Goal: Information Seeking & Learning: Learn about a topic

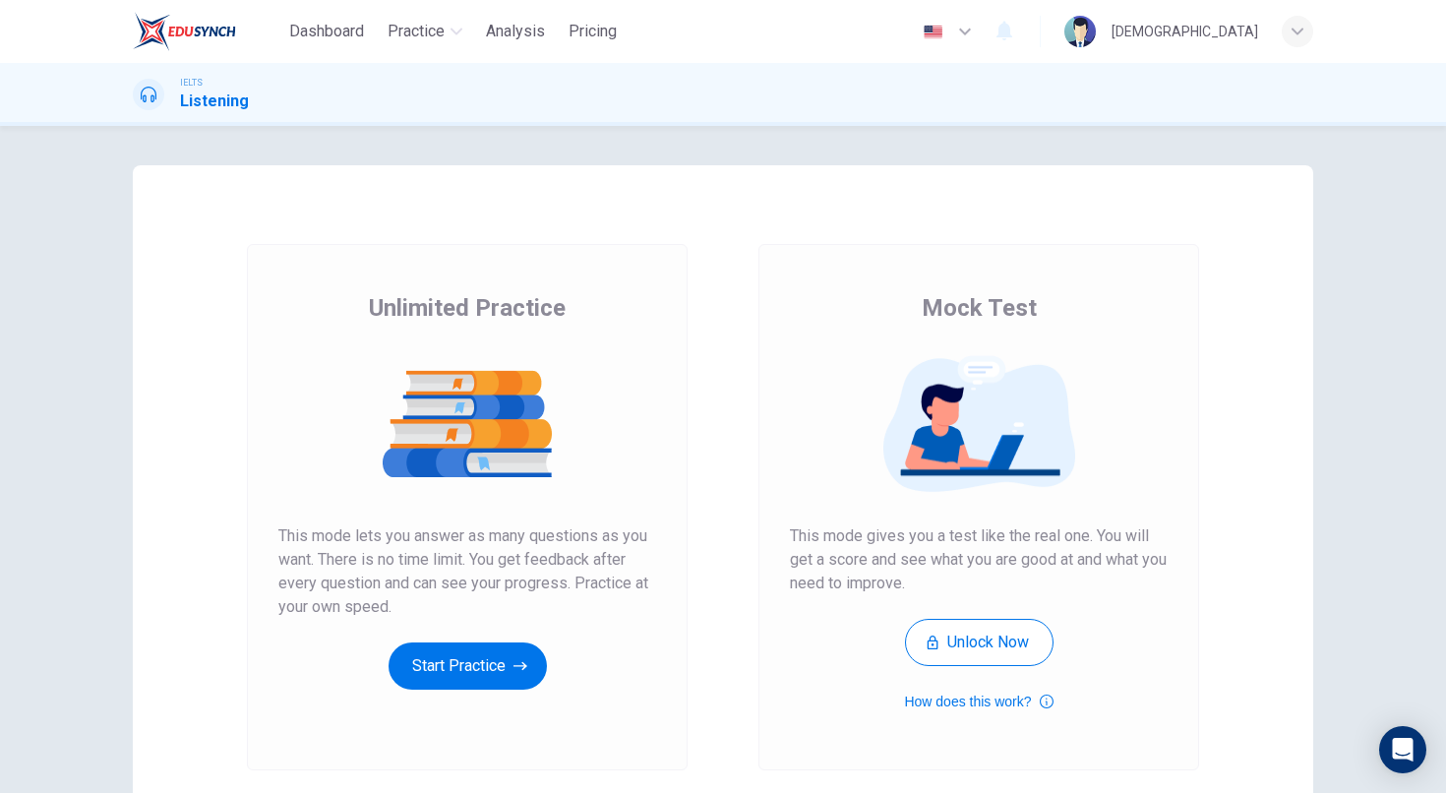
scroll to position [158, 0]
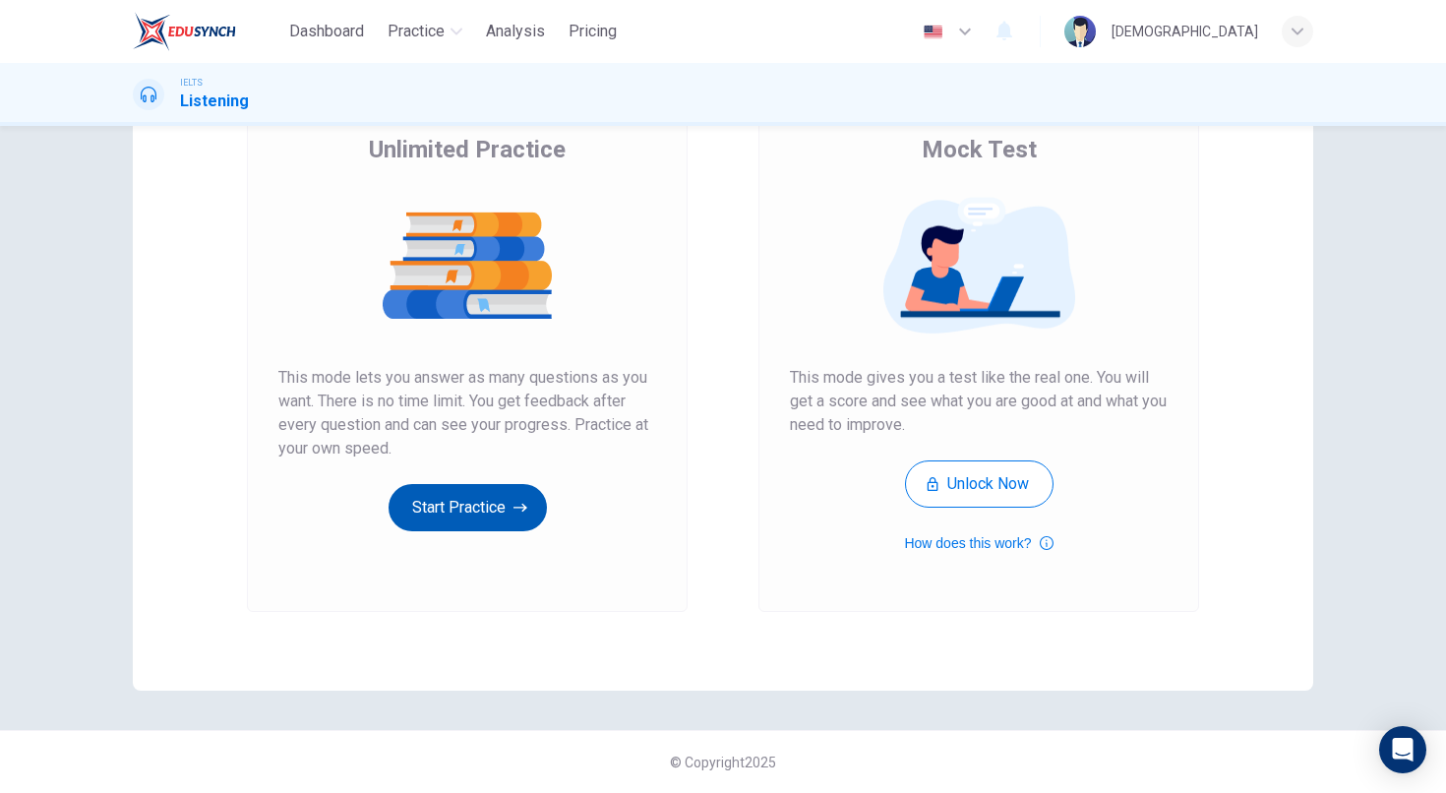
click at [504, 503] on button "Start Practice" at bounding box center [468, 507] width 158 height 47
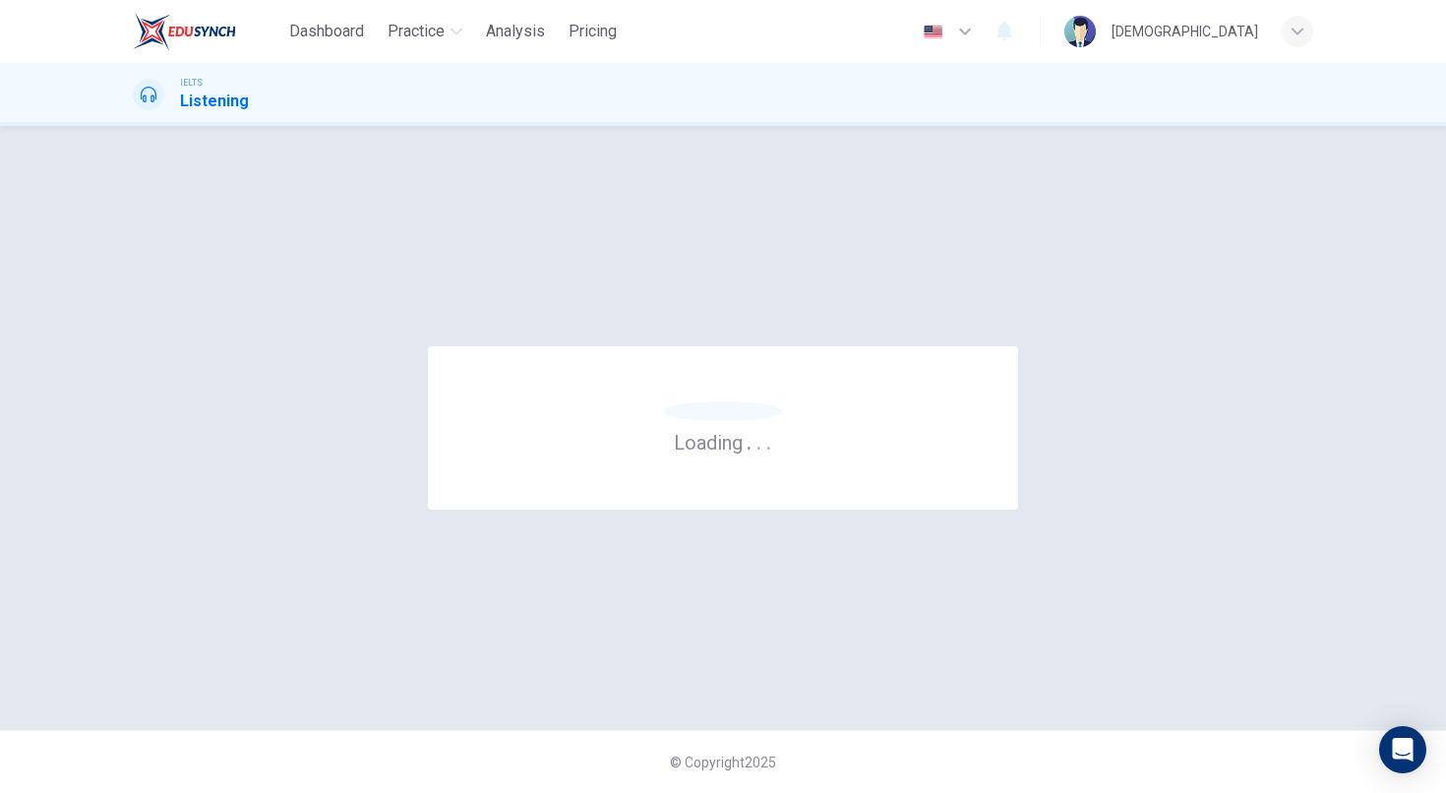
scroll to position [0, 0]
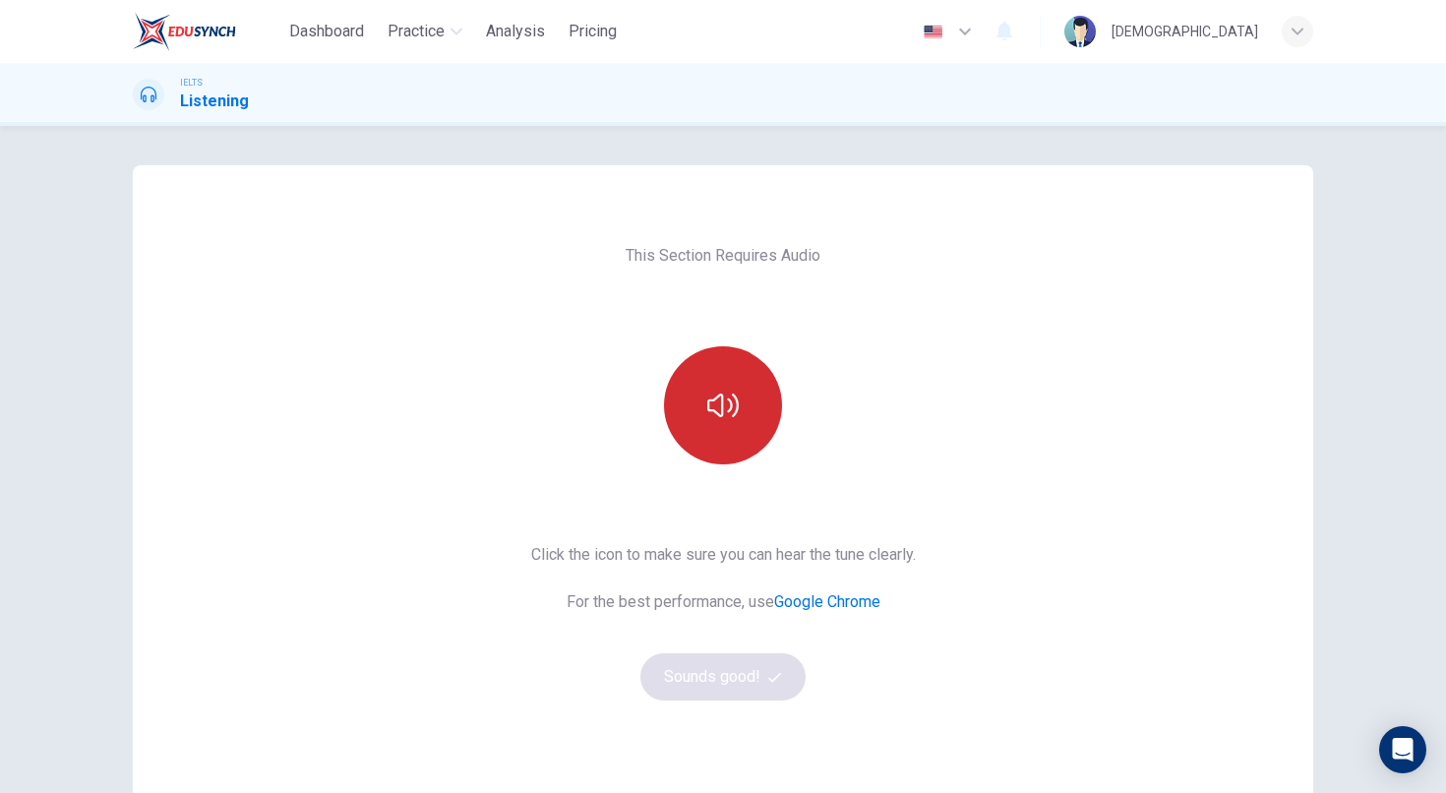
click at [707, 400] on icon "button" at bounding box center [722, 405] width 31 height 24
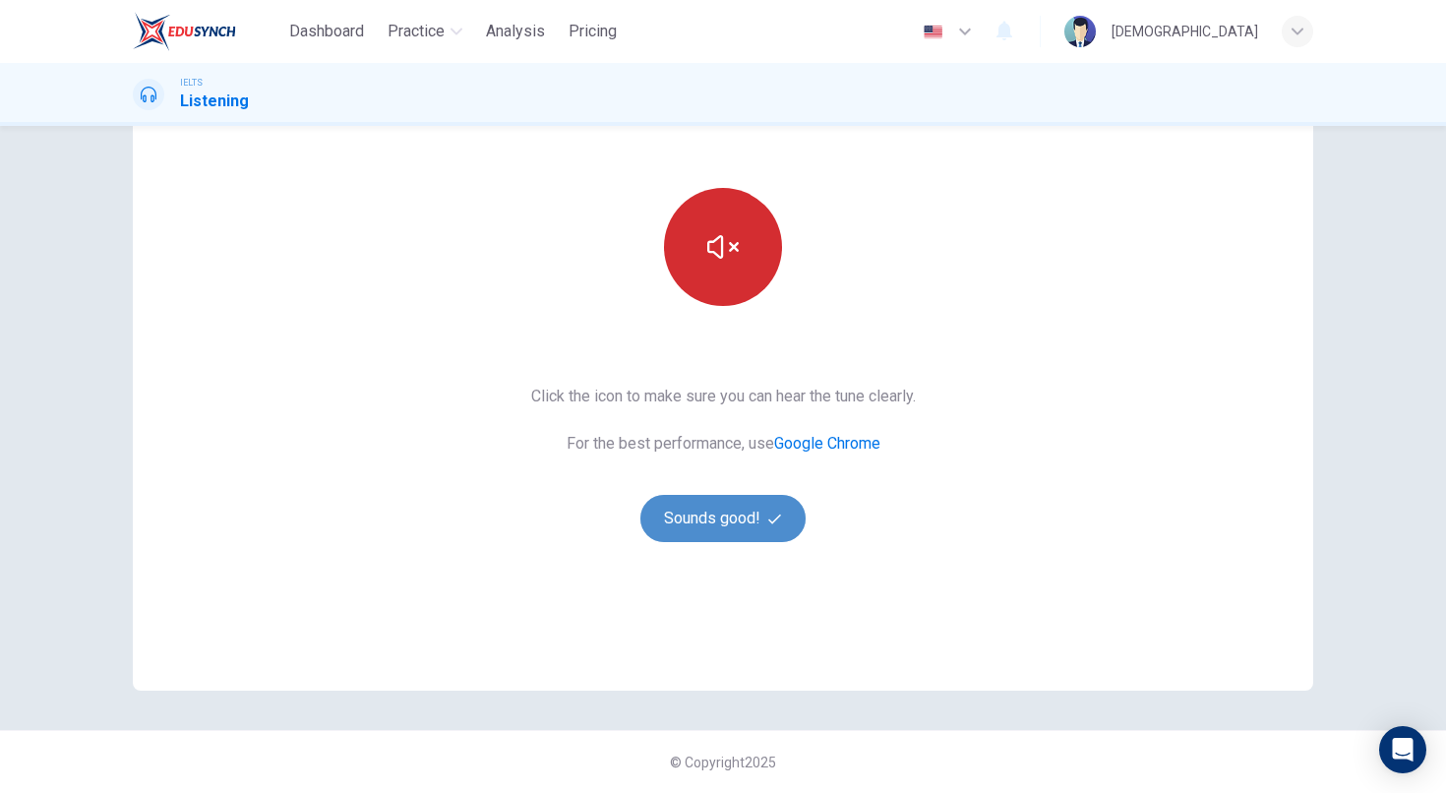
click at [726, 507] on button "Sounds good!" at bounding box center [722, 518] width 165 height 47
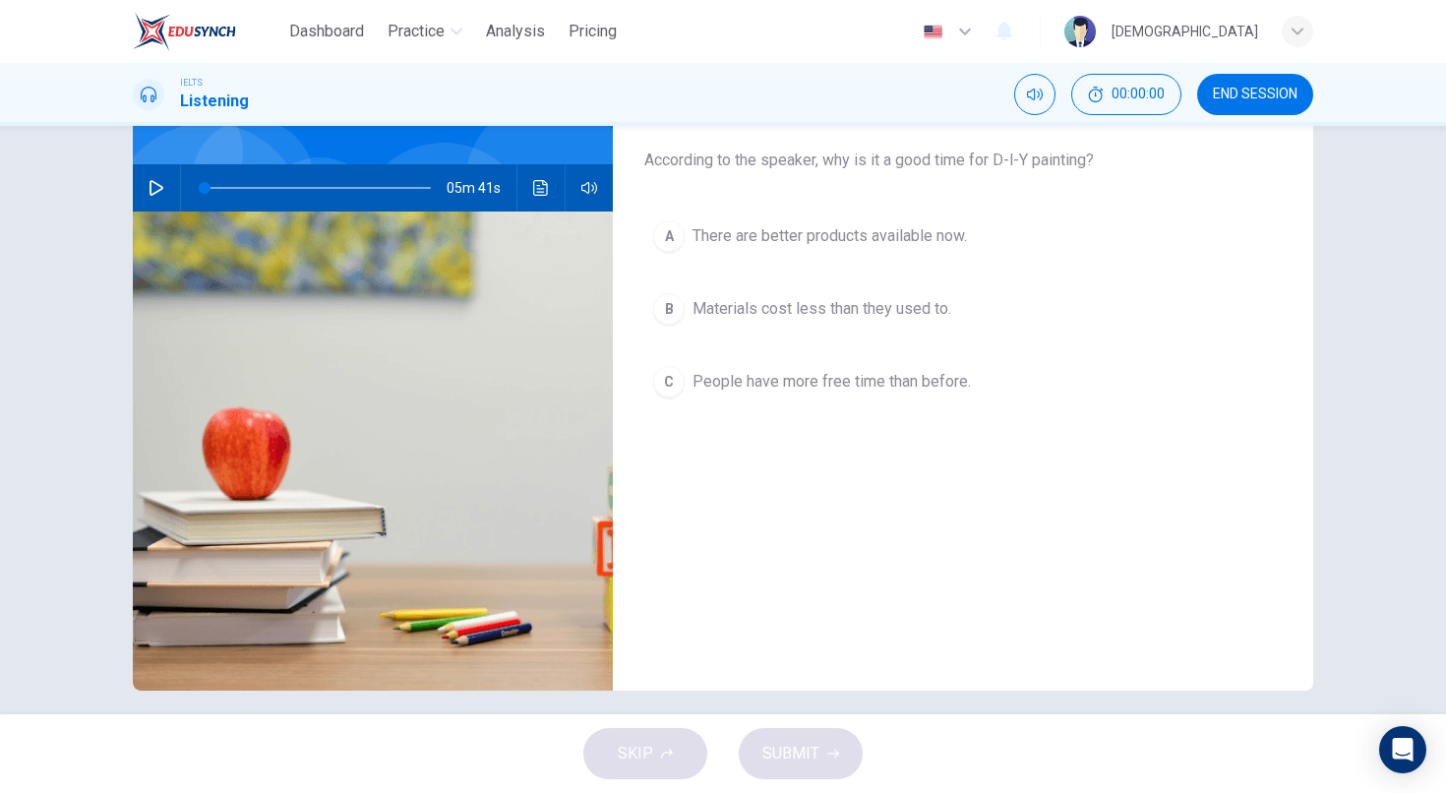
scroll to position [0, 0]
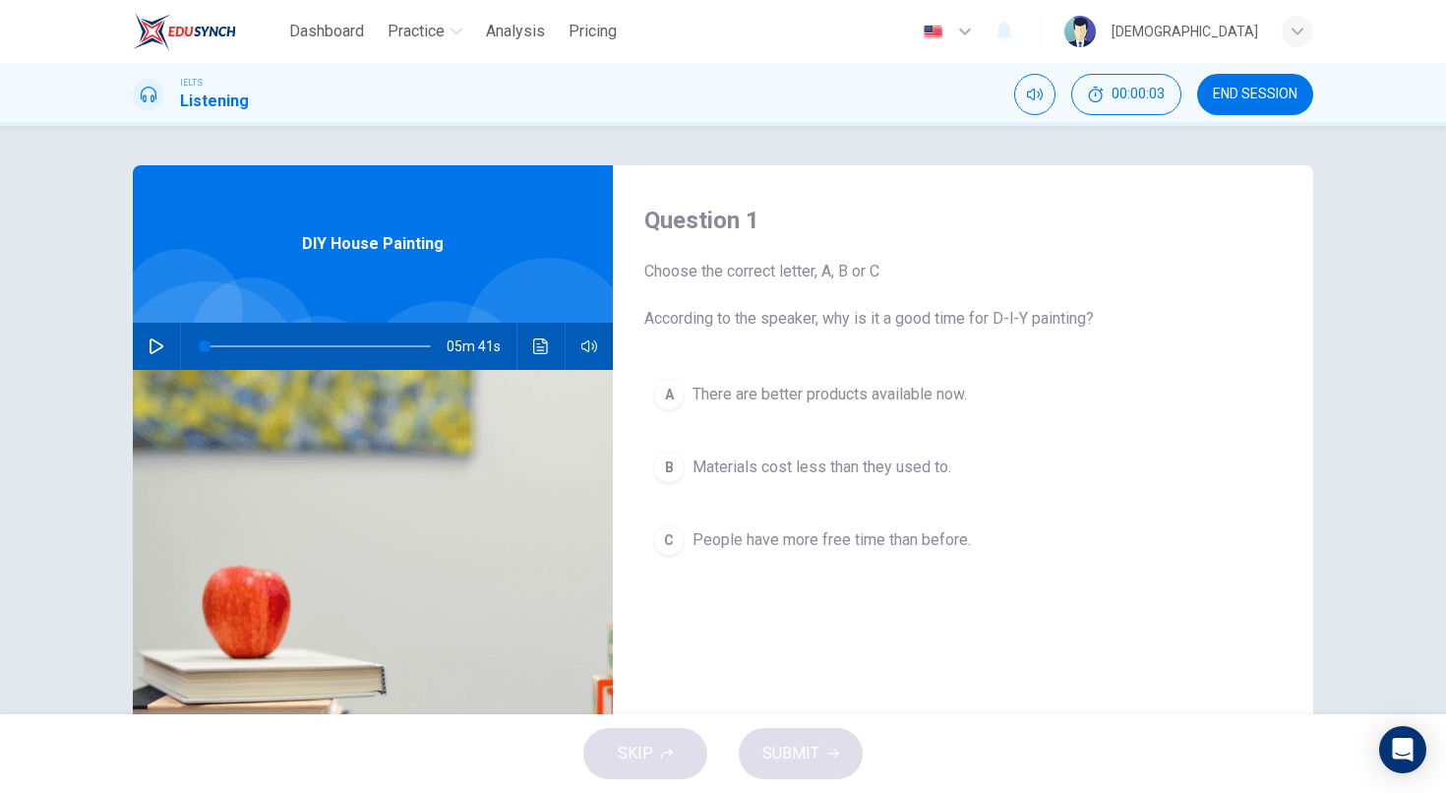
click at [154, 345] on icon "button" at bounding box center [157, 346] width 16 height 16
click at [150, 351] on icon "button" at bounding box center [157, 346] width 16 height 16
click at [143, 339] on button "button" at bounding box center [156, 346] width 31 height 47
click at [671, 658] on div "Question 1 Choose the correct letter, A, B or C According to the speaker, why i…" at bounding box center [963, 507] width 700 height 684
click at [141, 339] on button "button" at bounding box center [156, 346] width 31 height 47
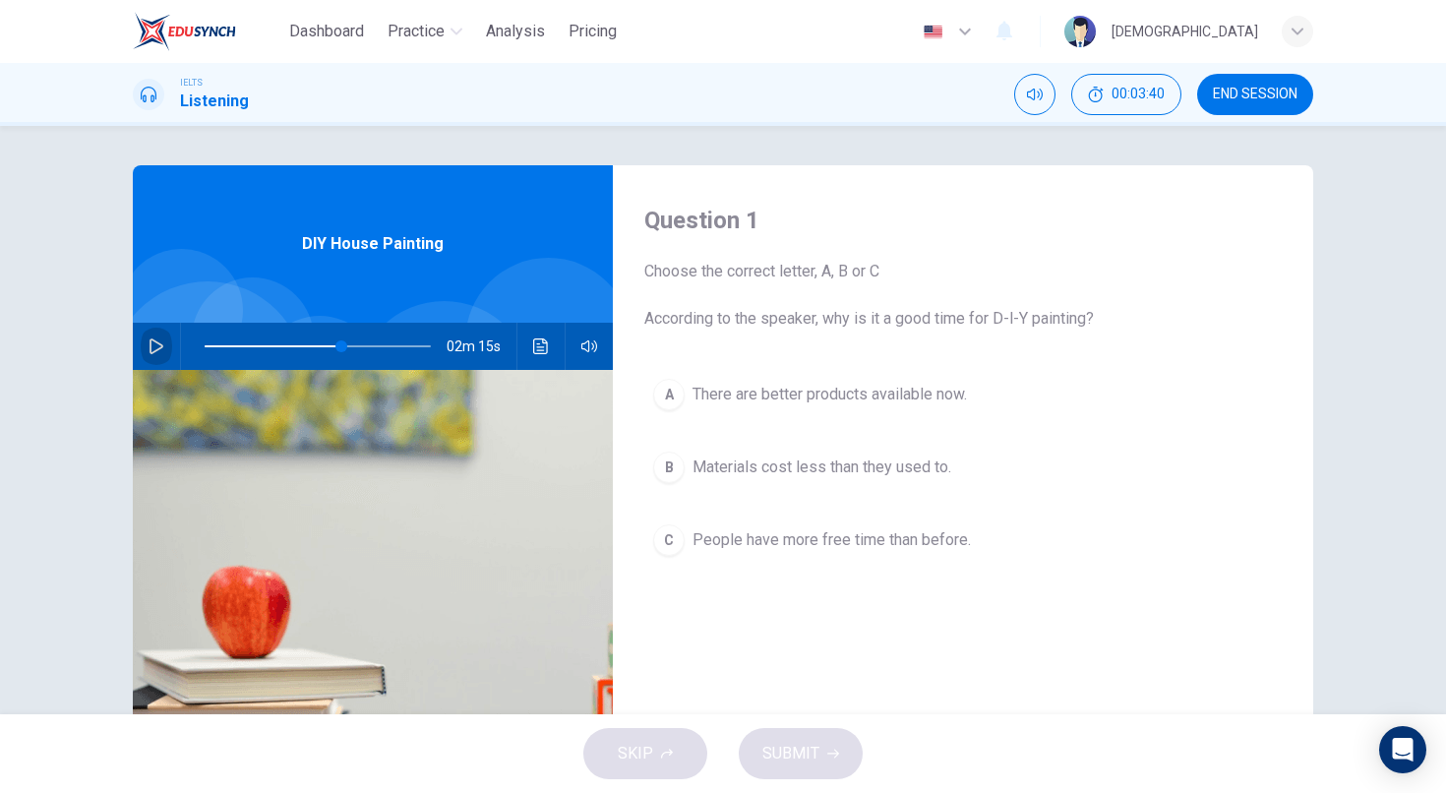
click at [141, 339] on button "button" at bounding box center [156, 346] width 31 height 47
click at [1027, 90] on icon "Mute" at bounding box center [1035, 95] width 16 height 16
click at [1034, 105] on button "Unmute" at bounding box center [1034, 94] width 41 height 41
click at [149, 343] on icon "button" at bounding box center [157, 346] width 16 height 16
drag, startPoint x: 683, startPoint y: 326, endPoint x: 900, endPoint y: 317, distance: 217.6
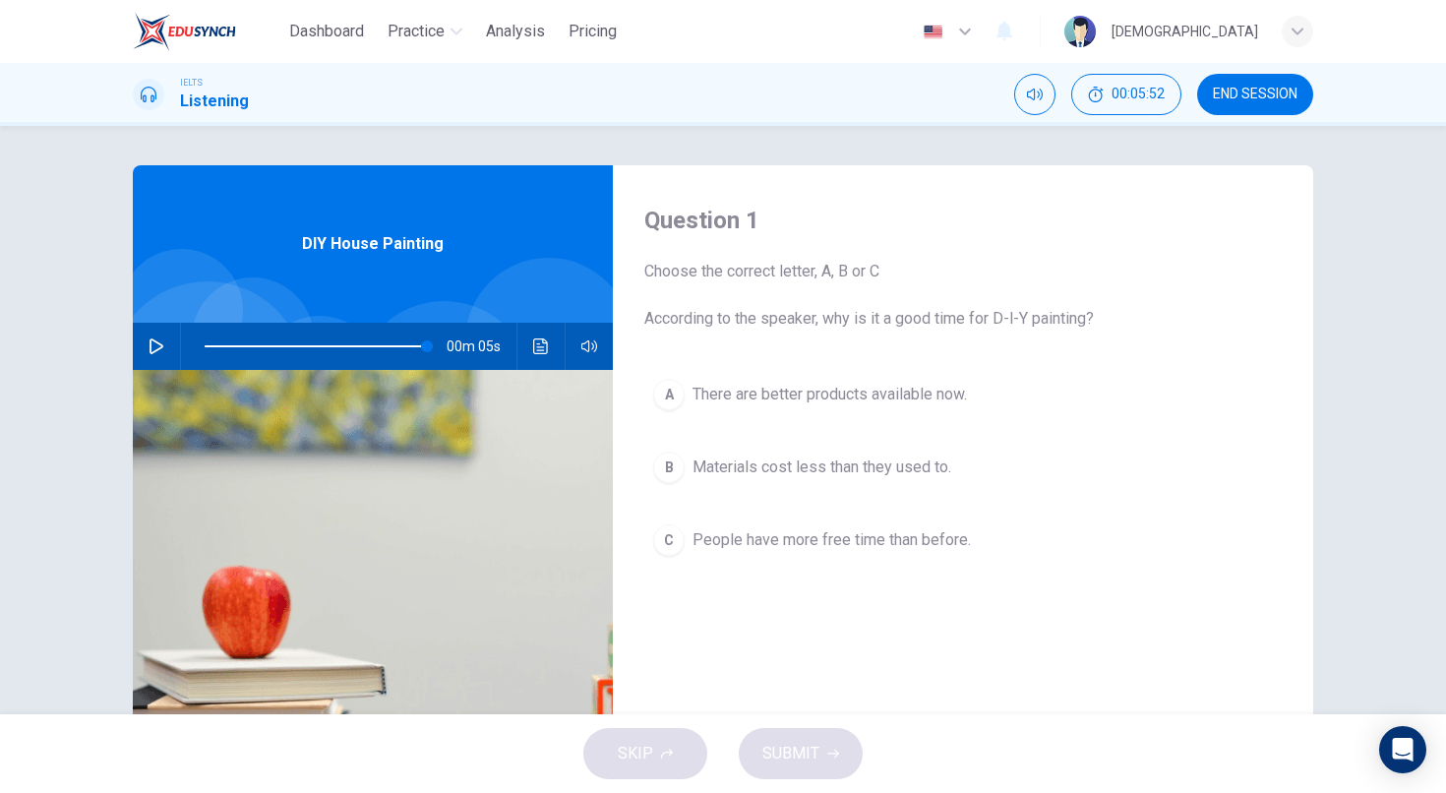
click at [839, 311] on span "Choose the correct letter, A, B or C According to the speaker, why is it a good…" at bounding box center [962, 295] width 637 height 71
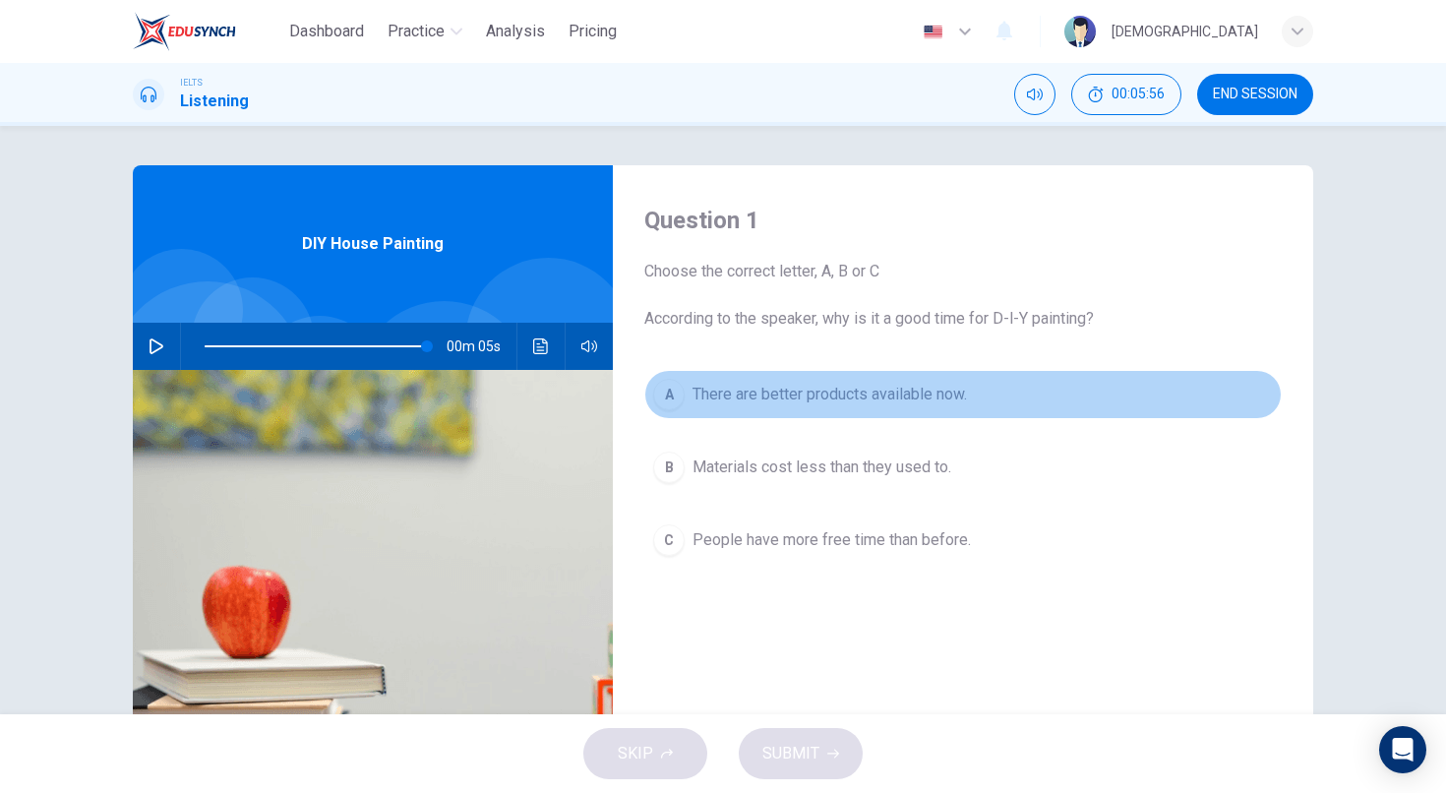
click at [722, 397] on span "There are better products available now." at bounding box center [829, 395] width 274 height 24
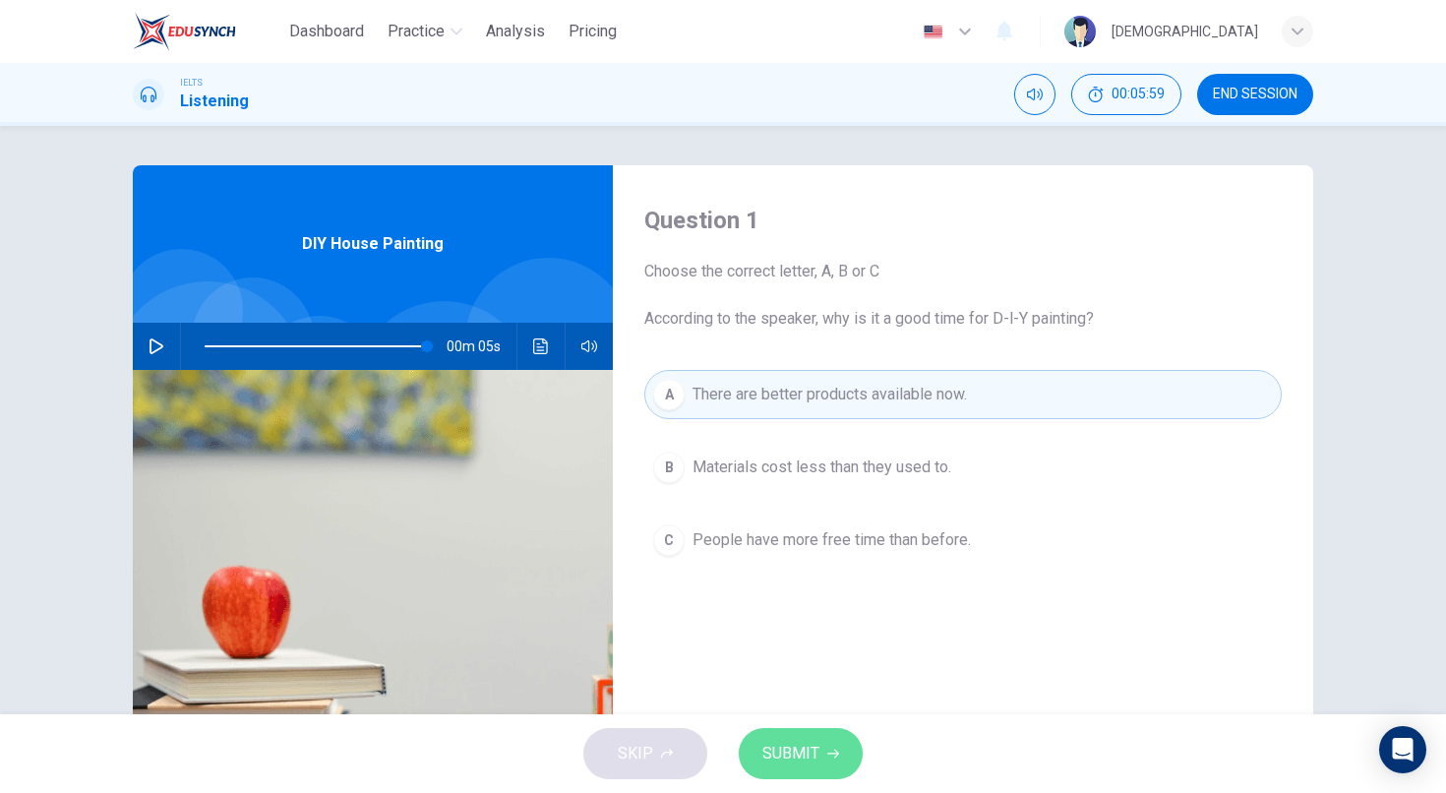
click at [805, 759] on span "SUBMIT" at bounding box center [790, 754] width 57 height 28
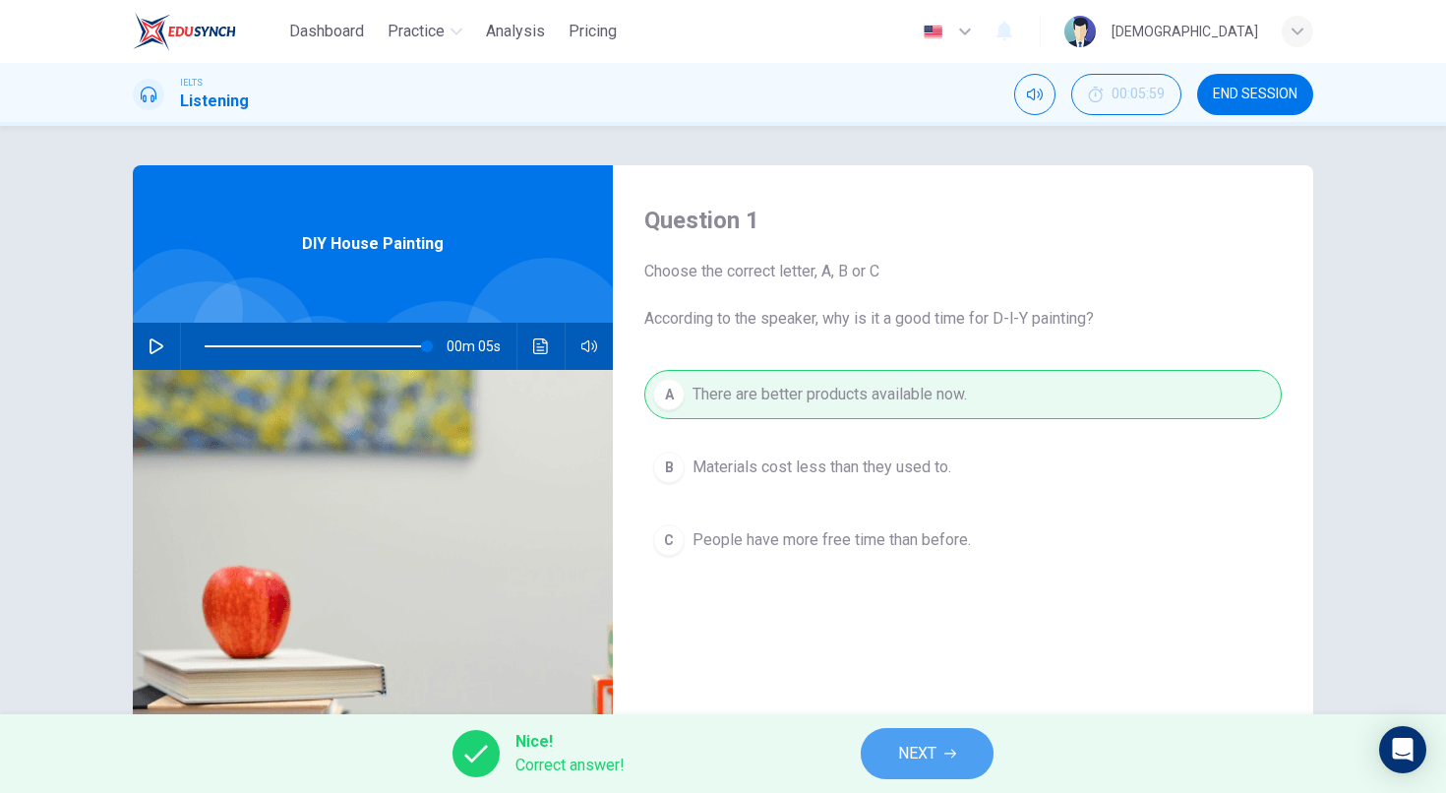
click at [899, 754] on span "NEXT" at bounding box center [917, 754] width 38 height 28
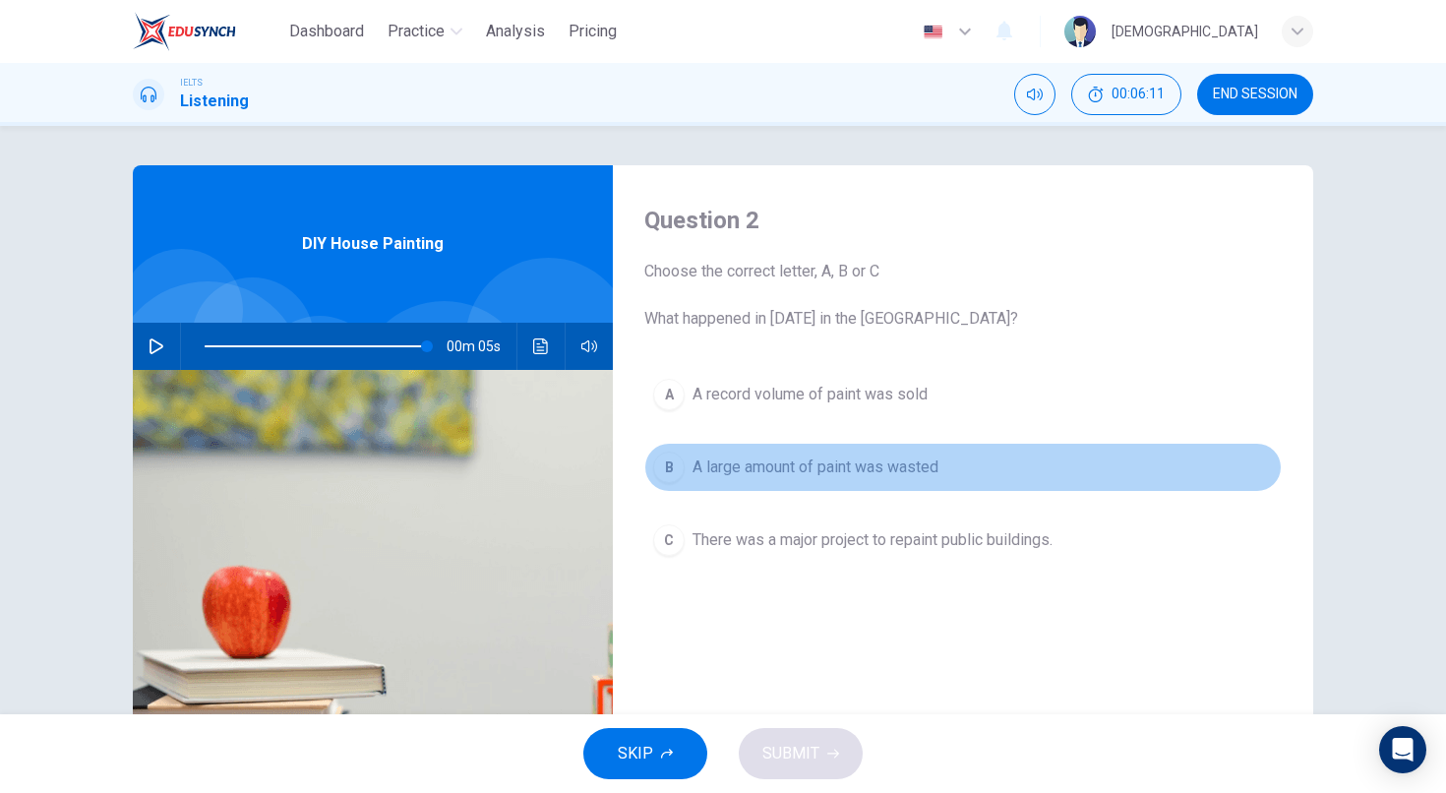
click at [874, 464] on span "A large amount of paint was wasted" at bounding box center [815, 467] width 246 height 24
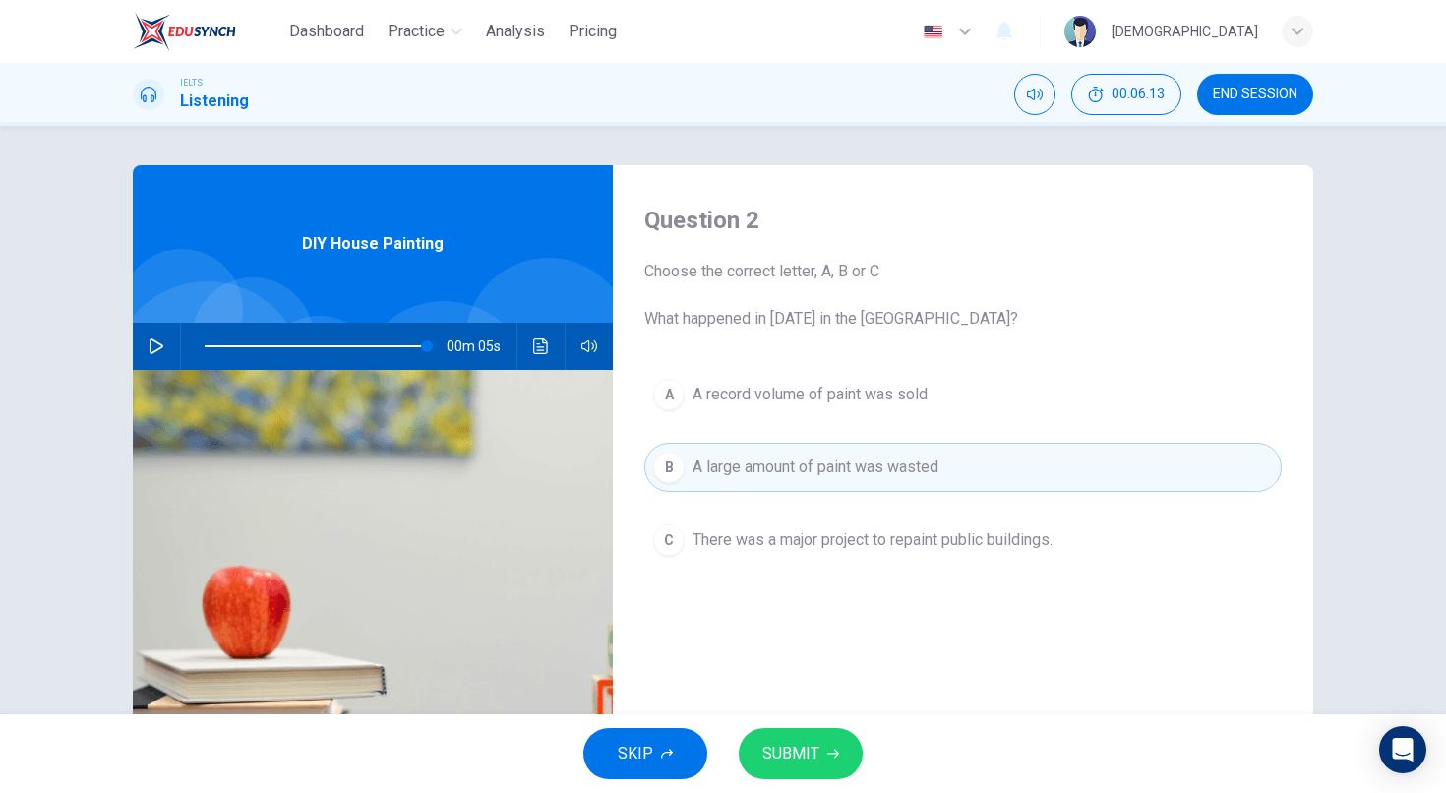
click at [820, 747] on button "SUBMIT" at bounding box center [801, 753] width 124 height 51
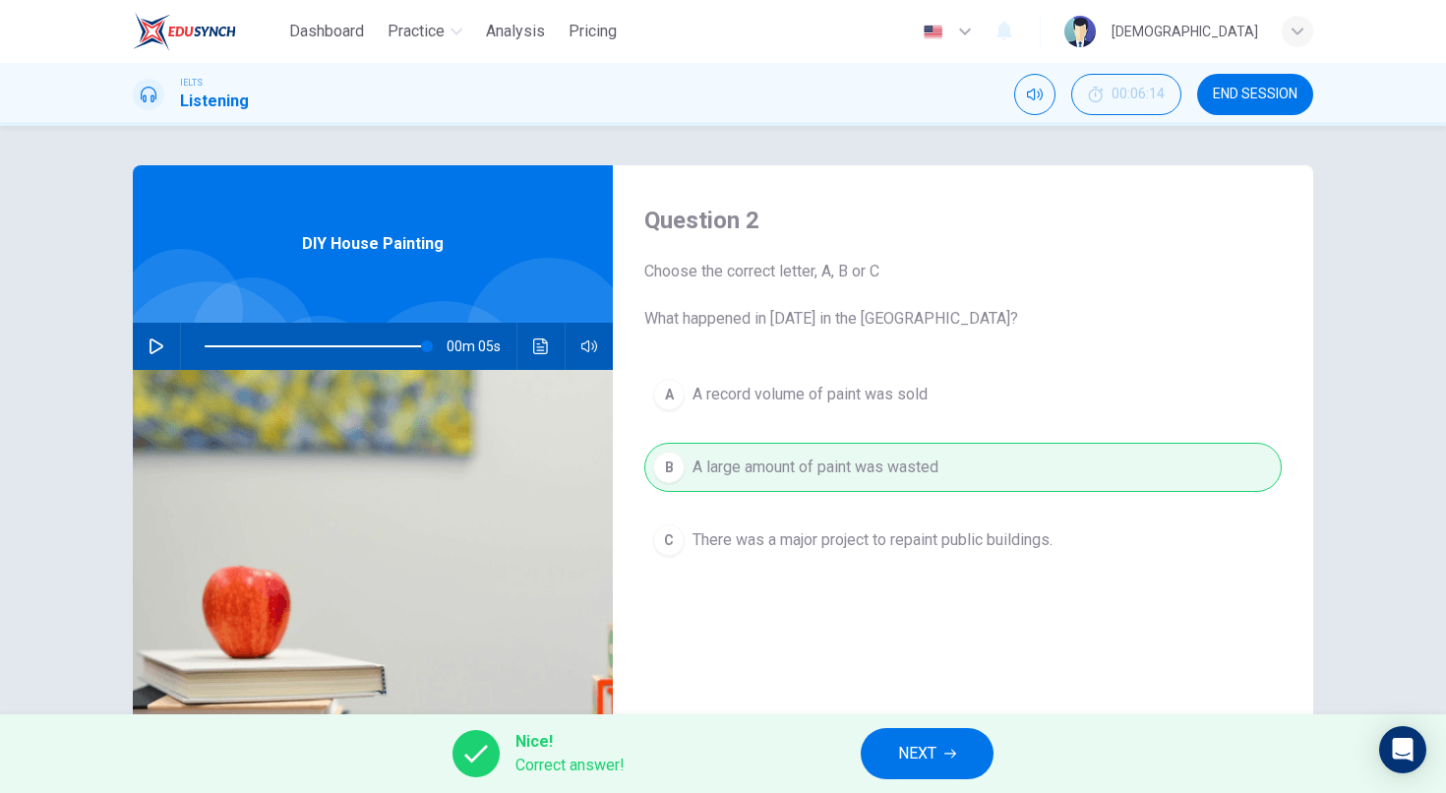
click at [940, 753] on button "NEXT" at bounding box center [927, 753] width 133 height 51
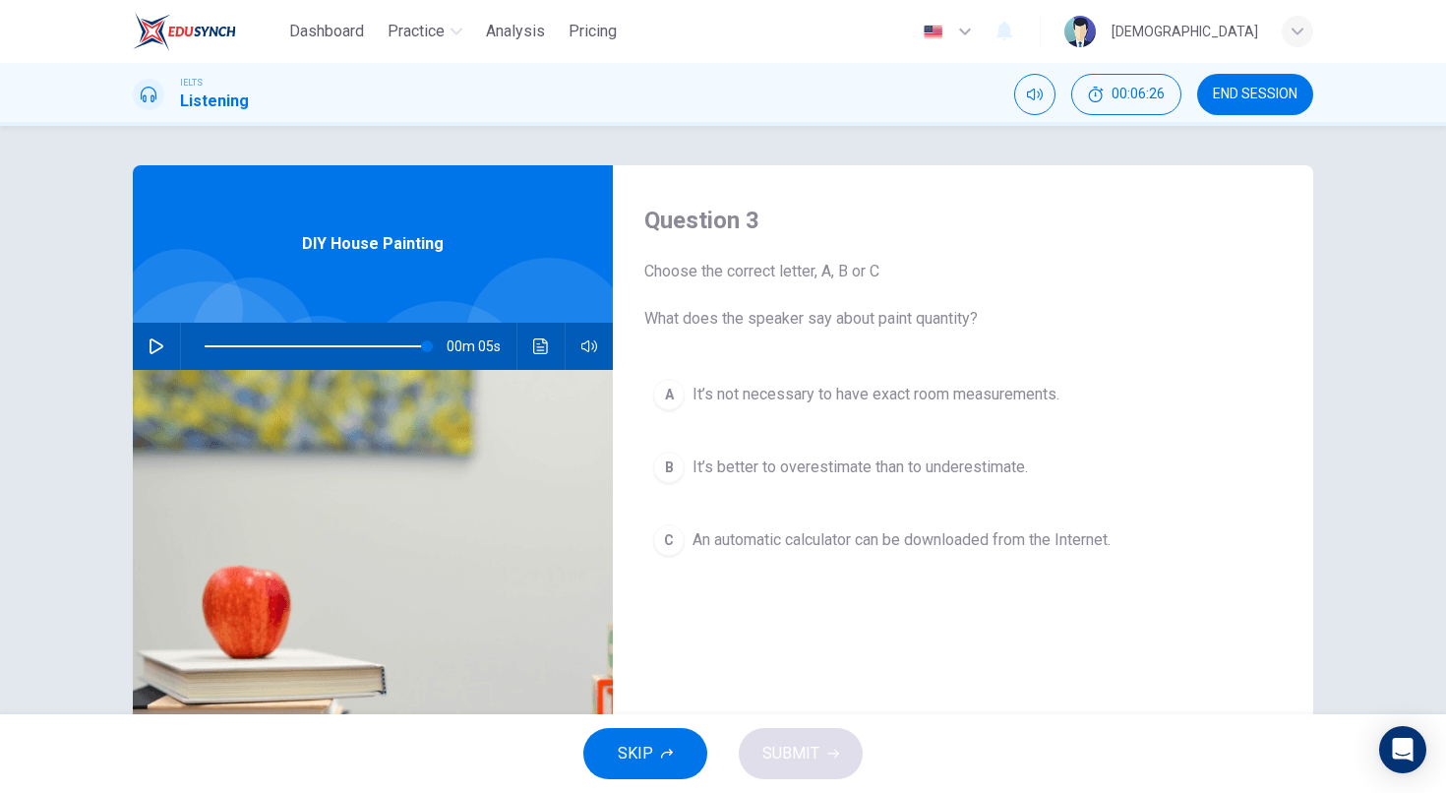
click at [949, 542] on span "An automatic calculator can be downloaded from the Internet." at bounding box center [901, 540] width 418 height 24
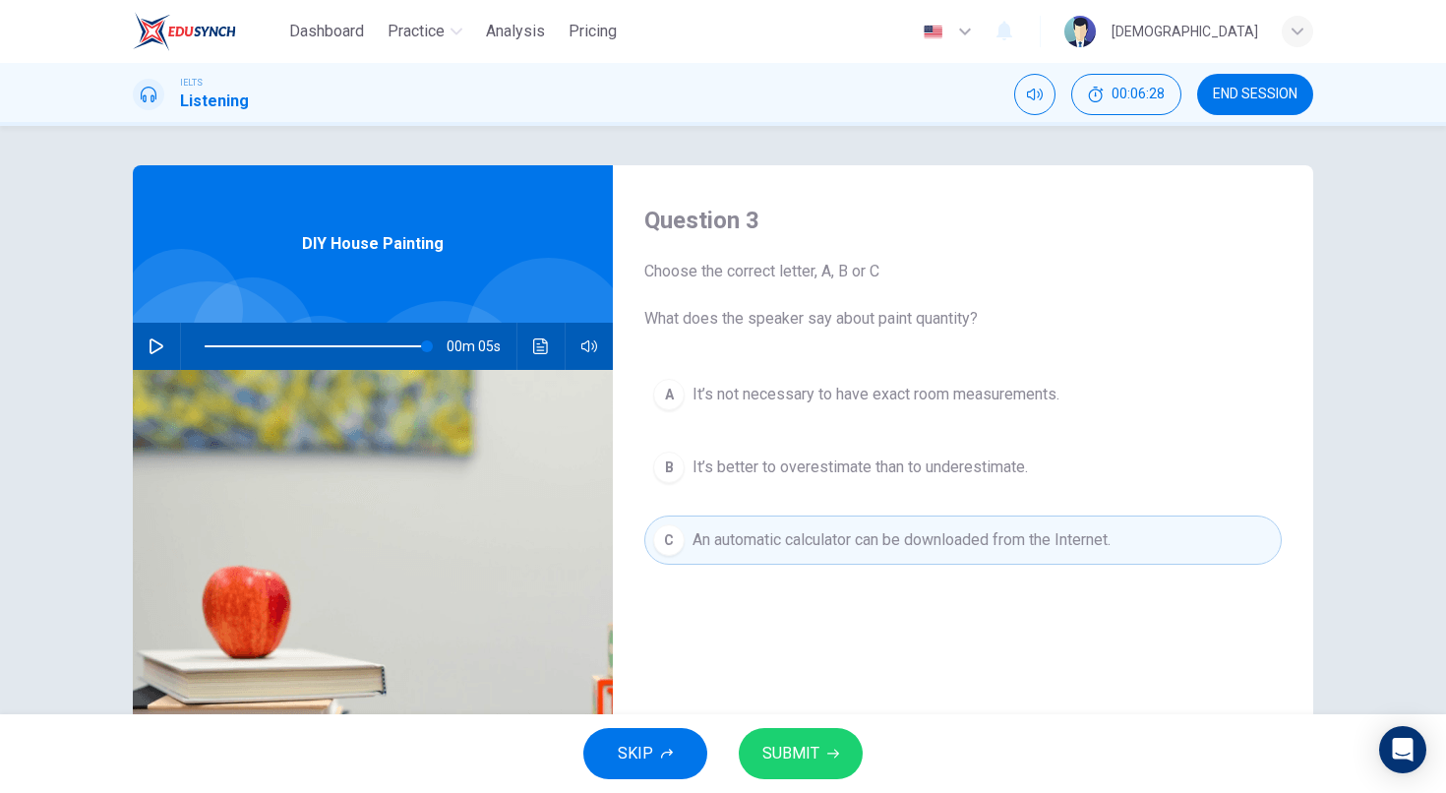
click at [796, 755] on span "SUBMIT" at bounding box center [790, 754] width 57 height 28
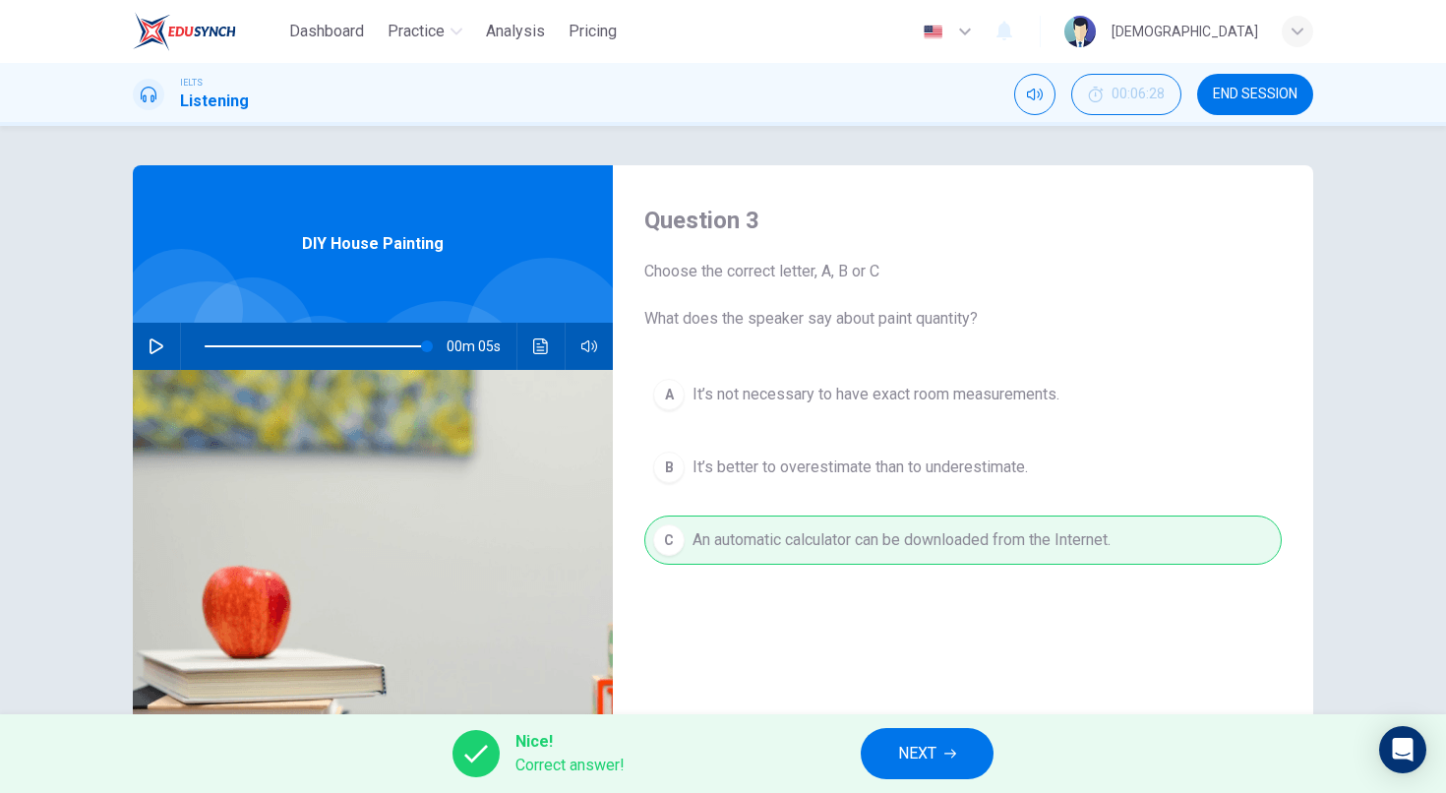
click at [919, 746] on span "NEXT" at bounding box center [917, 754] width 38 height 28
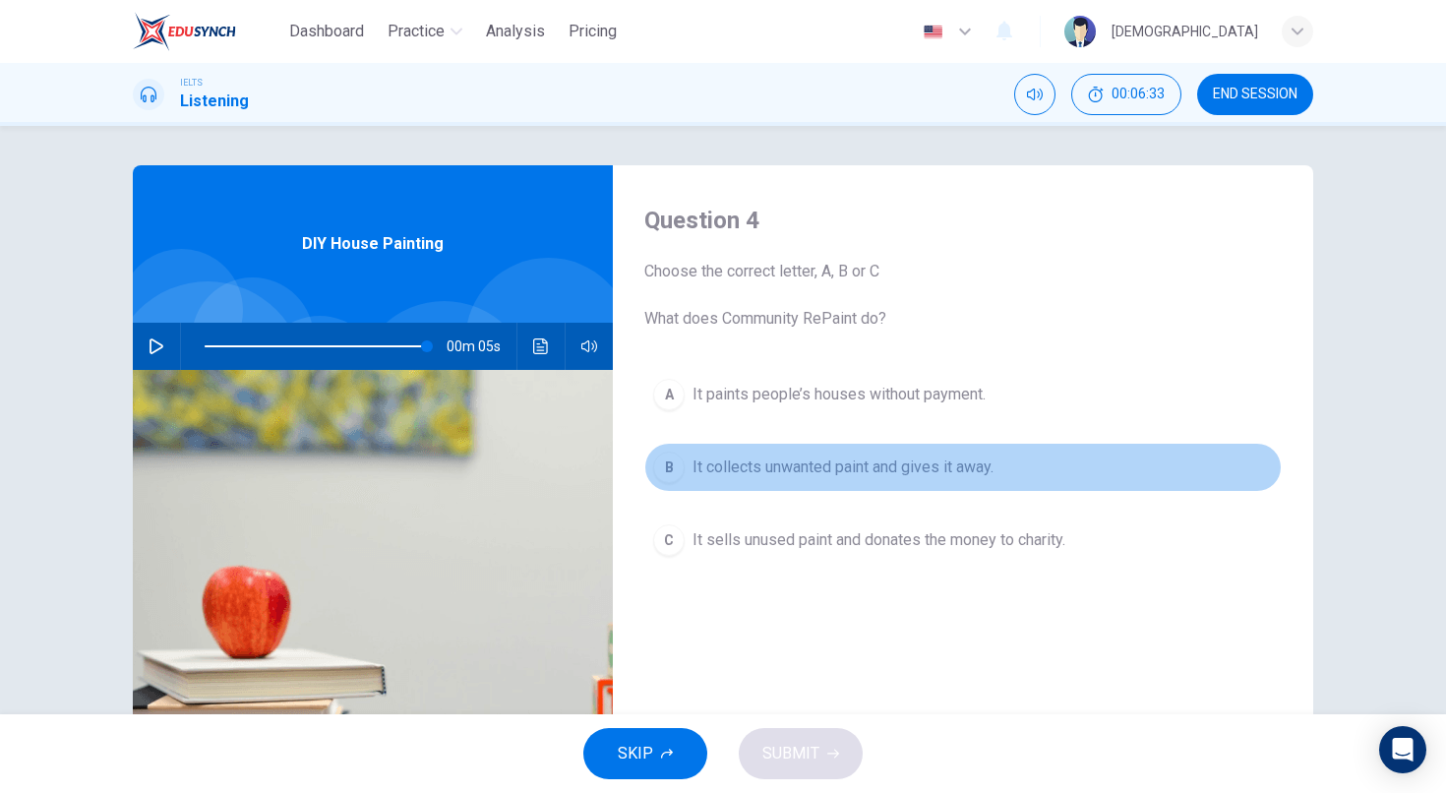
click at [770, 466] on span "It collects unwanted paint and gives it away." at bounding box center [842, 467] width 301 height 24
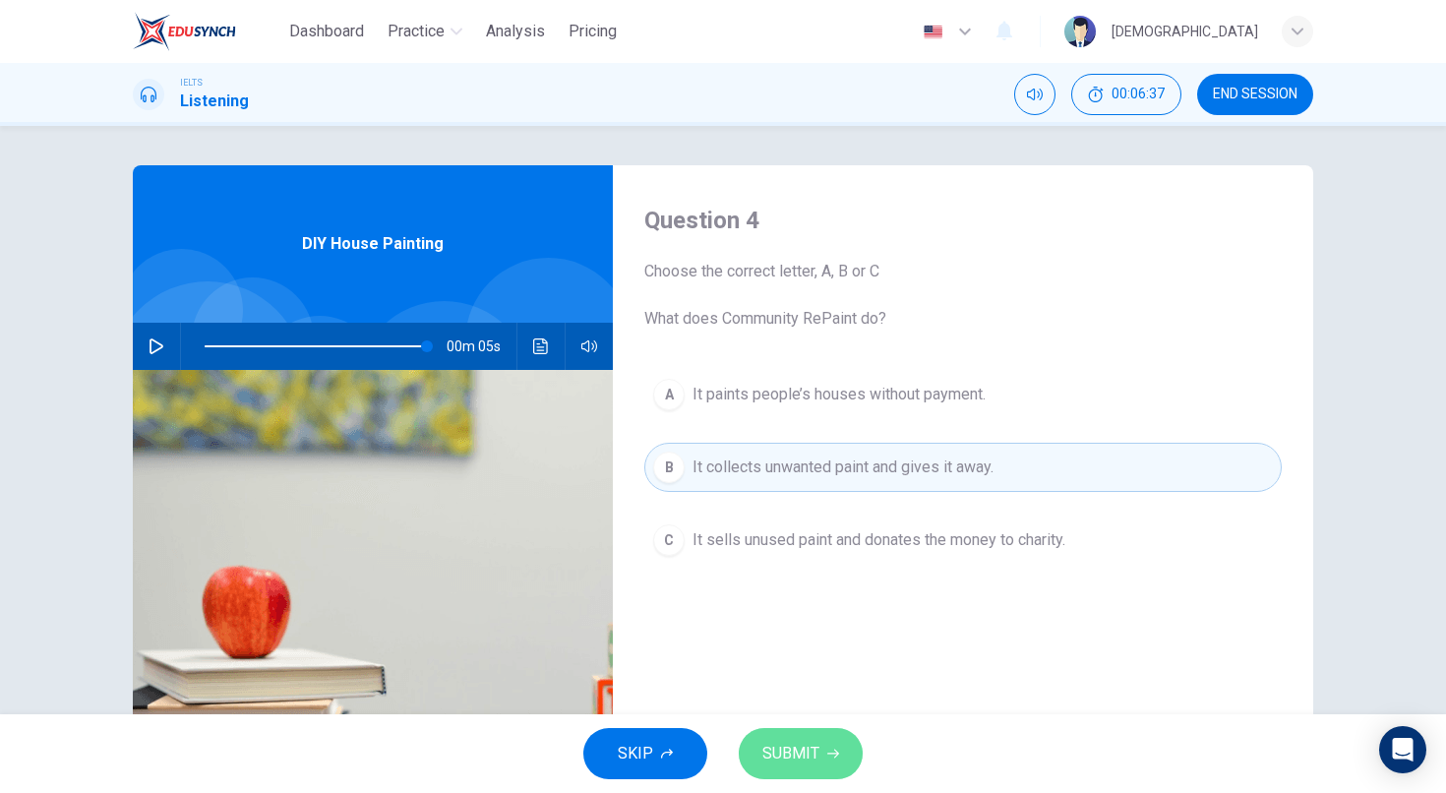
click at [823, 739] on button "SUBMIT" at bounding box center [801, 753] width 124 height 51
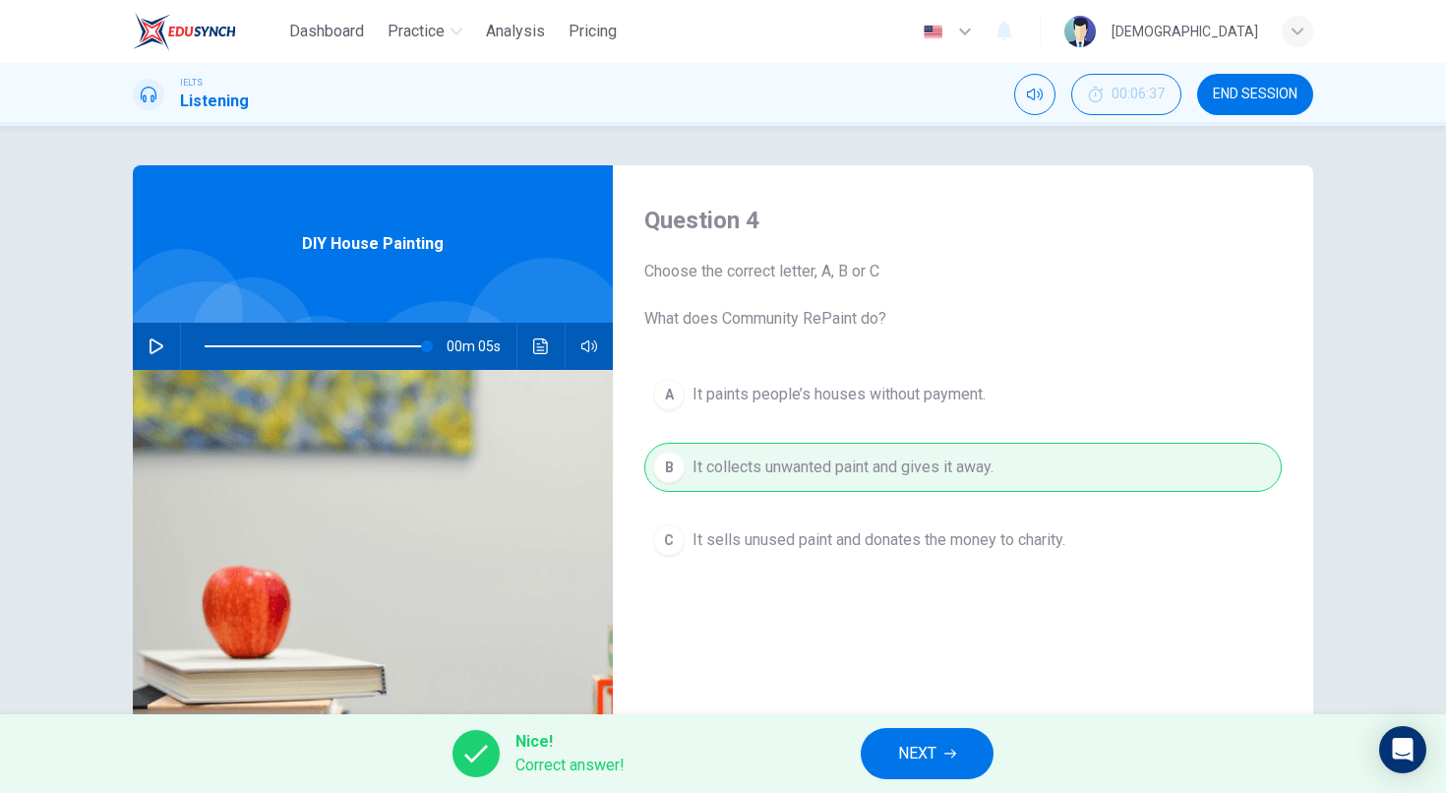
click at [940, 761] on button "NEXT" at bounding box center [927, 753] width 133 height 51
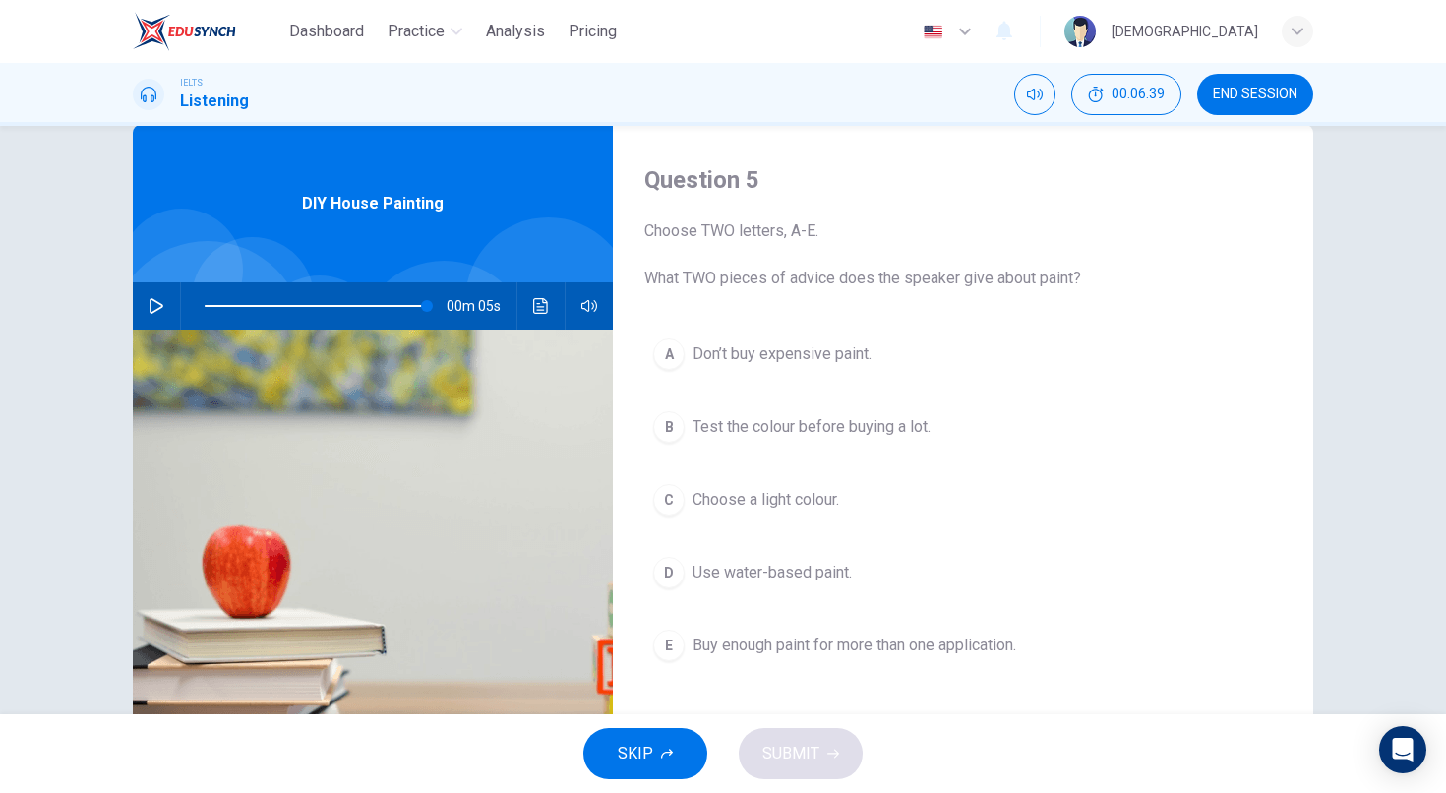
scroll to position [44, 0]
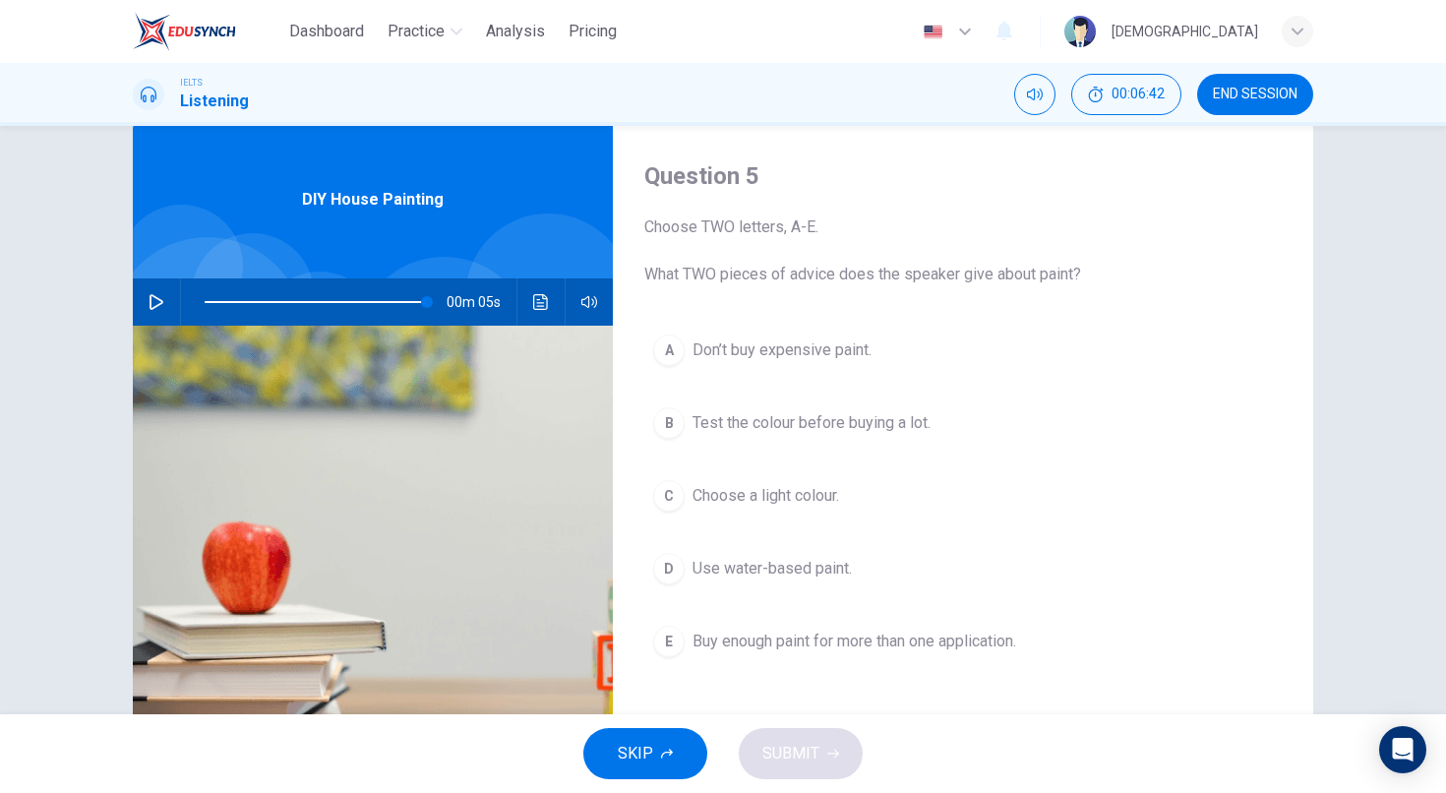
drag, startPoint x: 646, startPoint y: 273, endPoint x: 820, endPoint y: 266, distance: 174.3
click at [820, 266] on span "Choose TWO letters, A-E. What TWO pieces of advice does the speaker give about …" at bounding box center [962, 250] width 637 height 71
drag, startPoint x: 817, startPoint y: 267, endPoint x: 885, endPoint y: 269, distance: 67.9
click at [871, 266] on span "Choose TWO letters, A-E. What TWO pieces of advice does the speaker give about …" at bounding box center [962, 250] width 637 height 71
click at [786, 426] on span "Test the colour before buying a lot." at bounding box center [811, 423] width 238 height 24
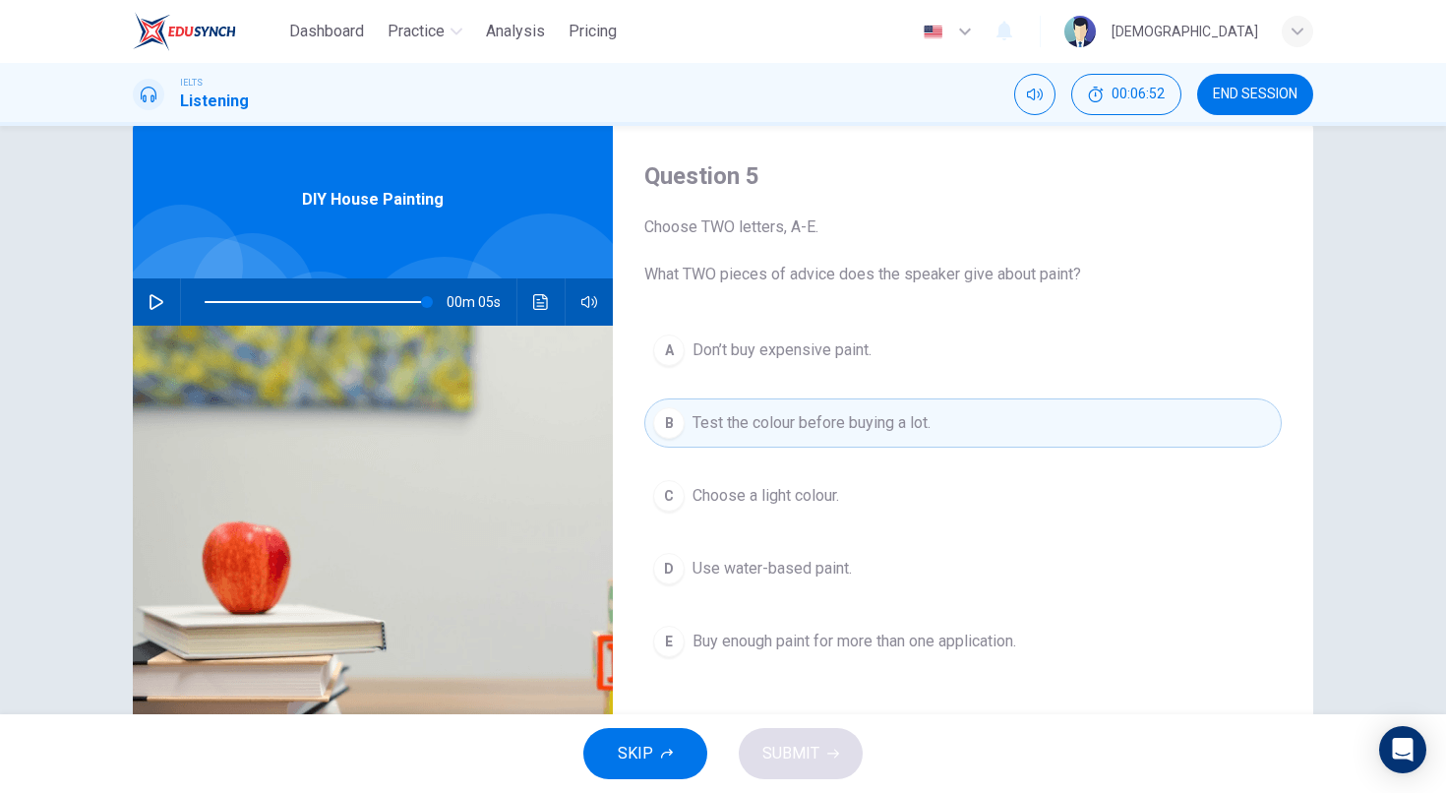
click at [952, 572] on button "D Use water-based paint." at bounding box center [962, 568] width 637 height 49
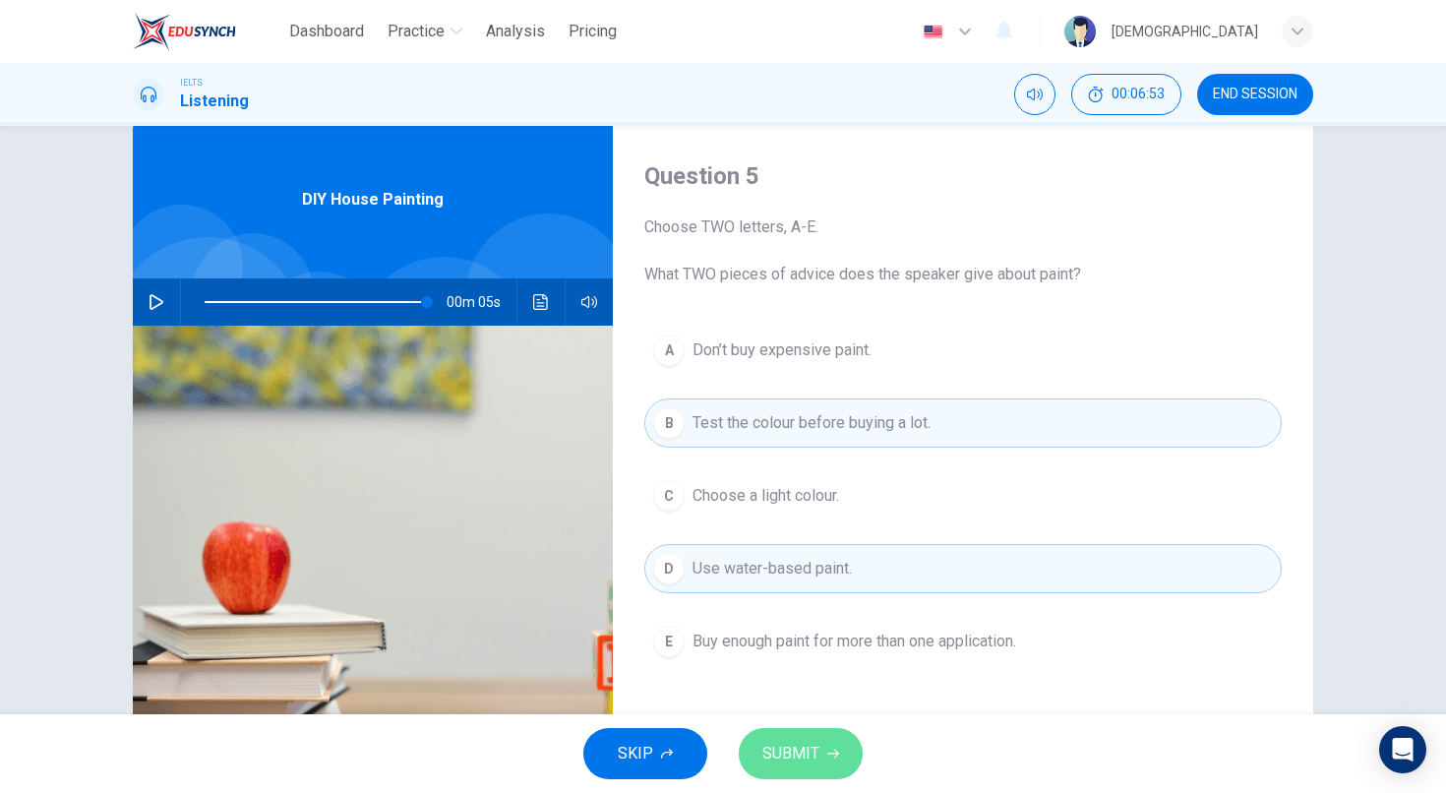
click at [813, 744] on span "SUBMIT" at bounding box center [790, 754] width 57 height 28
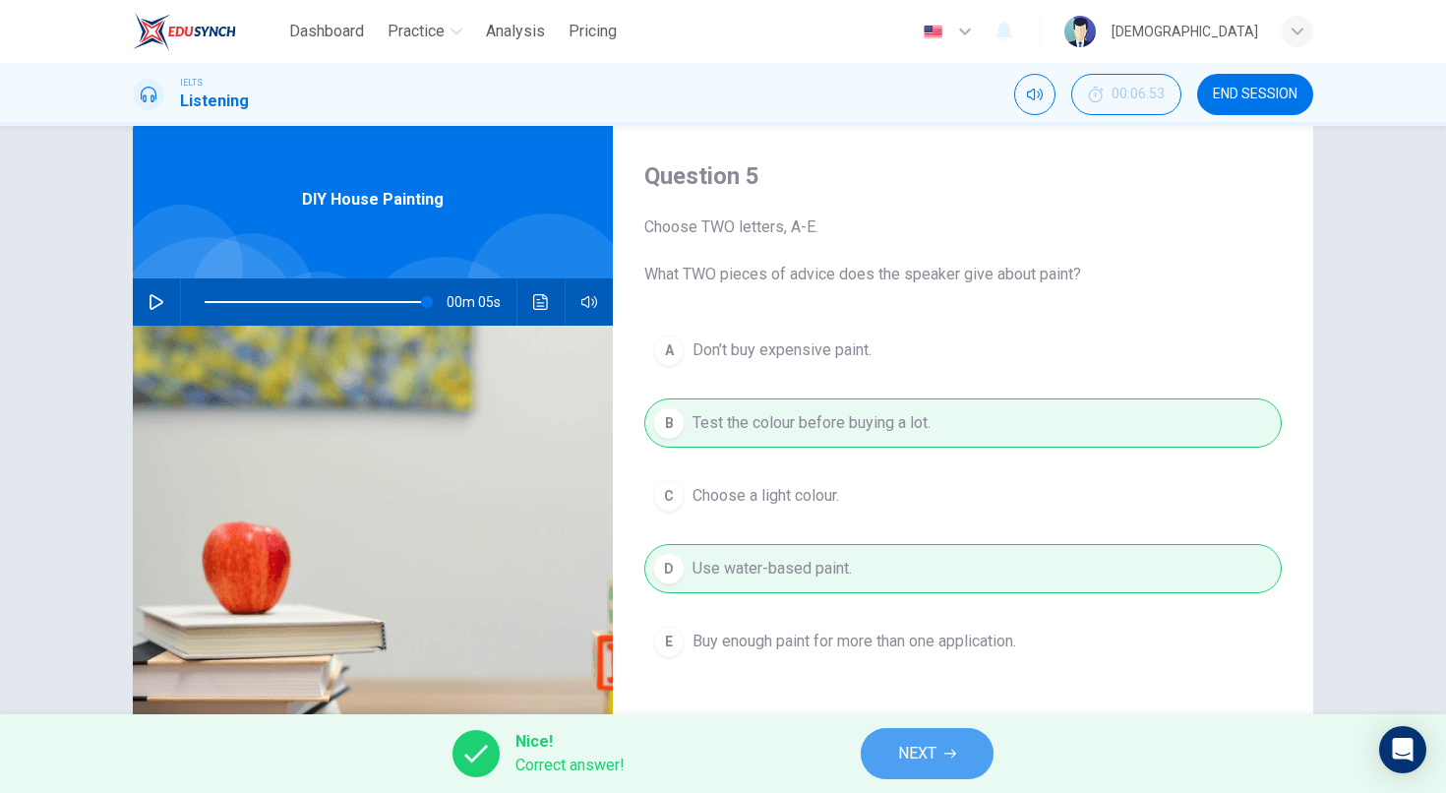
click at [938, 748] on button "NEXT" at bounding box center [927, 753] width 133 height 51
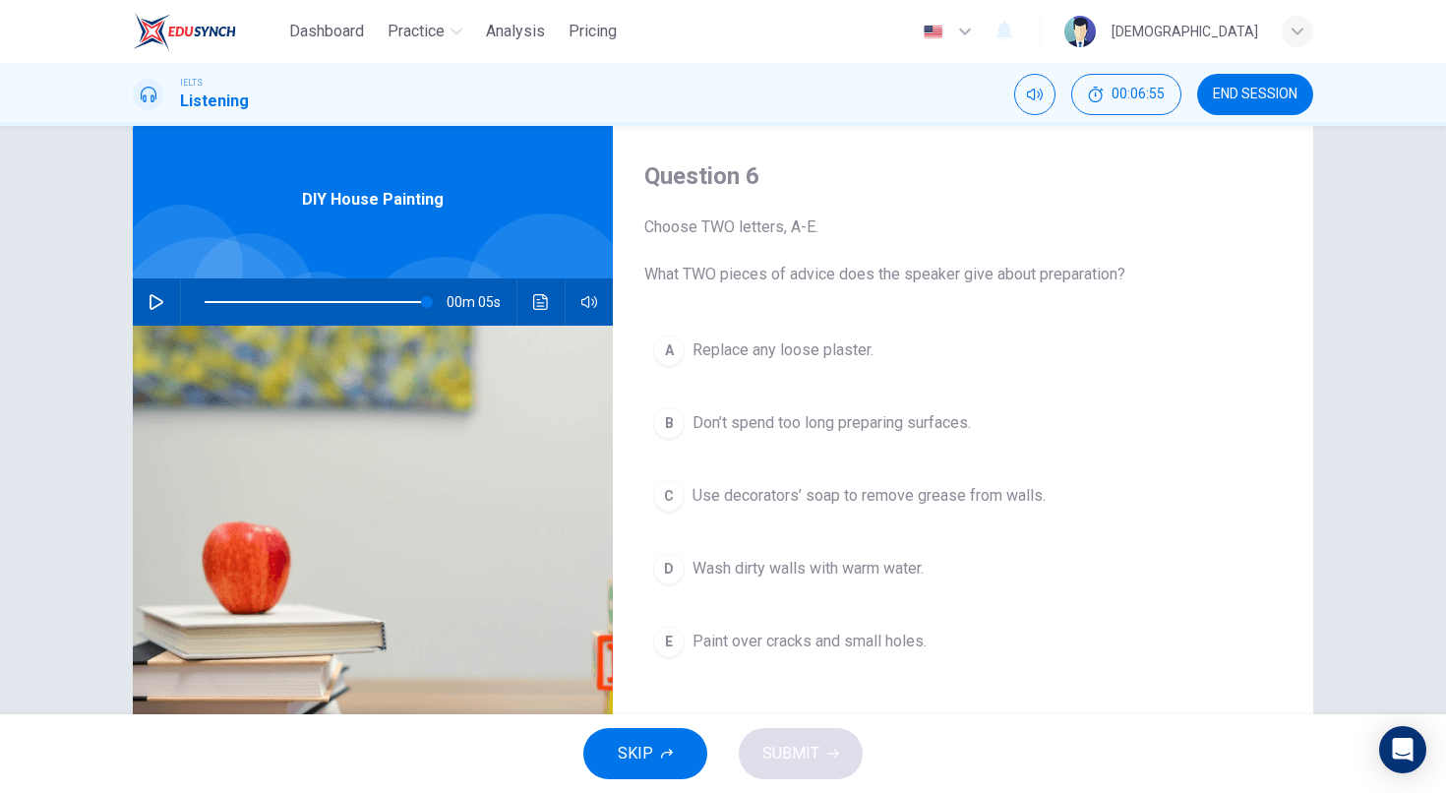
drag, startPoint x: 662, startPoint y: 280, endPoint x: 893, endPoint y: 287, distance: 231.3
click at [879, 285] on span "Choose TWO letters, A-E. What TWO pieces of advice does the speaker give about …" at bounding box center [962, 250] width 637 height 71
click at [955, 512] on button "C Use decorators’ soap to remove grease from walls." at bounding box center [962, 495] width 637 height 49
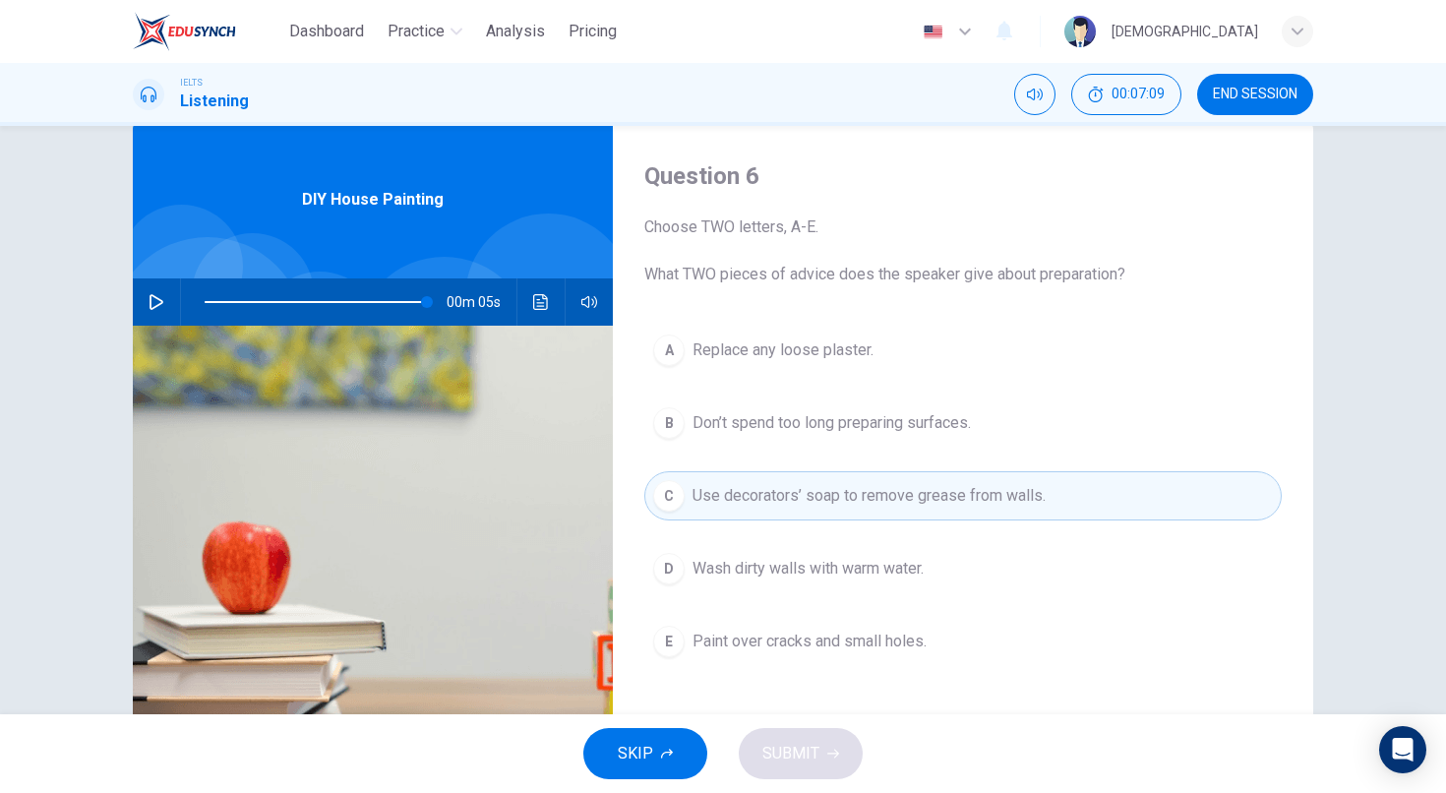
click at [794, 349] on span "Replace any loose plaster." at bounding box center [782, 350] width 181 height 24
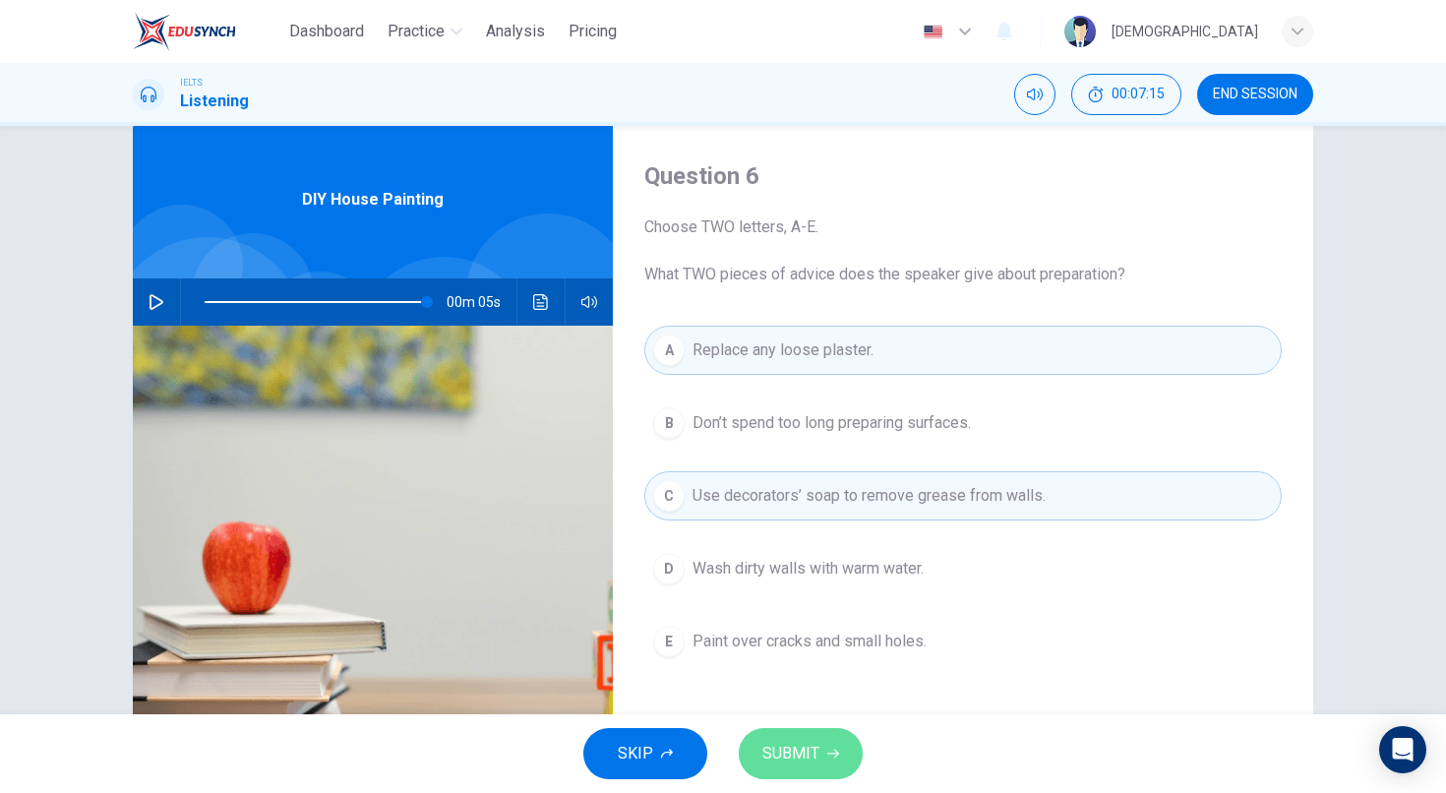
click at [794, 752] on span "SUBMIT" at bounding box center [790, 754] width 57 height 28
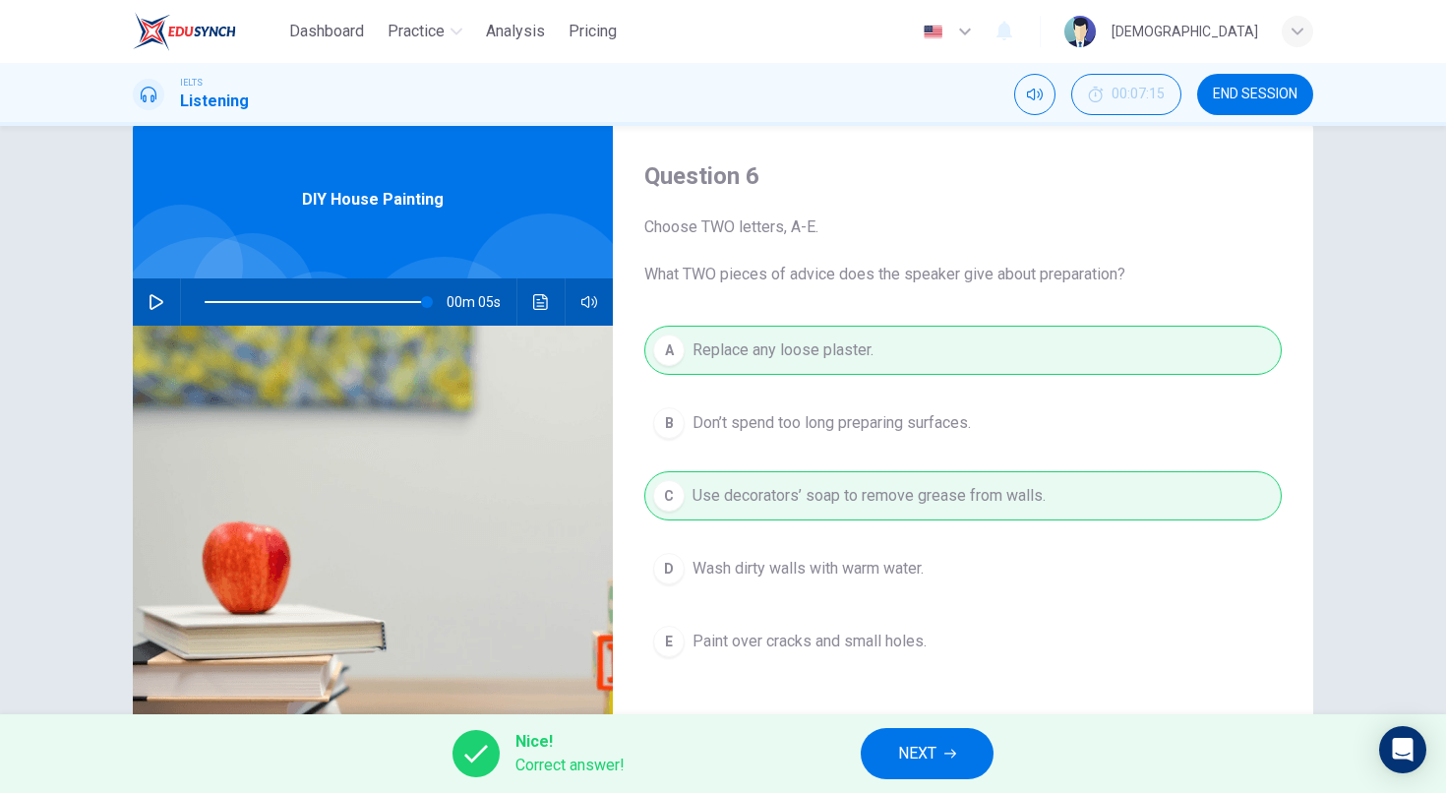
click at [933, 744] on span "NEXT" at bounding box center [917, 754] width 38 height 28
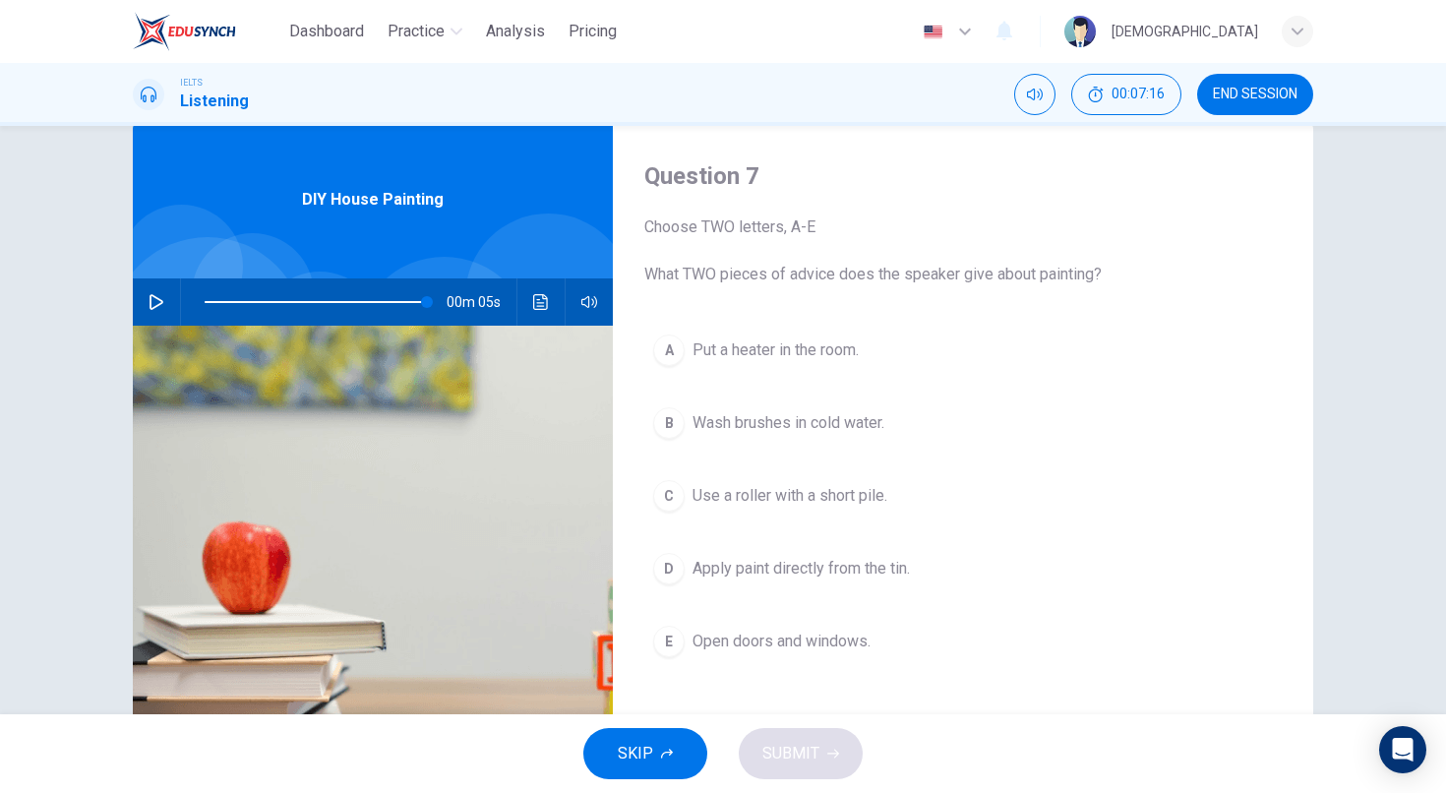
drag, startPoint x: 656, startPoint y: 275, endPoint x: 993, endPoint y: 271, distance: 337.4
click at [976, 271] on span "Choose TWO letters, A-E What TWO pieces of advice does the speaker give about p…" at bounding box center [962, 250] width 637 height 71
click at [805, 422] on span "Wash brushes in cold water." at bounding box center [788, 423] width 192 height 24
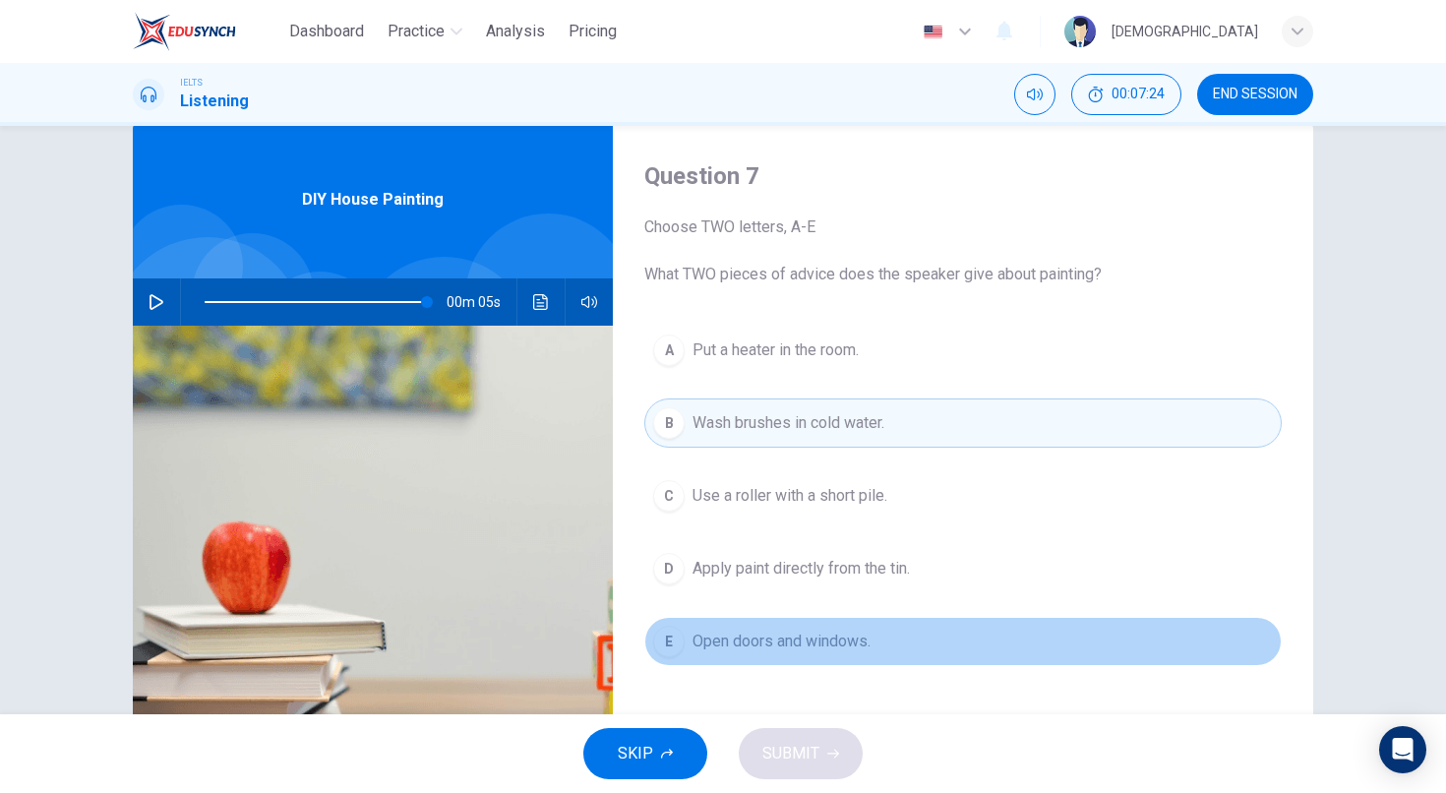
click at [721, 653] on button "E Open doors and windows." at bounding box center [962, 641] width 637 height 49
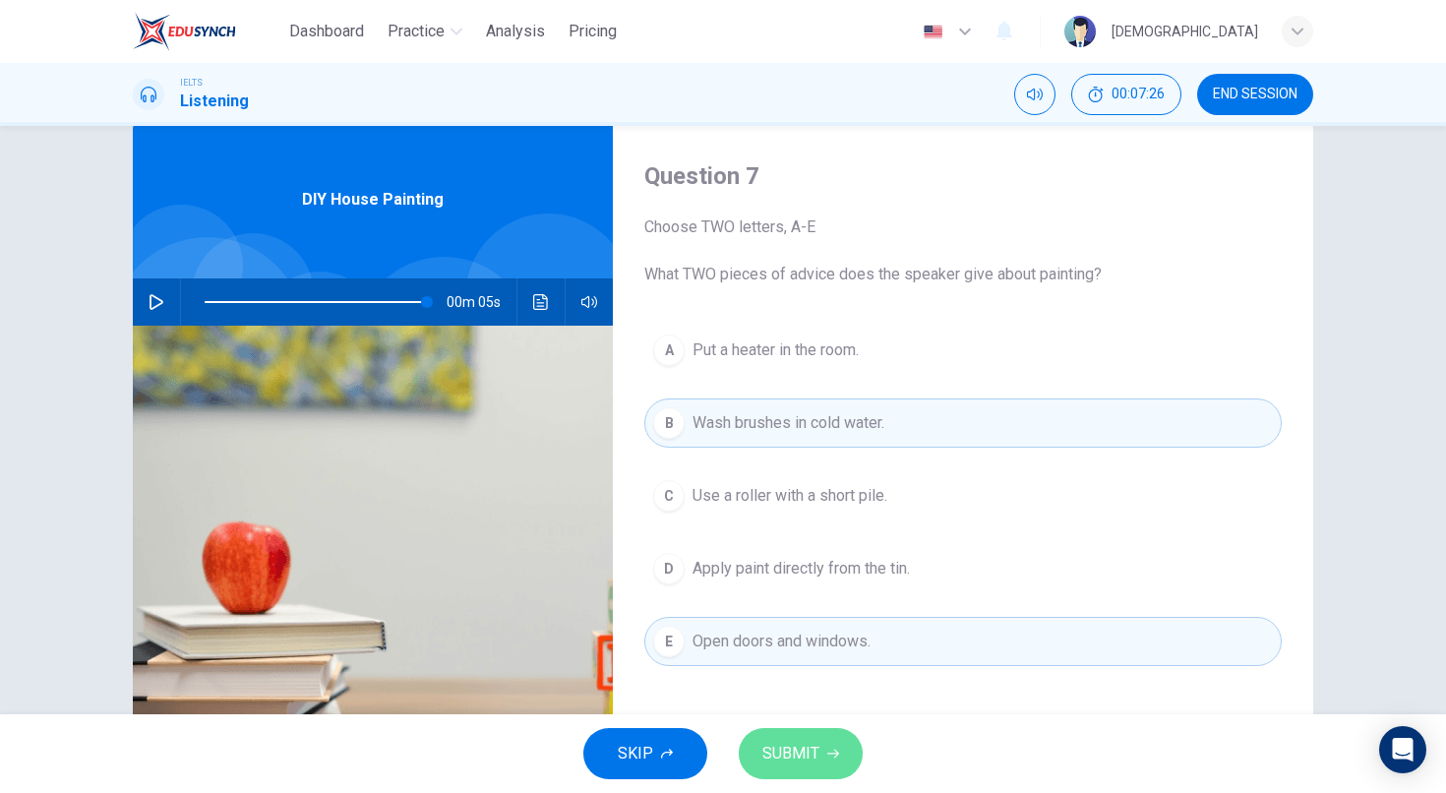
click at [813, 747] on span "SUBMIT" at bounding box center [790, 754] width 57 height 28
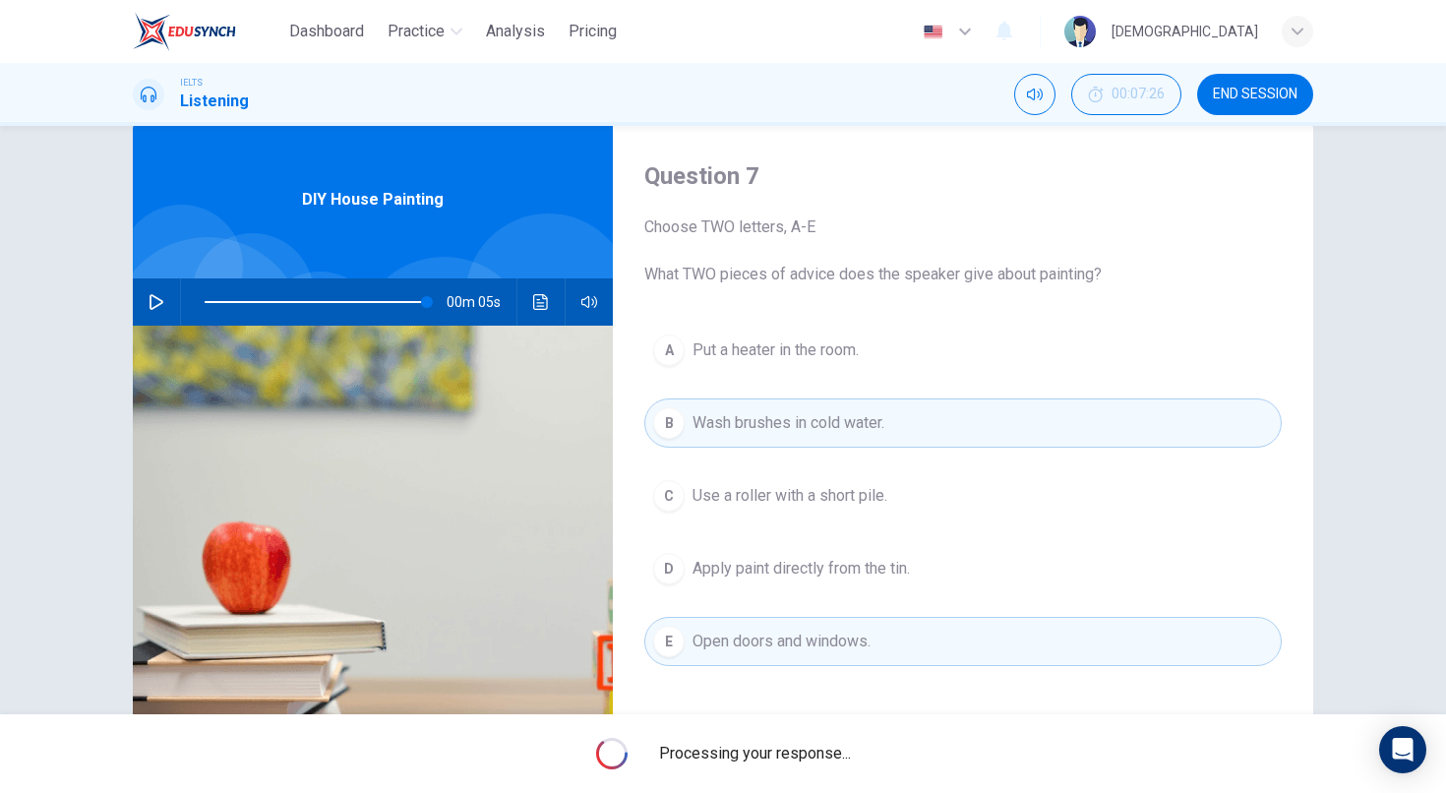
type input "98"
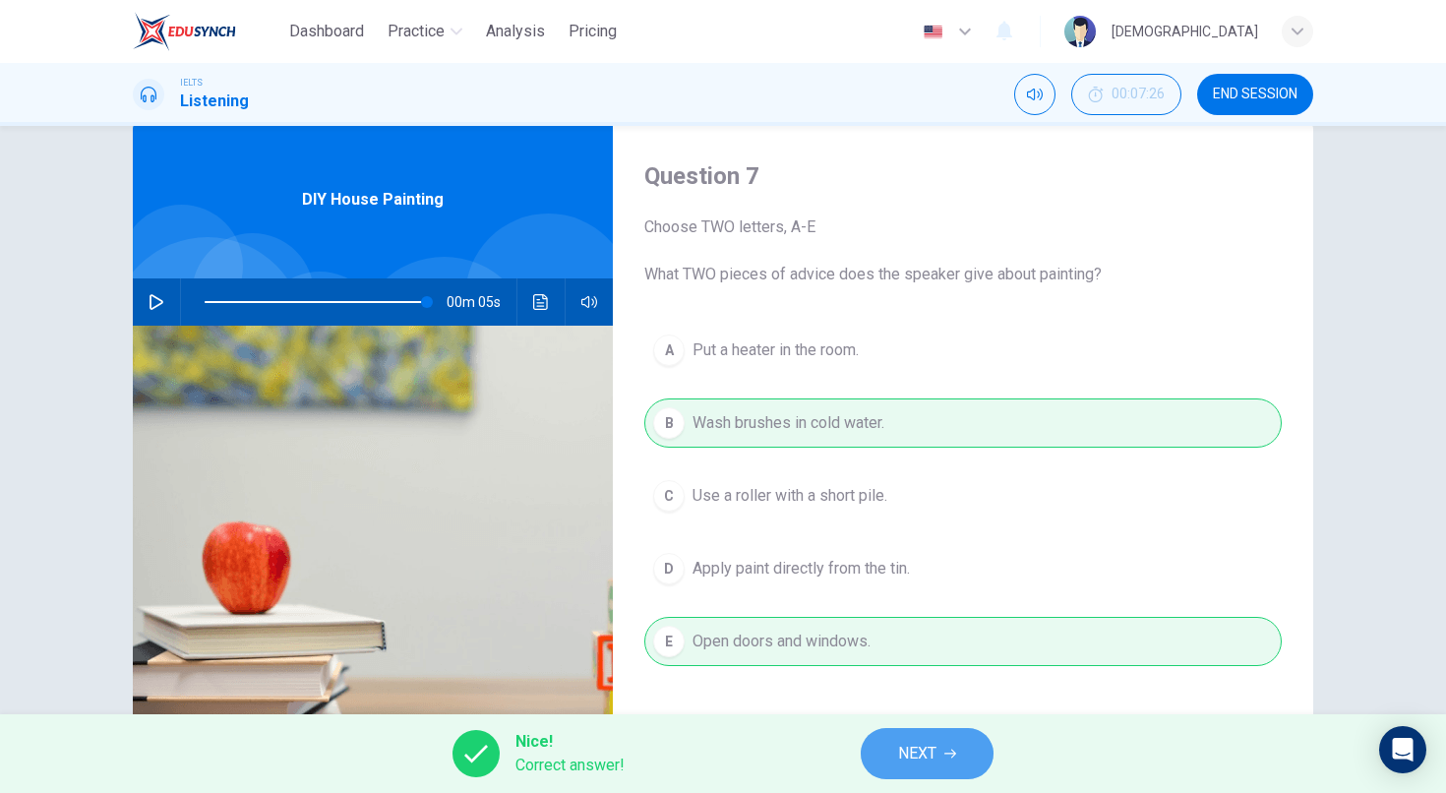
click at [956, 747] on button "NEXT" at bounding box center [927, 753] width 133 height 51
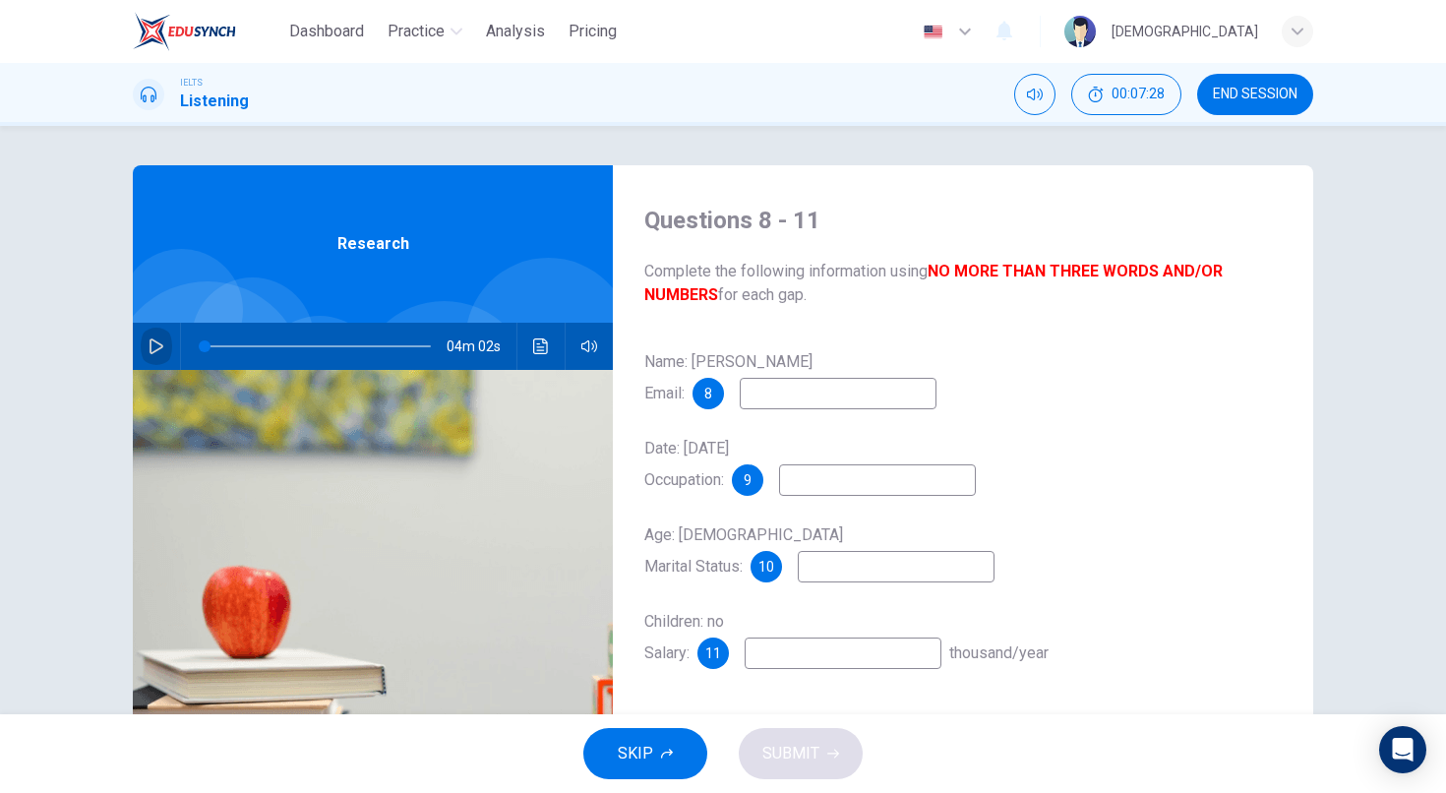
click at [158, 339] on icon "button" at bounding box center [157, 346] width 16 height 16
click at [154, 342] on icon "button" at bounding box center [157, 346] width 16 height 16
click at [154, 360] on button "button" at bounding box center [156, 346] width 31 height 47
type input "0"
click at [824, 654] on input at bounding box center [843, 652] width 197 height 31
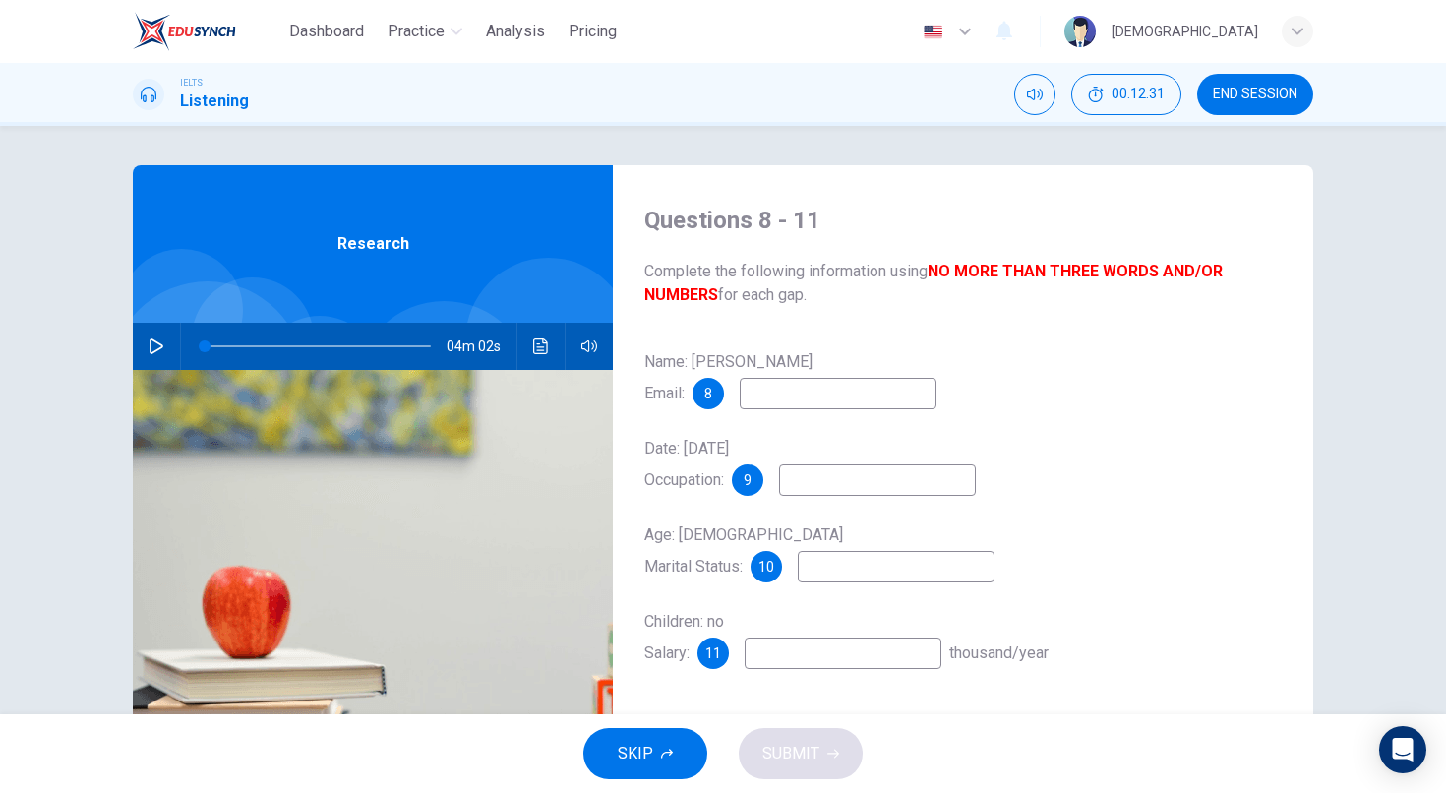
scroll to position [25, 0]
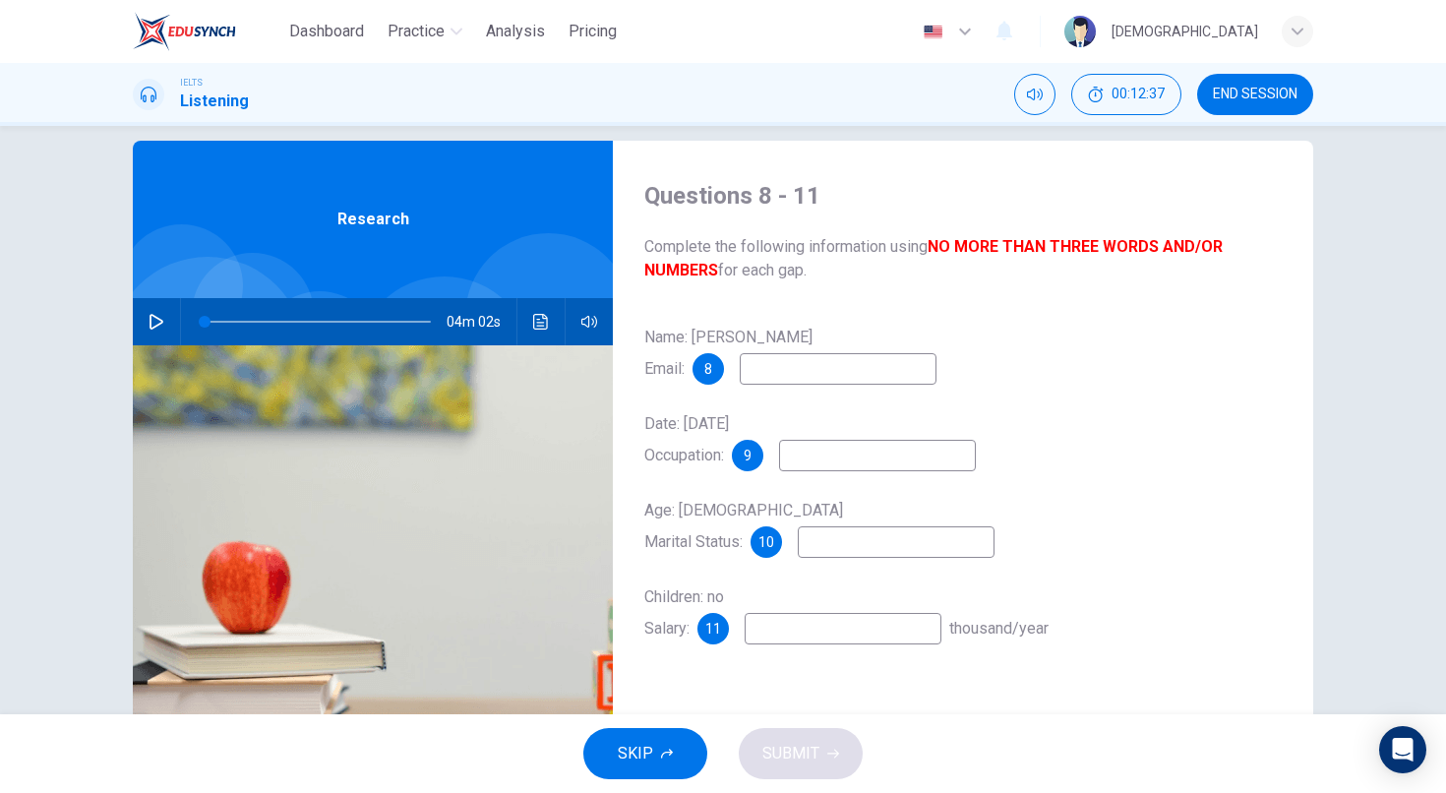
type input "f"
click at [883, 546] on input at bounding box center [896, 541] width 197 height 31
type input "single"
click at [909, 485] on div "Name: [PERSON_NAME] Email: 8 Date: [DATE] Occupation: 9 Age: [DEMOGRAPHIC_DATA]…" at bounding box center [962, 503] width 637 height 362
click at [910, 473] on div "Name: [PERSON_NAME] Email: 8 Date: [DATE] Occupation: 9 Age: [DEMOGRAPHIC_DATA]…" at bounding box center [962, 503] width 637 height 362
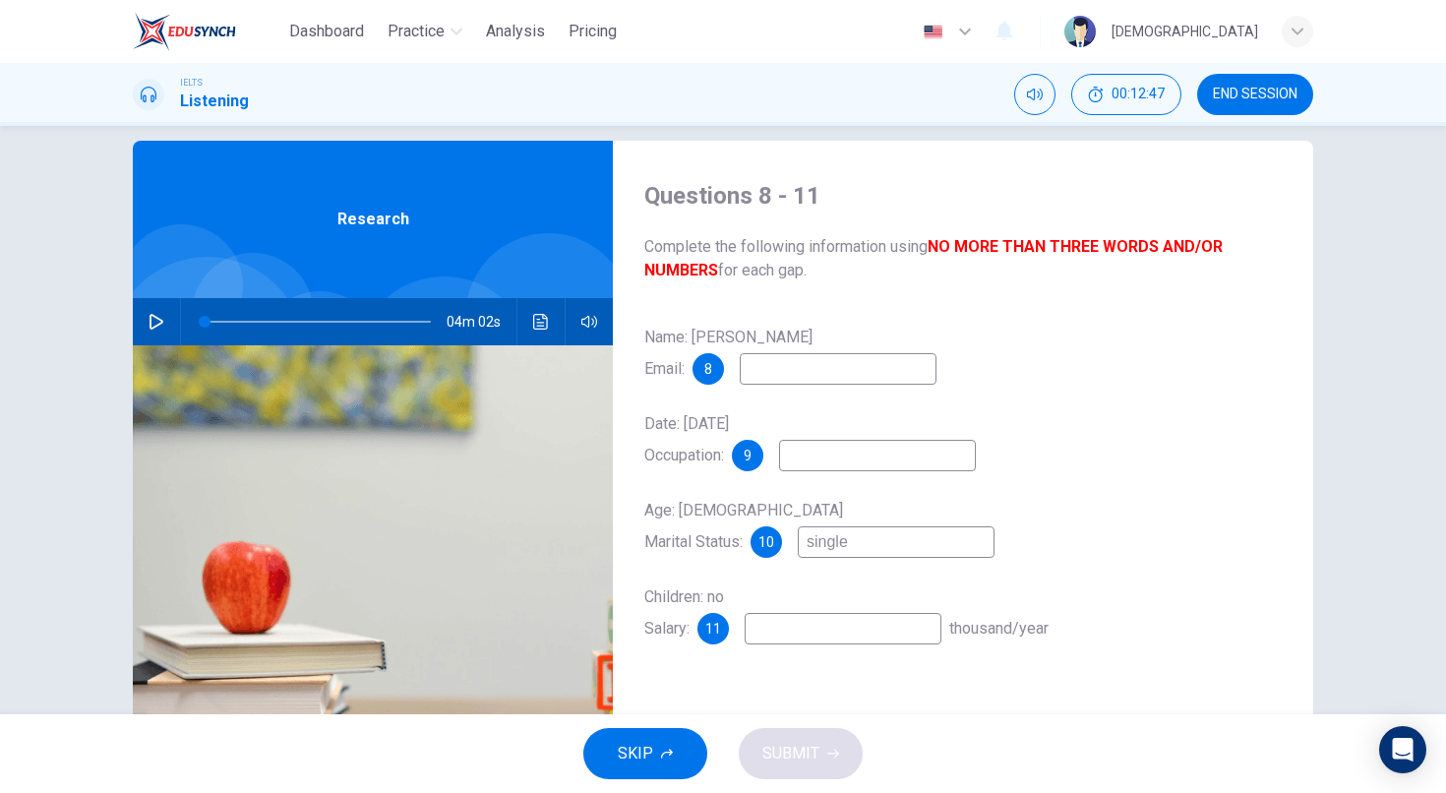
click at [907, 456] on input at bounding box center [877, 455] width 197 height 31
click at [845, 354] on input at bounding box center [838, 368] width 197 height 31
click at [933, 446] on input "ministry of consult" at bounding box center [877, 455] width 197 height 31
click at [938, 451] on input "ministry of consult" at bounding box center [877, 455] width 197 height 31
type input "ministry of consult"
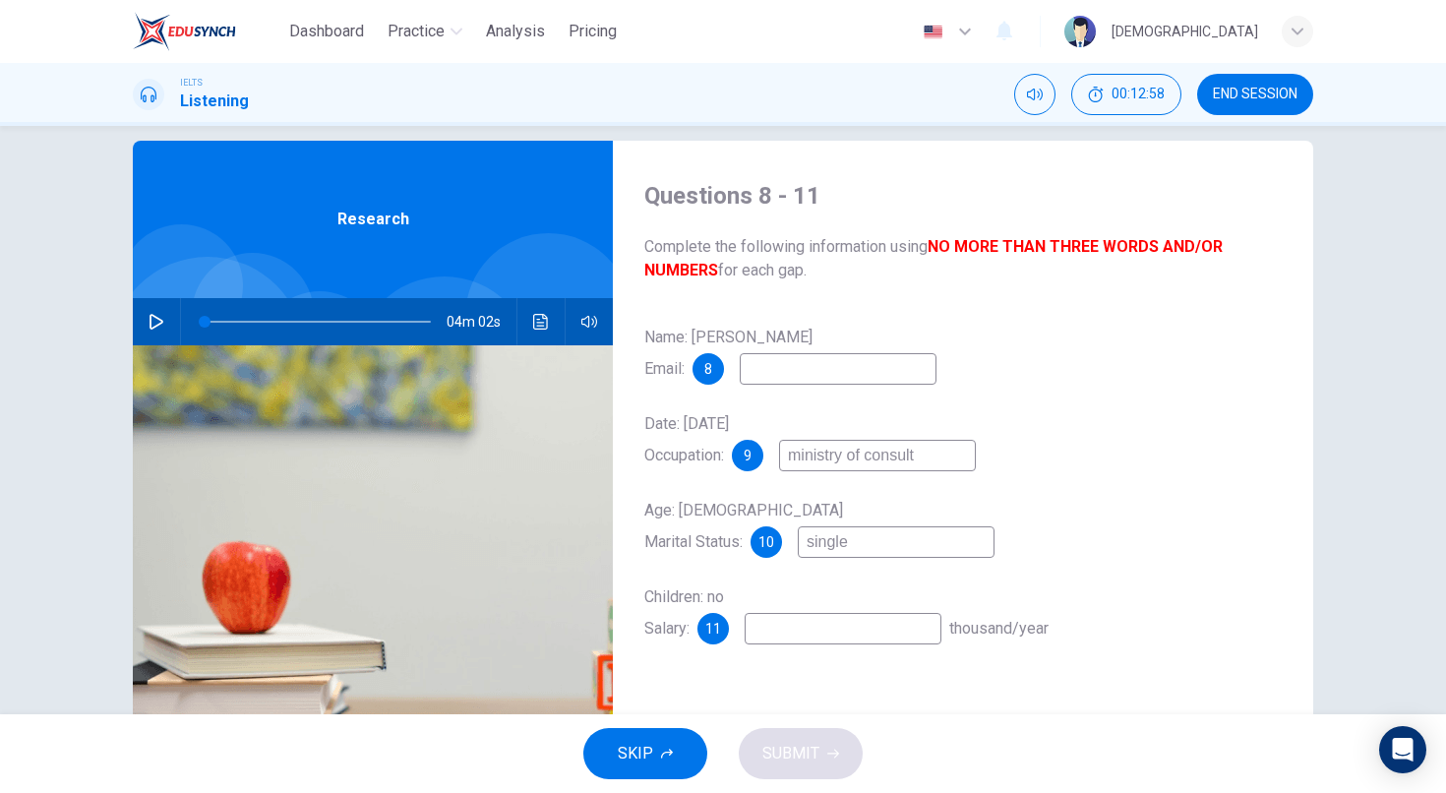
click at [811, 365] on input at bounding box center [838, 368] width 197 height 31
type input "[EMAIL_ADDRESS][DOMAIN_NAME]"
click at [810, 644] on div "Name: [PERSON_NAME] Email: 8 [EMAIL_ADDRESS][DOMAIN_NAME] Date: [DATE] Occupati…" at bounding box center [962, 503] width 637 height 362
click at [815, 634] on input at bounding box center [843, 628] width 197 height 31
type input "t"
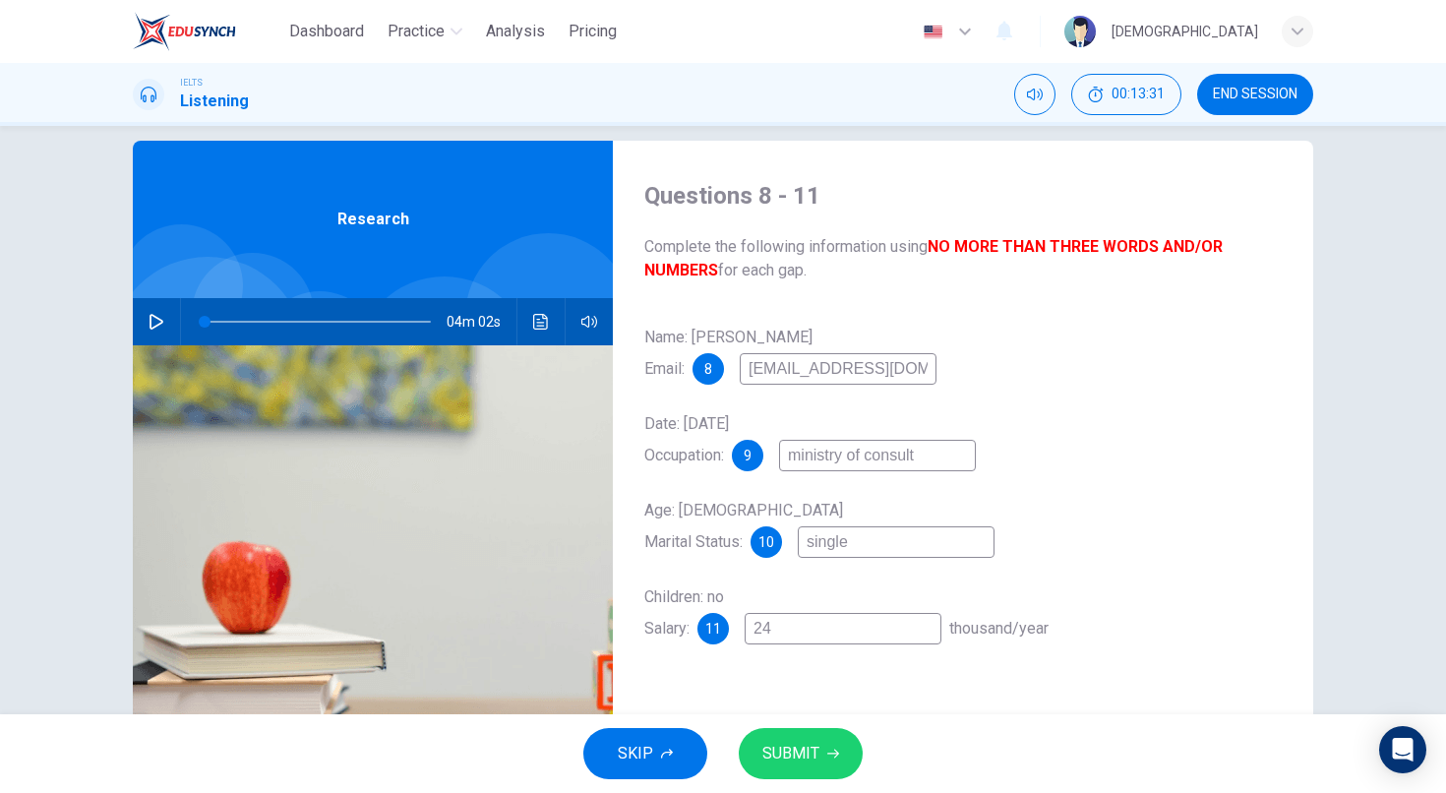
type input "2"
type input "twenty four"
click at [794, 772] on button "SUBMIT" at bounding box center [801, 753] width 124 height 51
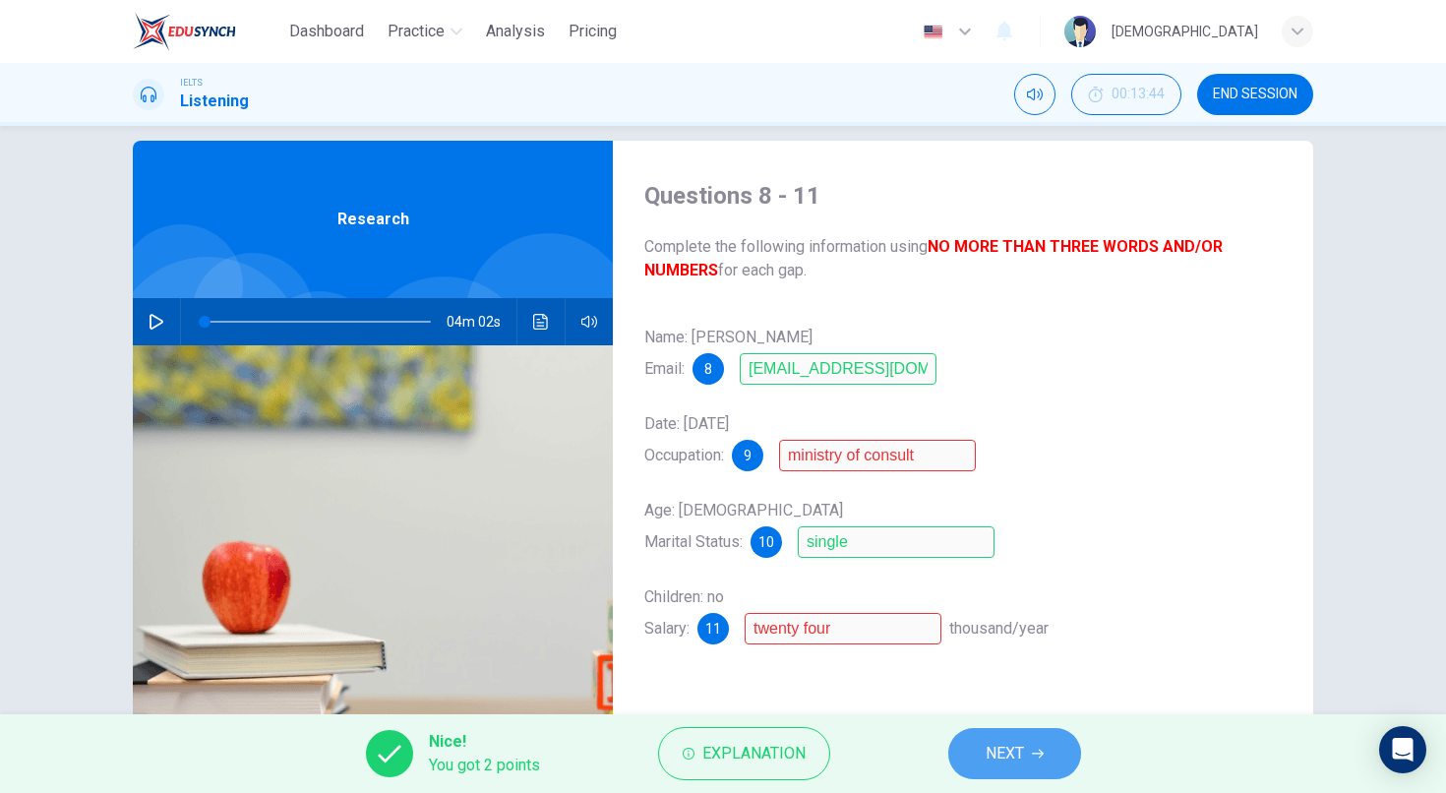
click at [1000, 734] on button "NEXT" at bounding box center [1014, 753] width 133 height 51
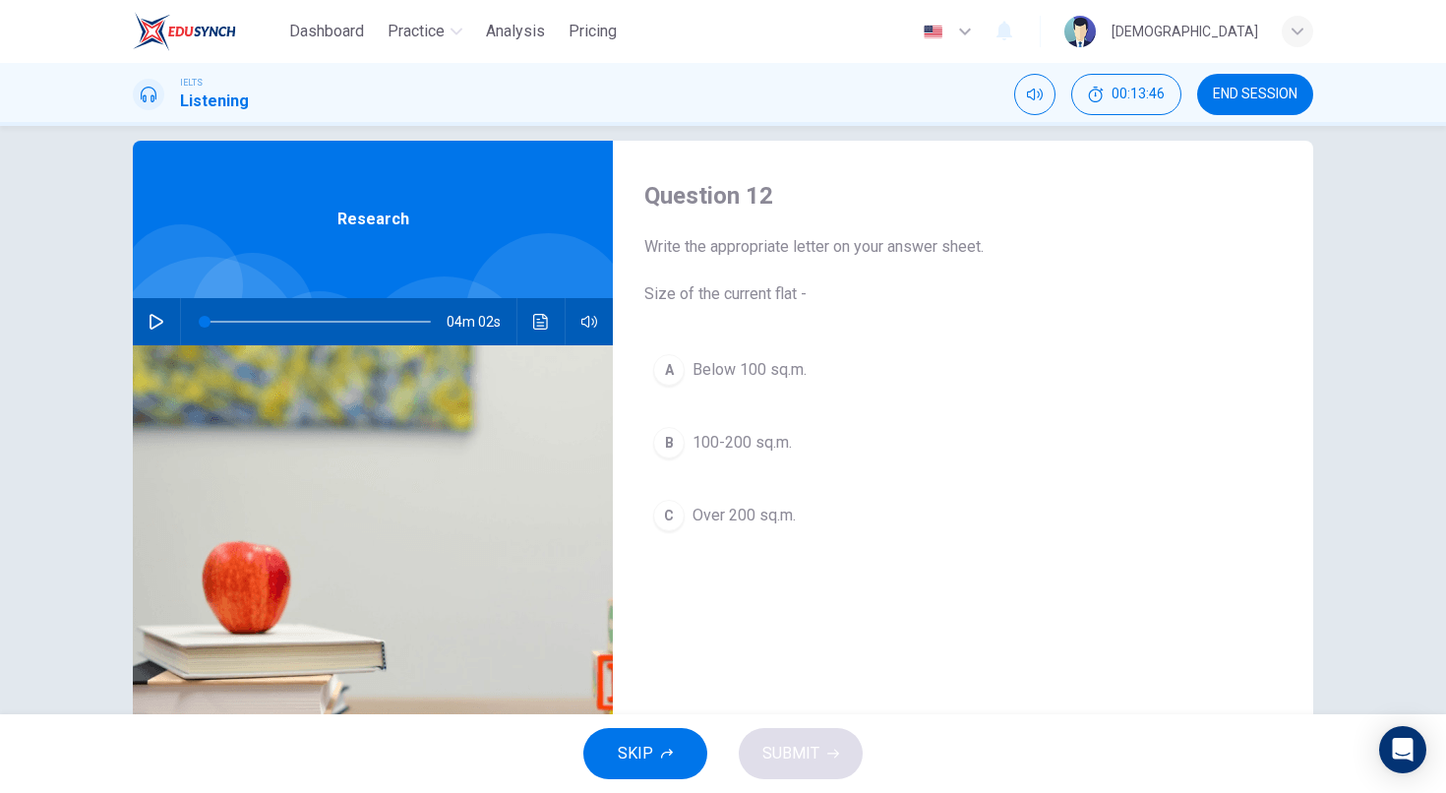
drag, startPoint x: 831, startPoint y: 253, endPoint x: 947, endPoint y: 264, distance: 116.6
click at [935, 261] on span "Write the appropriate letter on your answer sheet. Size of the current flat -" at bounding box center [962, 270] width 637 height 71
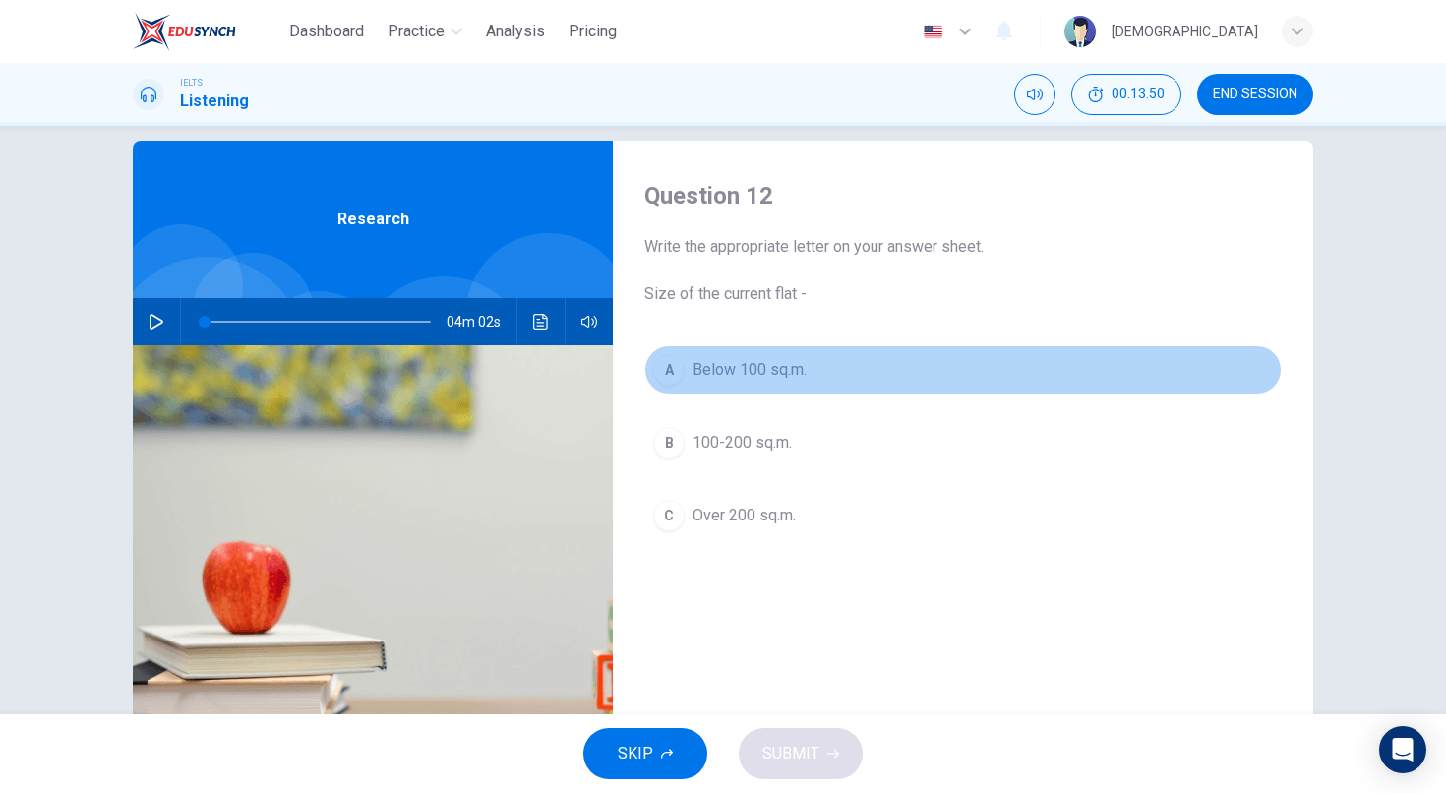
click at [750, 372] on span "Below 100 sq.m." at bounding box center [749, 370] width 114 height 24
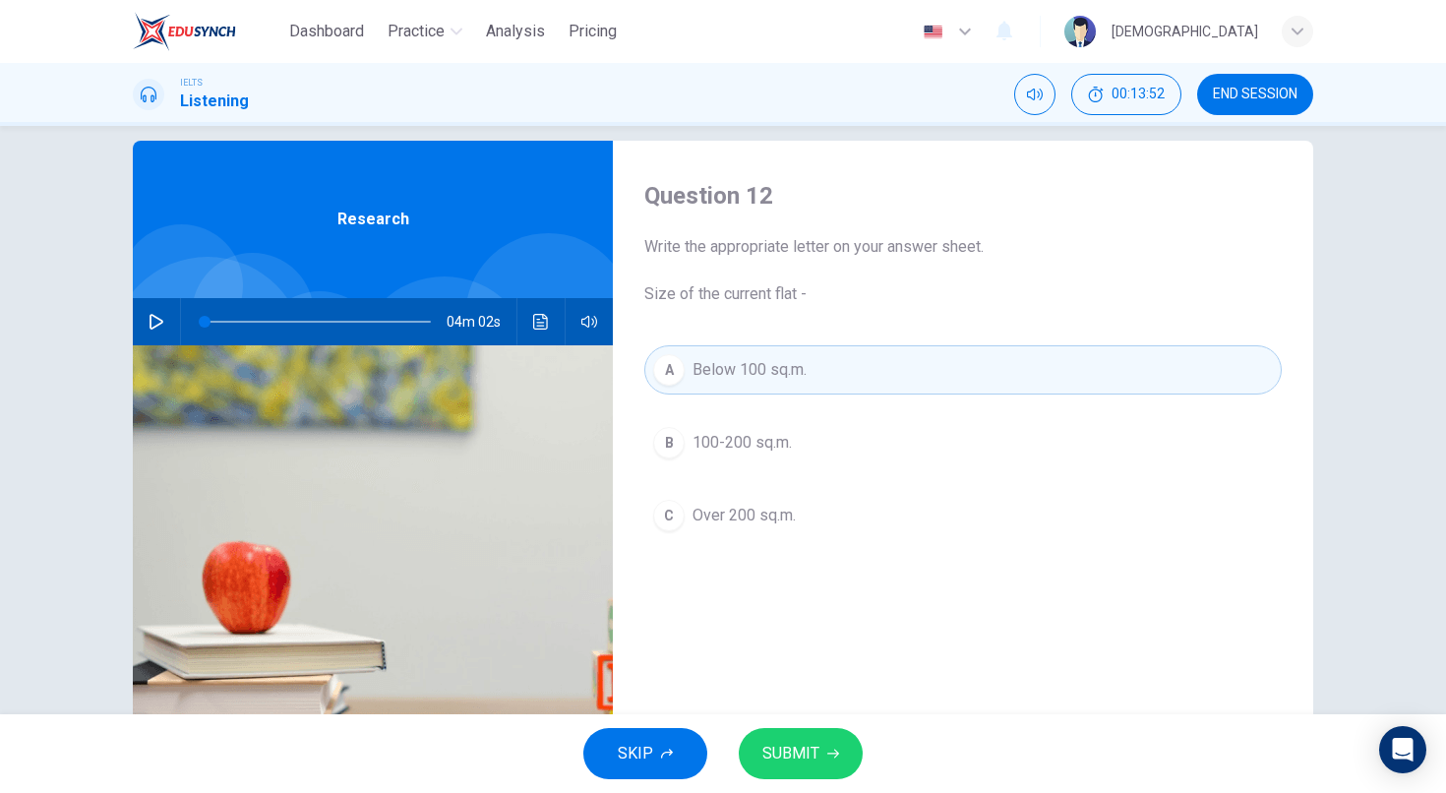
click at [799, 734] on button "SUBMIT" at bounding box center [801, 753] width 124 height 51
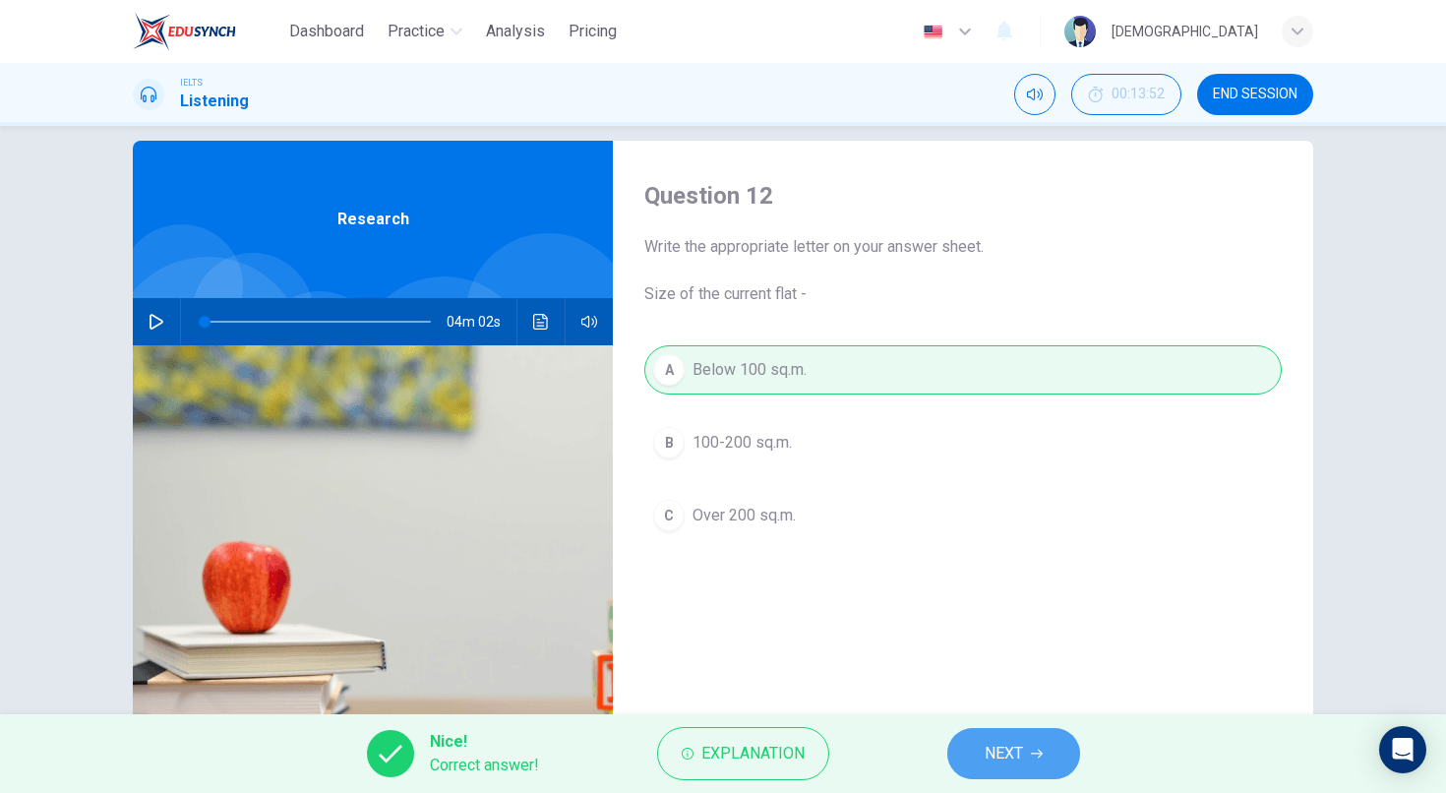
click at [1035, 749] on icon "button" at bounding box center [1037, 754] width 12 height 12
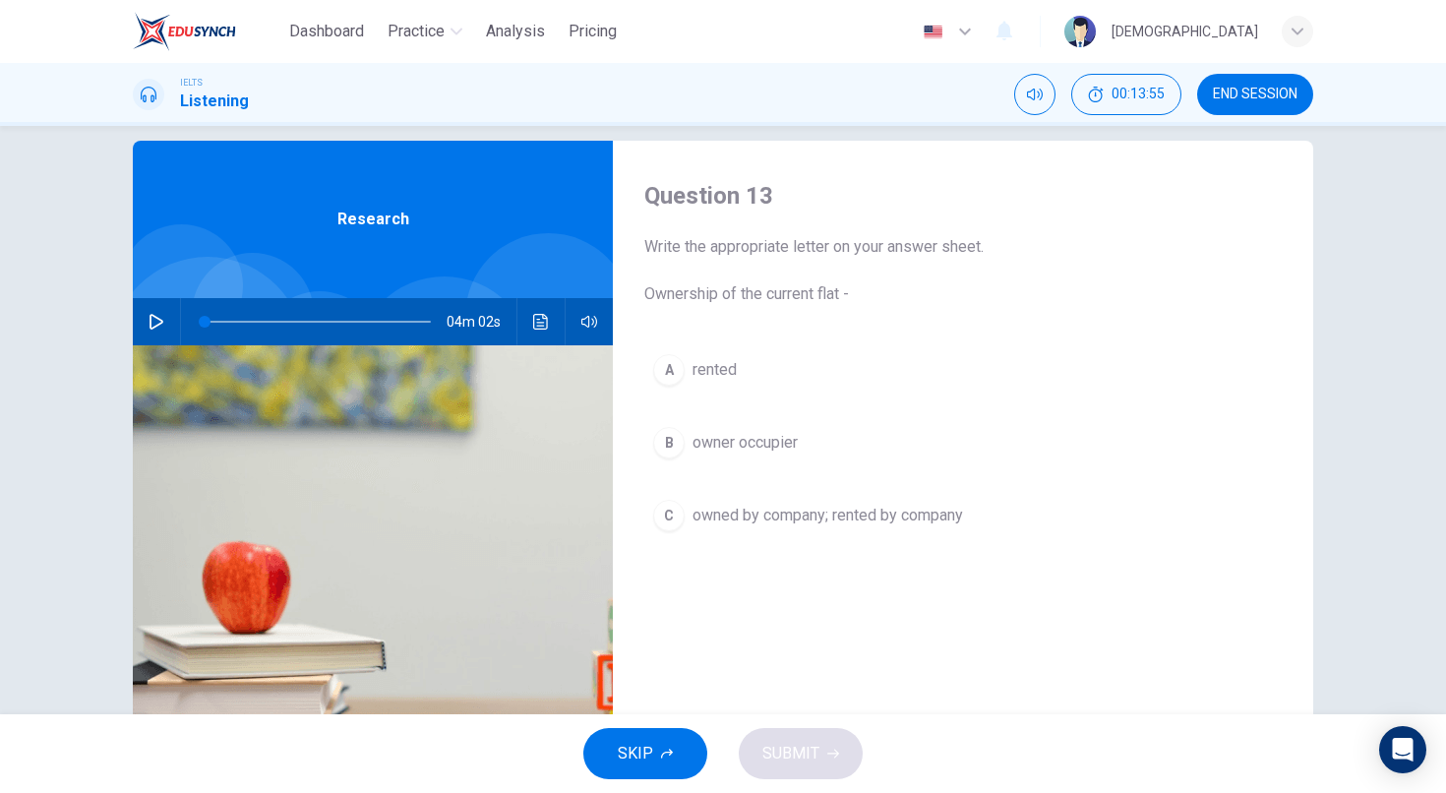
click at [808, 451] on button "B owner occupier" at bounding box center [962, 442] width 637 height 49
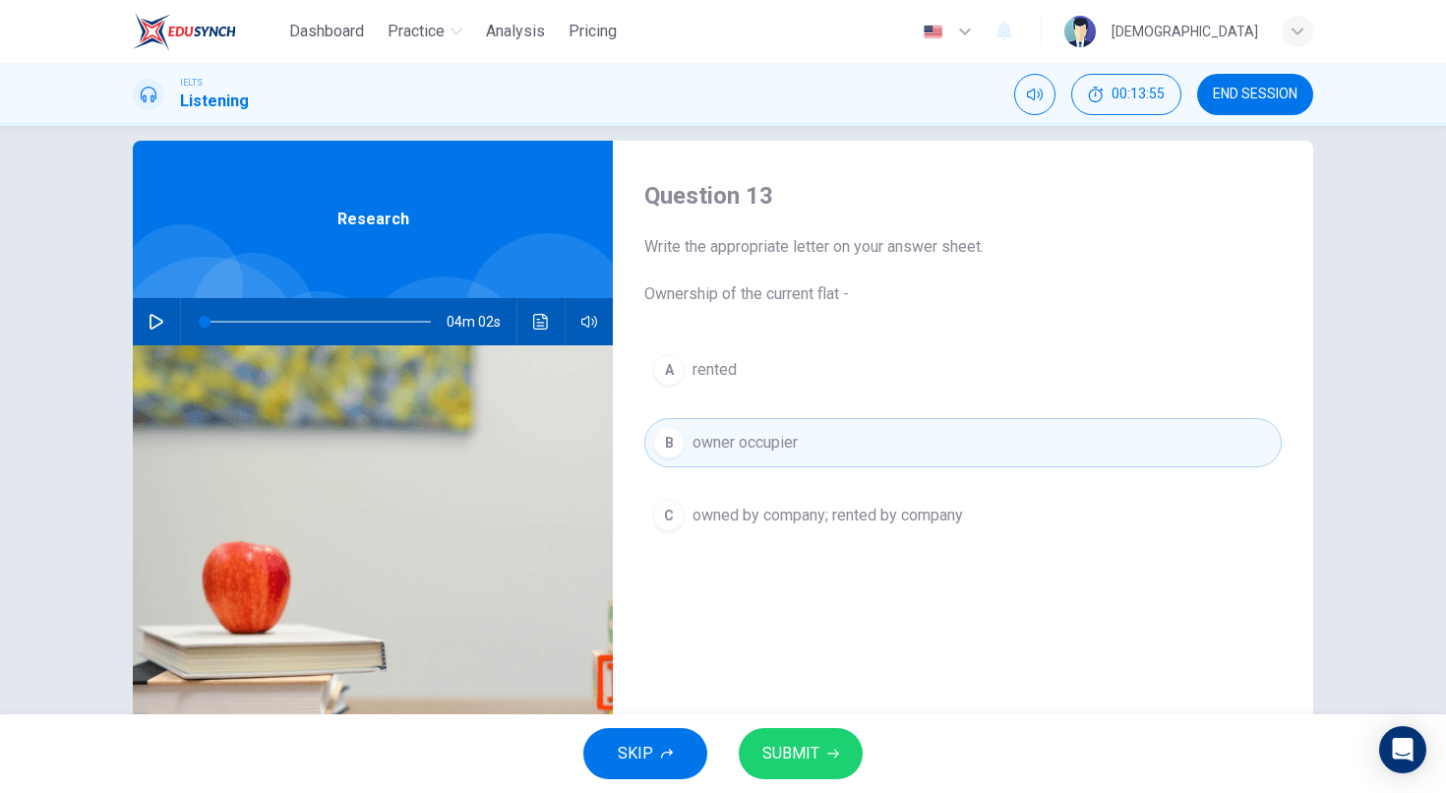
click at [811, 757] on span "SUBMIT" at bounding box center [790, 754] width 57 height 28
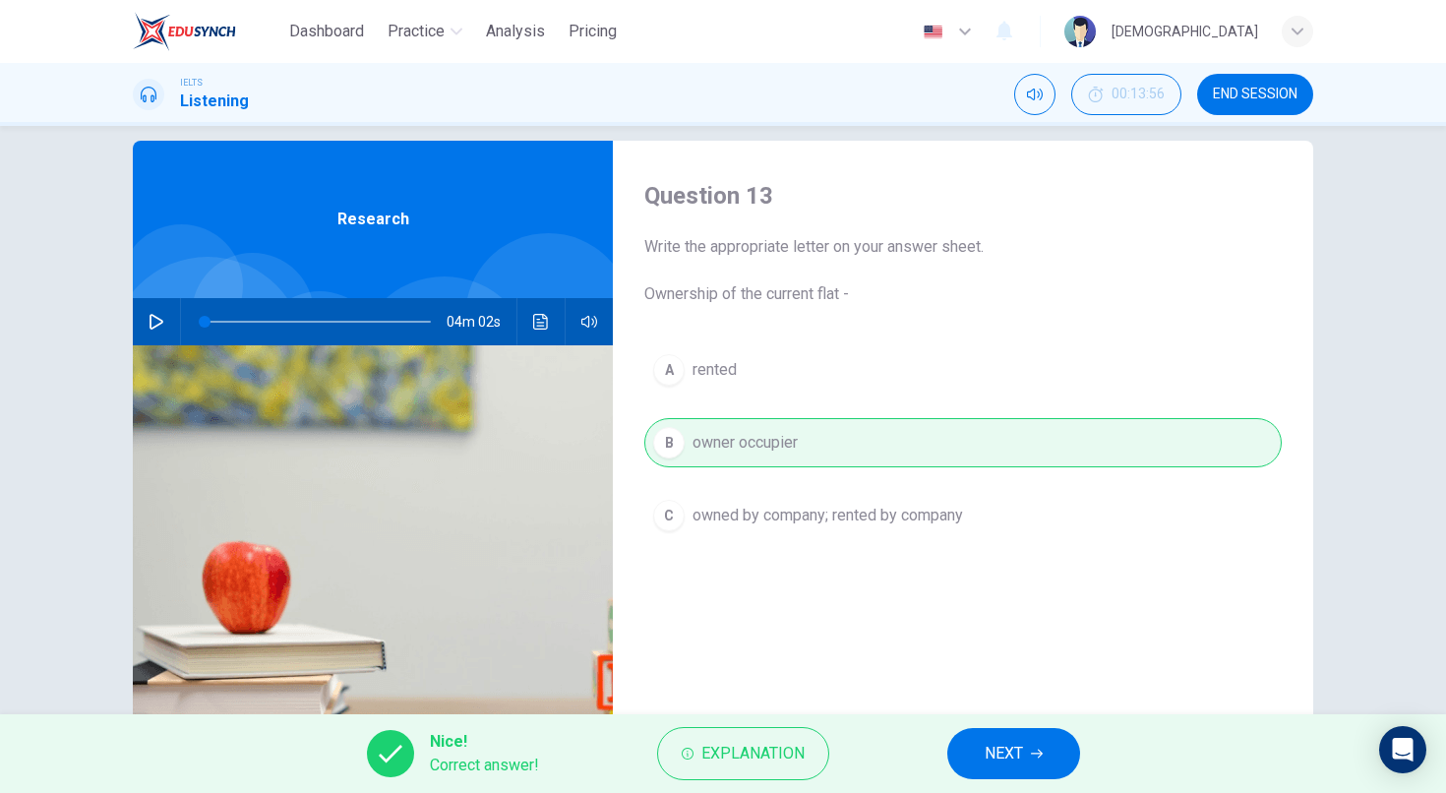
click at [1008, 758] on span "NEXT" at bounding box center [1004, 754] width 38 height 28
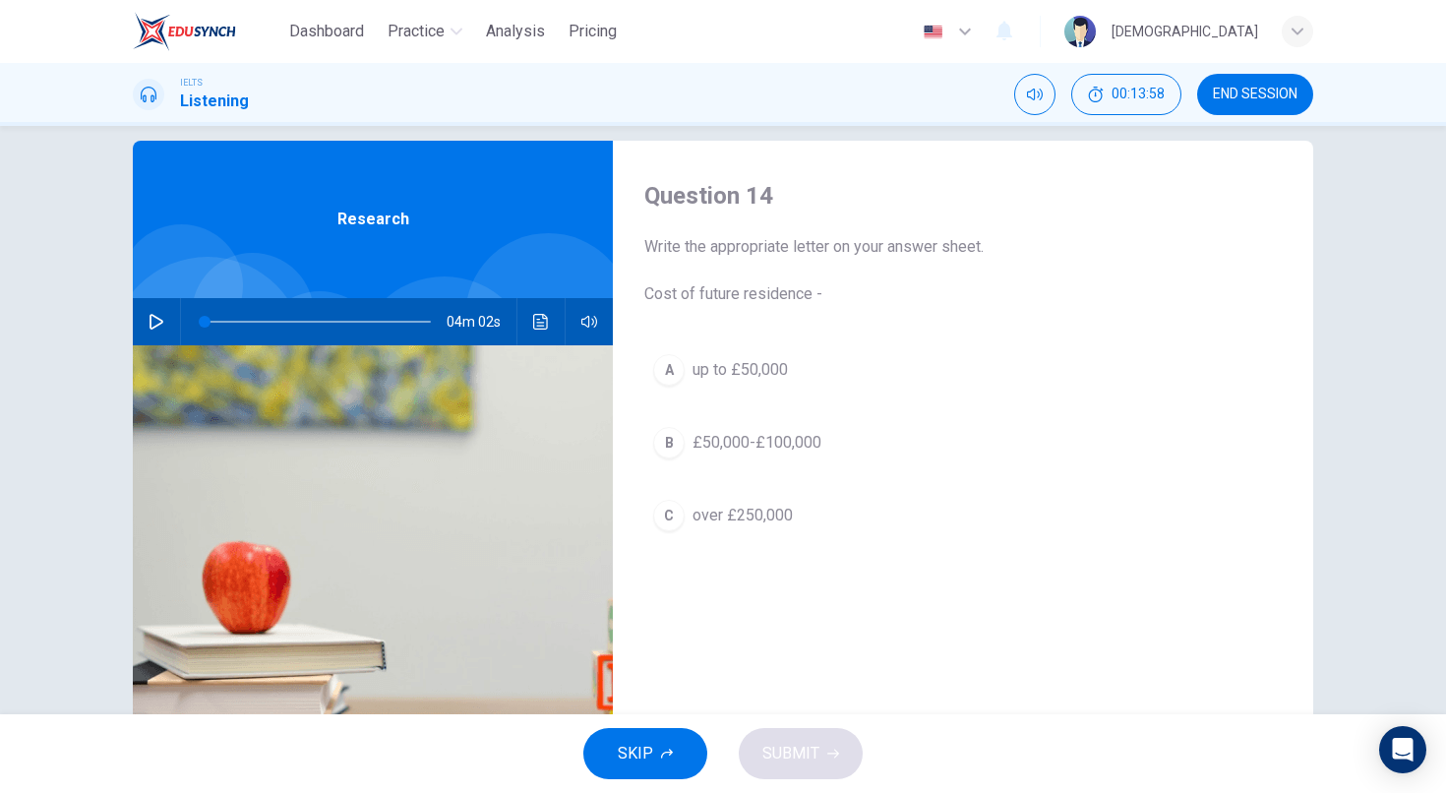
click at [775, 514] on span "over £250,000" at bounding box center [742, 516] width 100 height 24
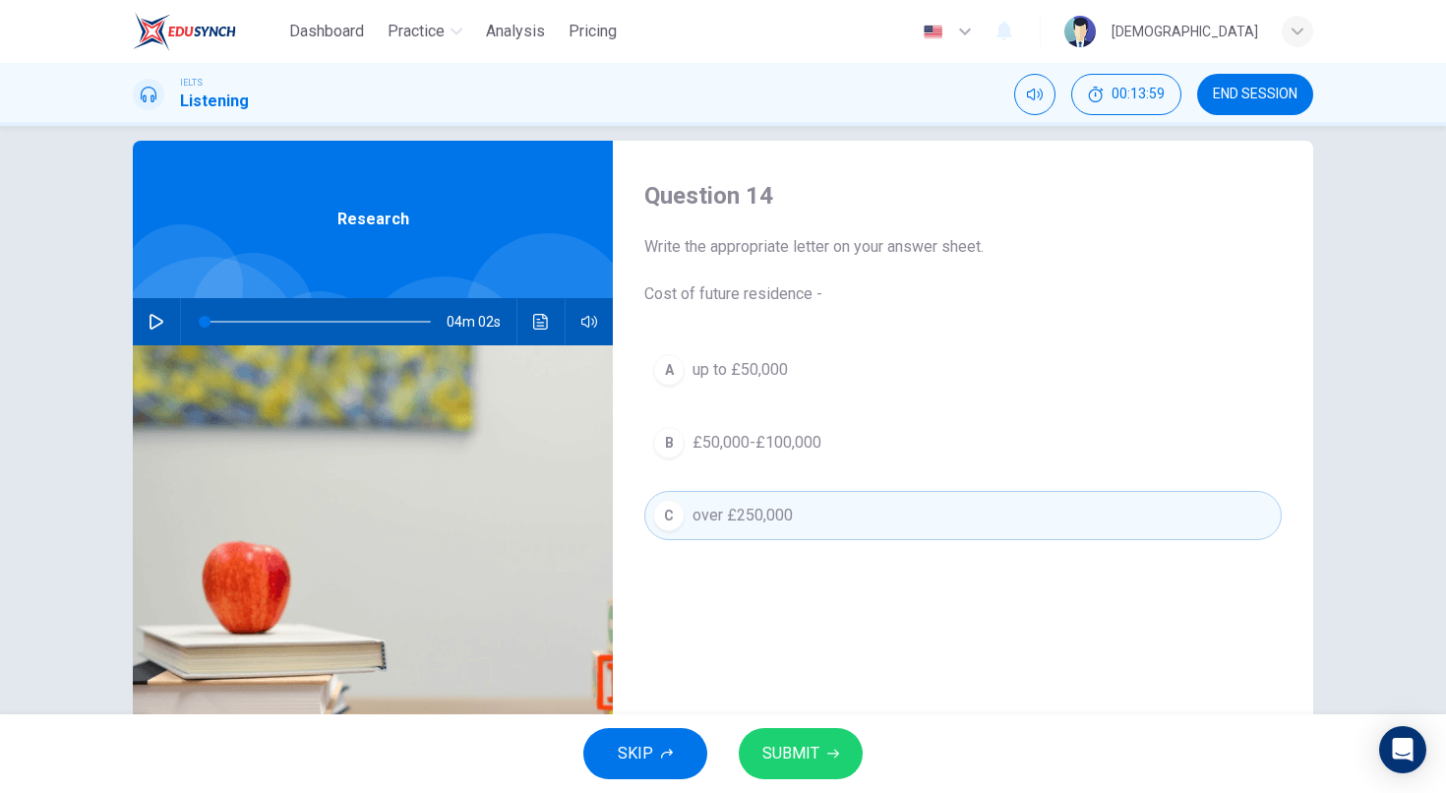
click at [814, 422] on button "B £50,000-£100,000" at bounding box center [962, 442] width 637 height 49
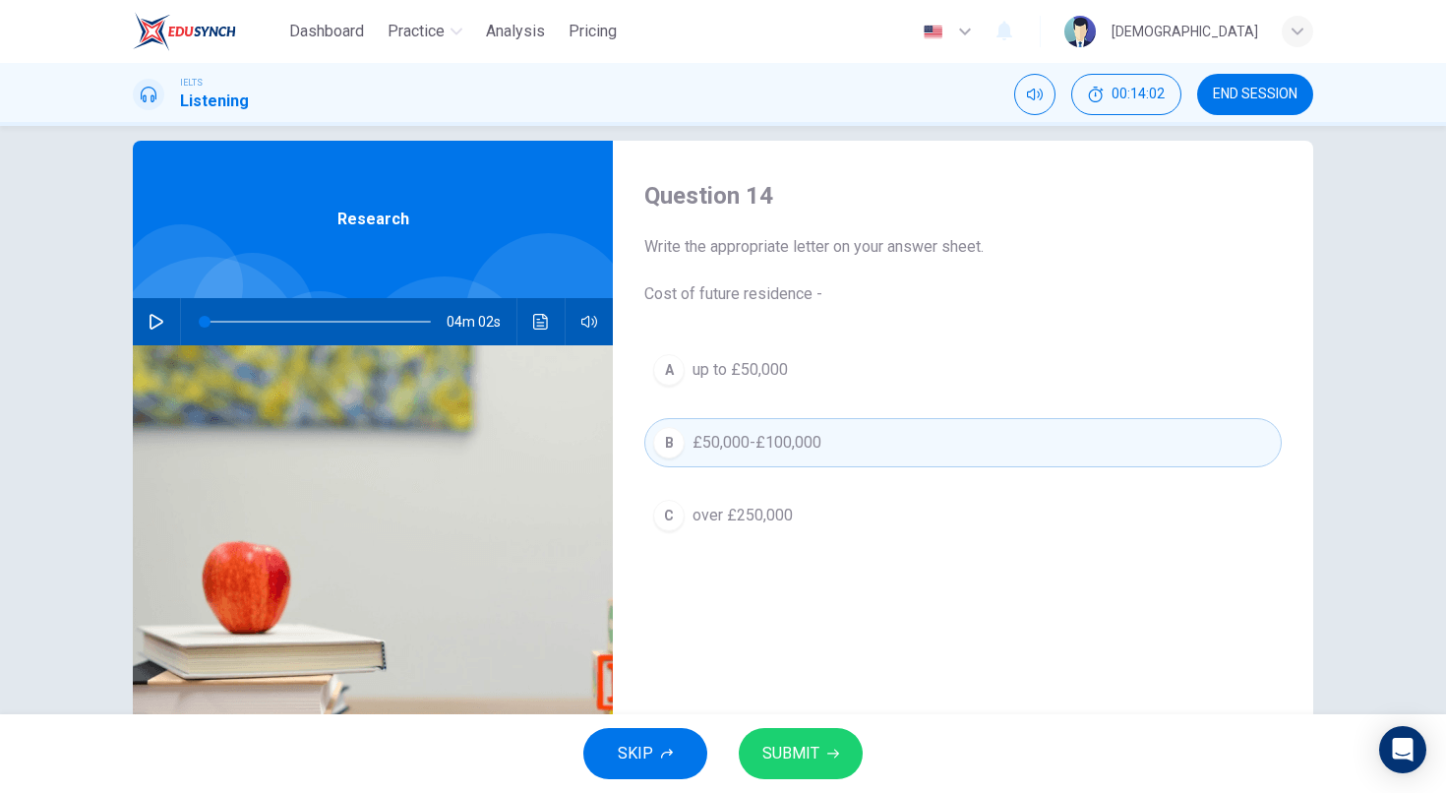
click at [790, 547] on div "A up to £50,000 B £50,000-£100,000 C over £250,000" at bounding box center [962, 462] width 637 height 234
click at [789, 534] on button "C over £250,000" at bounding box center [962, 515] width 637 height 49
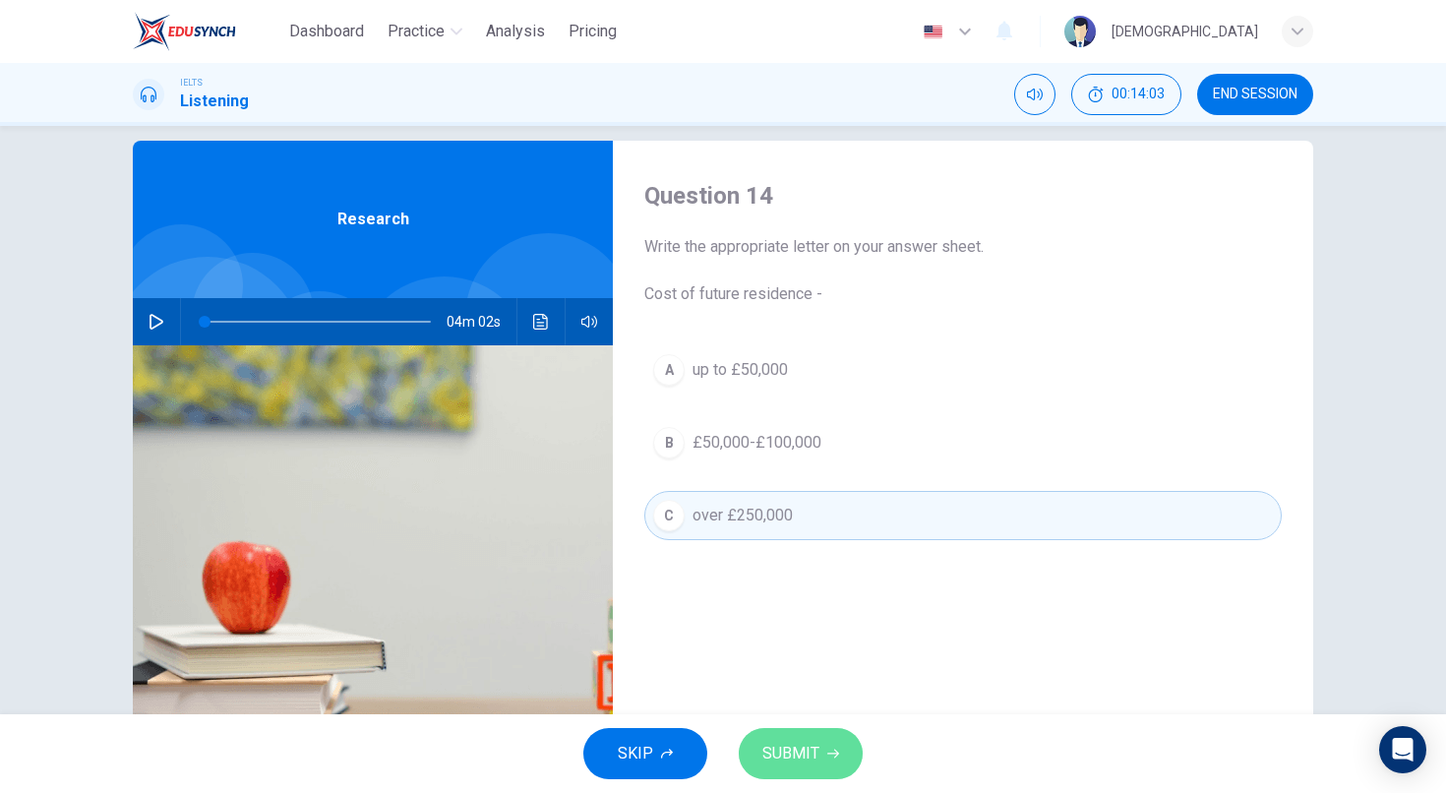
click at [812, 749] on span "SUBMIT" at bounding box center [790, 754] width 57 height 28
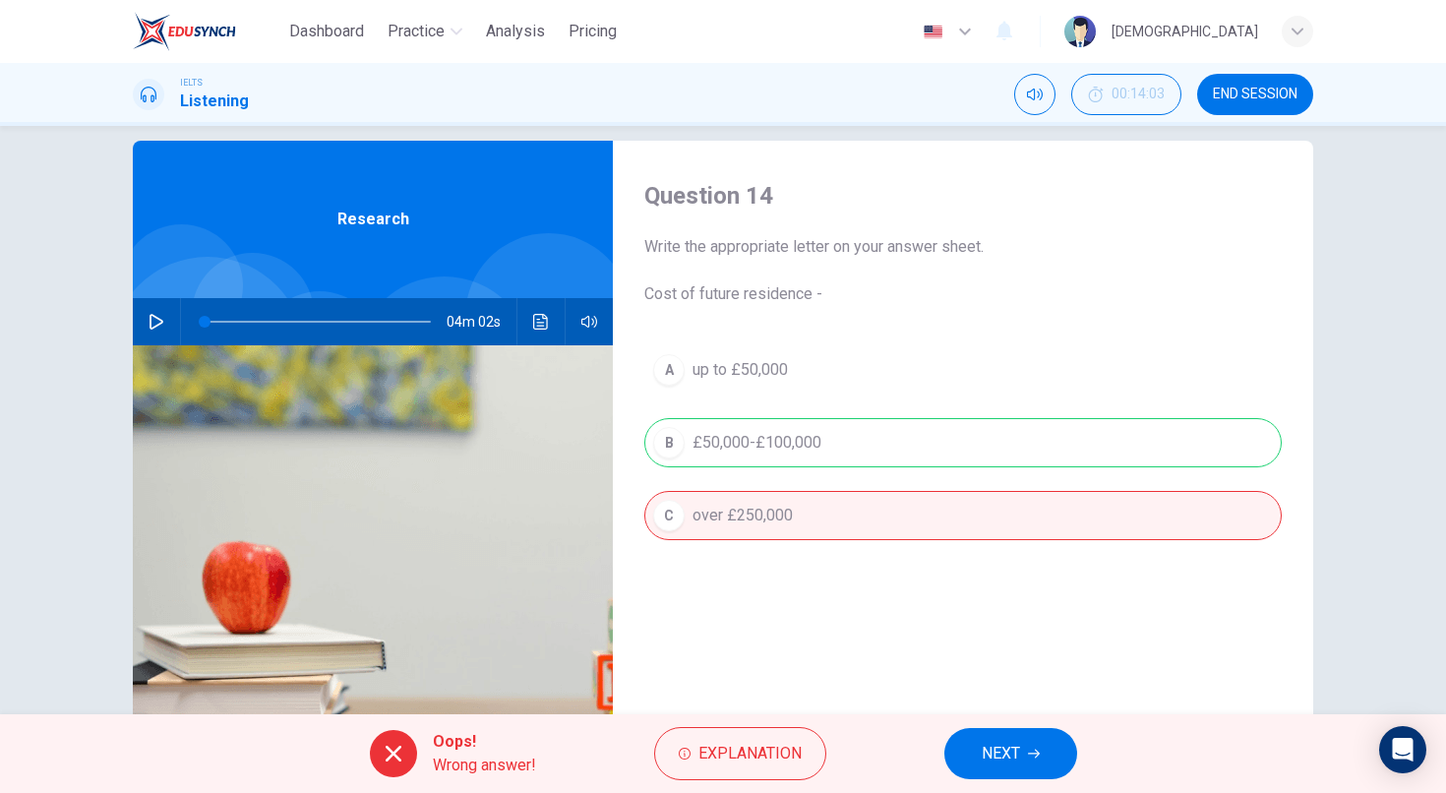
click at [725, 433] on div "A up to £50,000 B £50,000-£100,000 C over £250,000" at bounding box center [962, 462] width 637 height 234
click at [1016, 762] on span "NEXT" at bounding box center [1001, 754] width 38 height 28
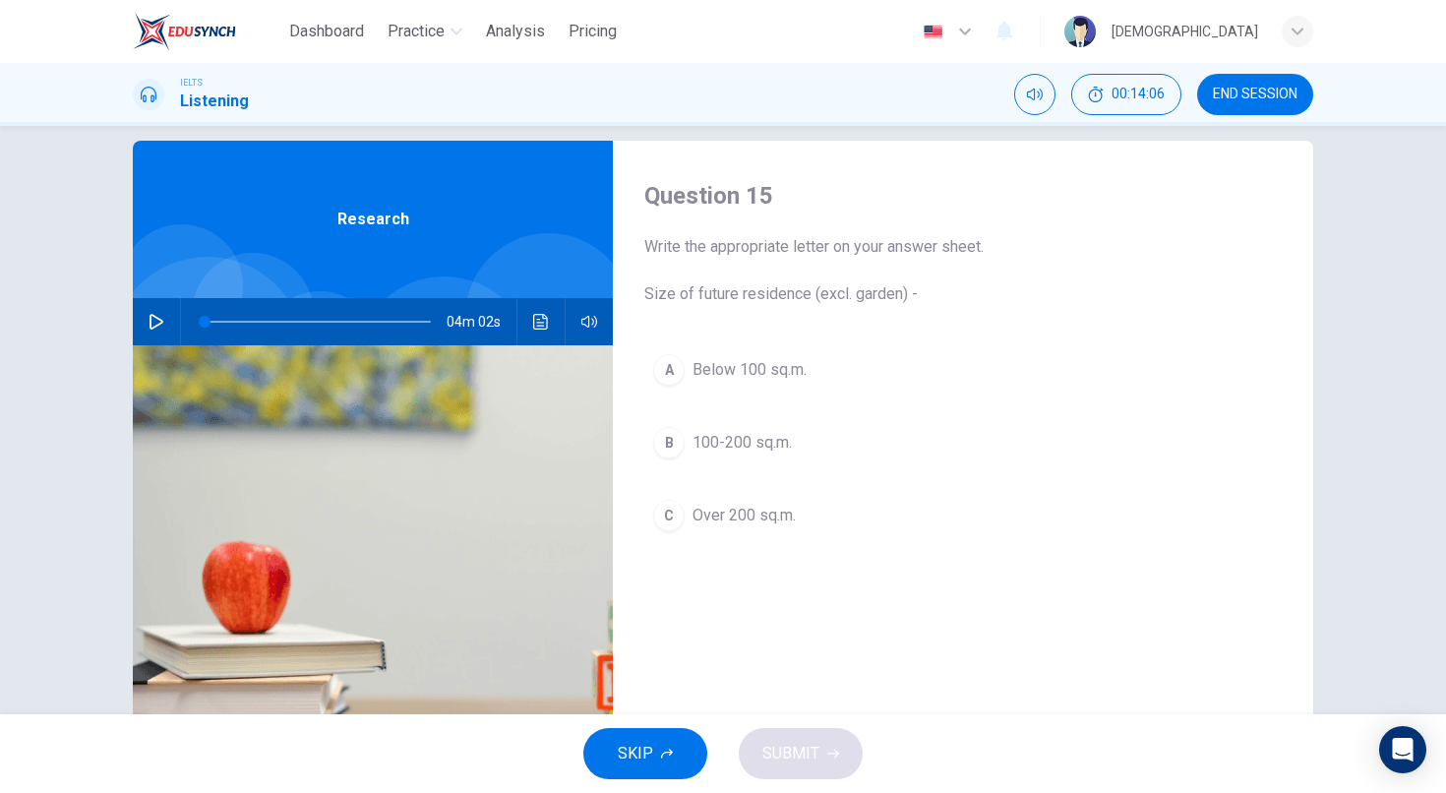
click at [772, 524] on span "Over 200 sq.m." at bounding box center [743, 516] width 103 height 24
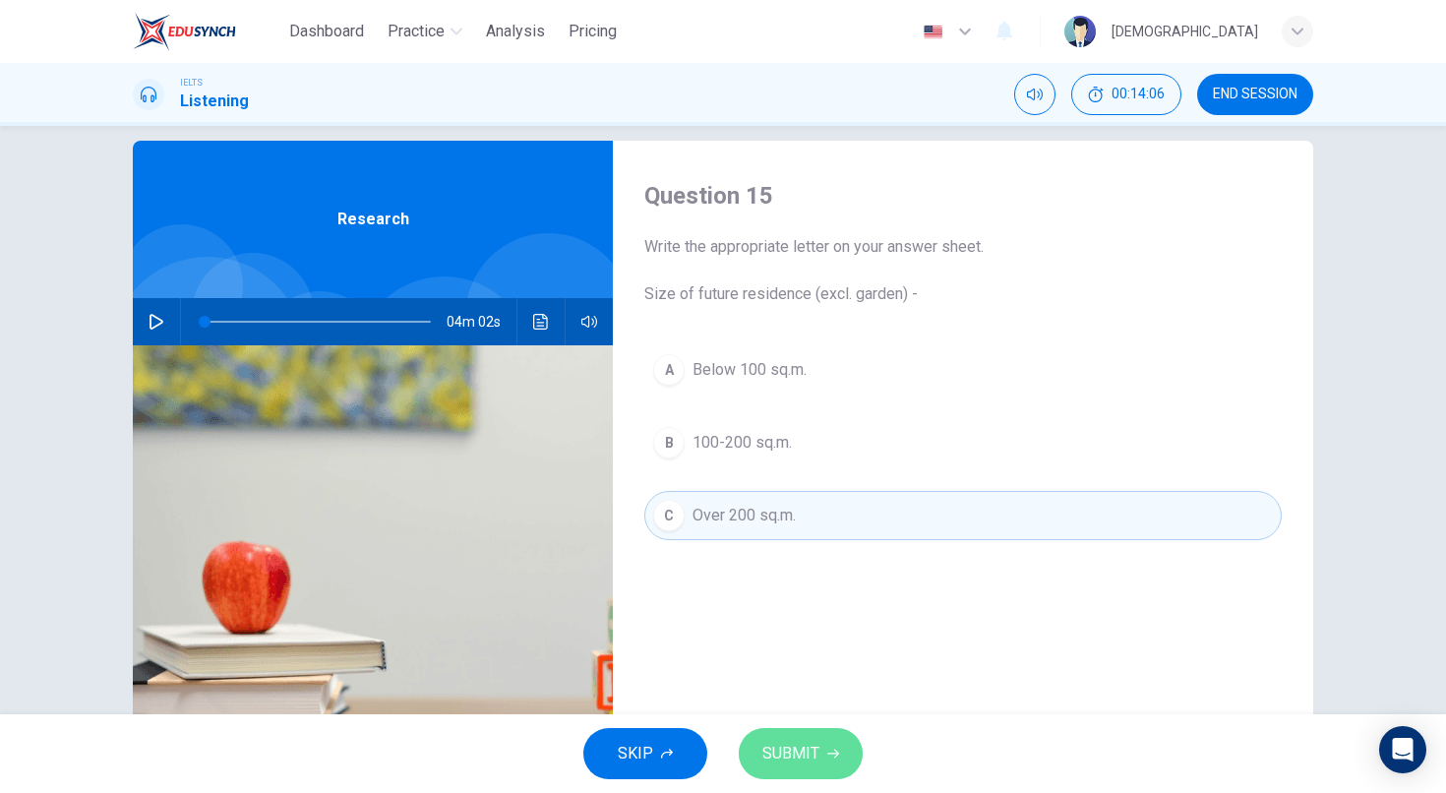
click at [818, 755] on button "SUBMIT" at bounding box center [801, 753] width 124 height 51
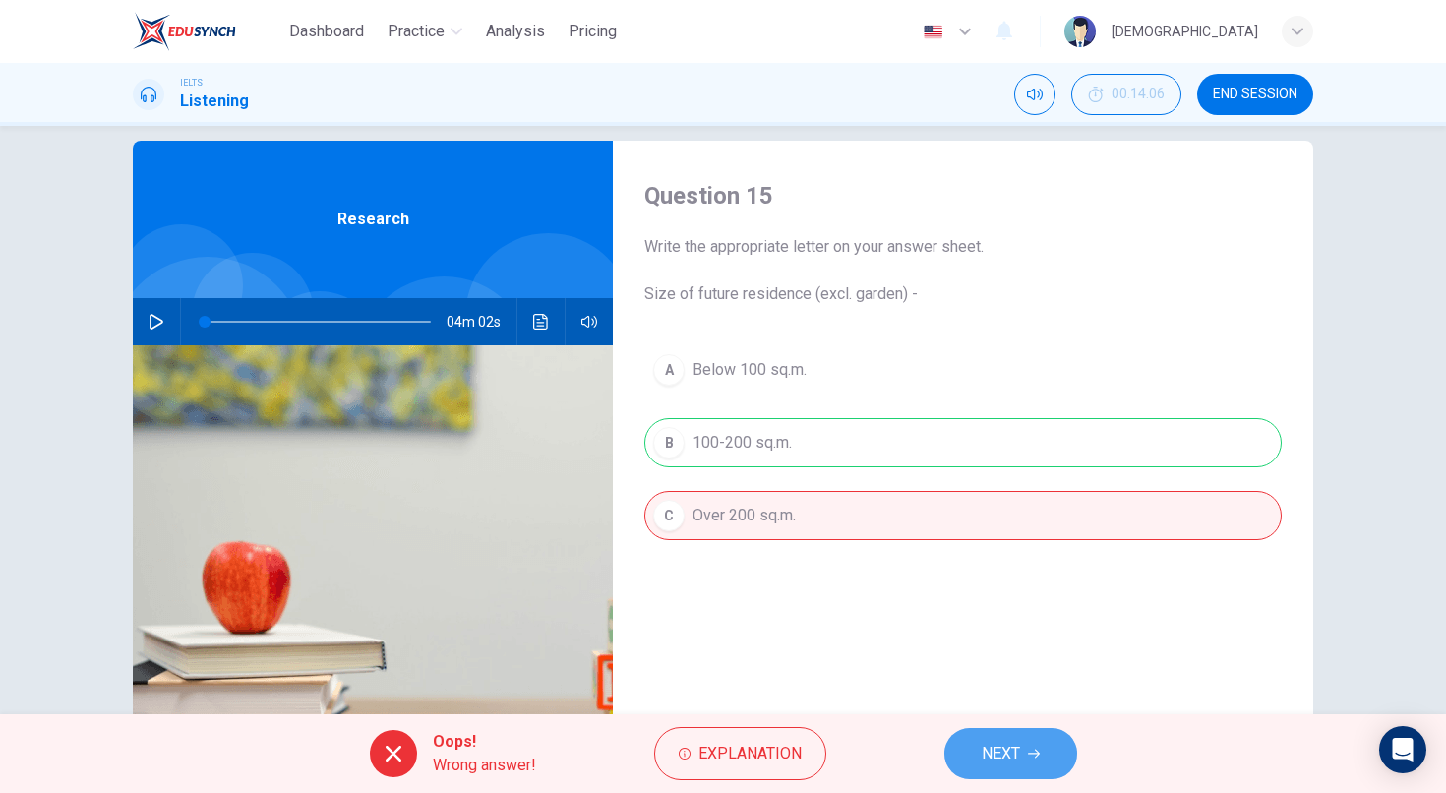
click at [1072, 758] on button "NEXT" at bounding box center [1010, 753] width 133 height 51
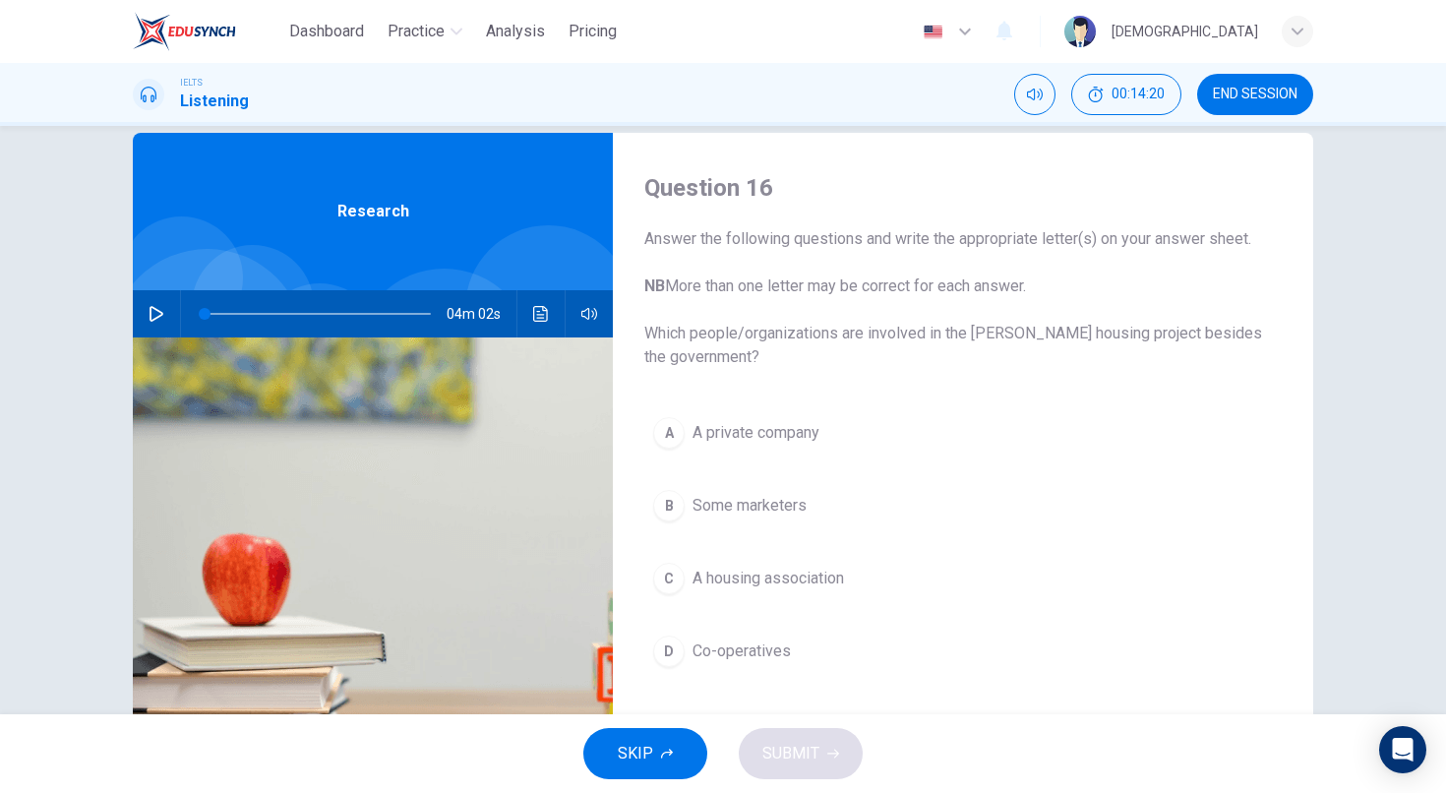
scroll to position [36, 0]
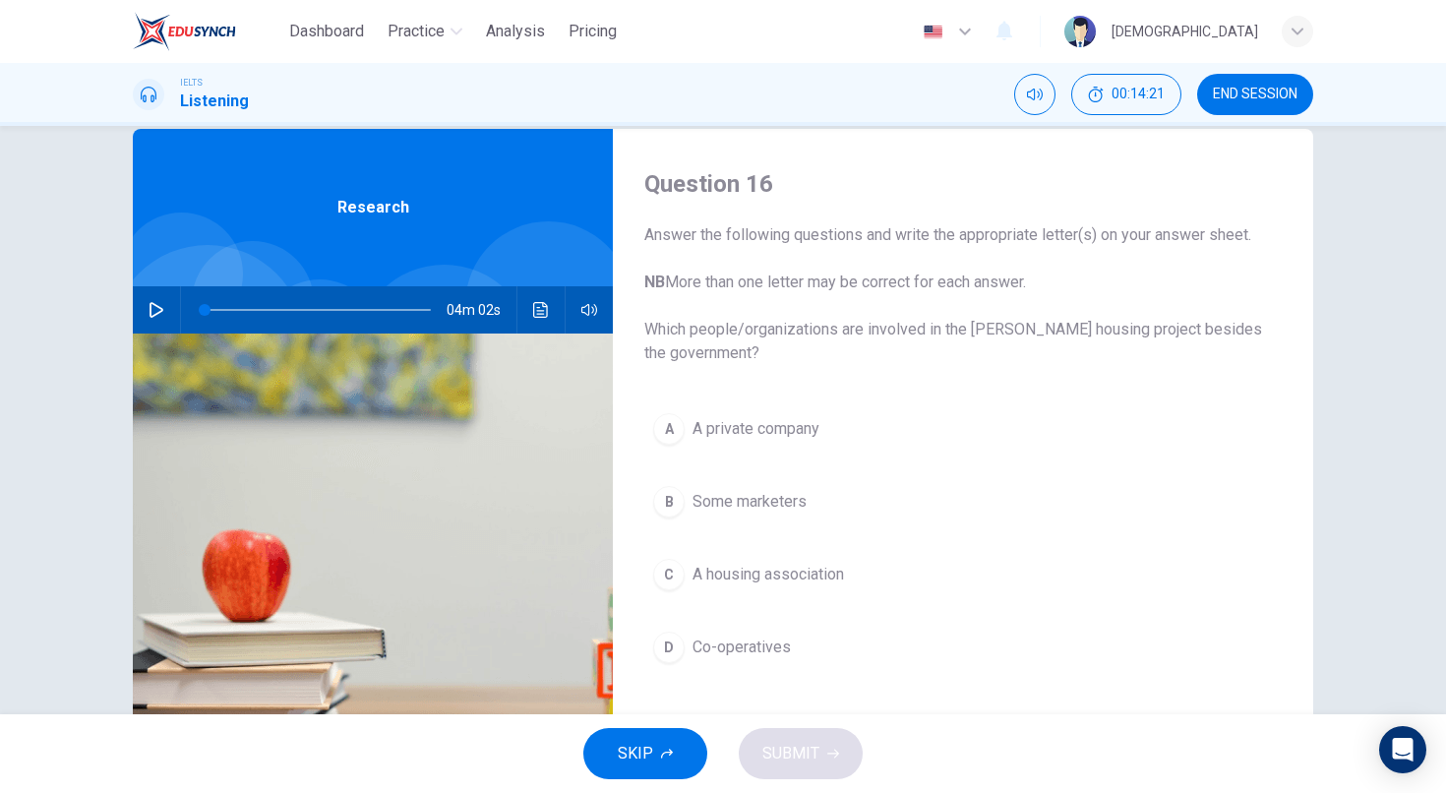
drag, startPoint x: 649, startPoint y: 328, endPoint x: 1415, endPoint y: 330, distance: 766.3
click at [1415, 330] on div "Question 16 Answer the following questions and write the appropriate letter(s) …" at bounding box center [723, 420] width 1446 height 588
drag, startPoint x: 1378, startPoint y: 344, endPoint x: 1197, endPoint y: 377, distance: 183.9
click at [1360, 357] on div "Question 16 Answer the following questions and write the appropriate letter(s) …" at bounding box center [723, 420] width 1446 height 588
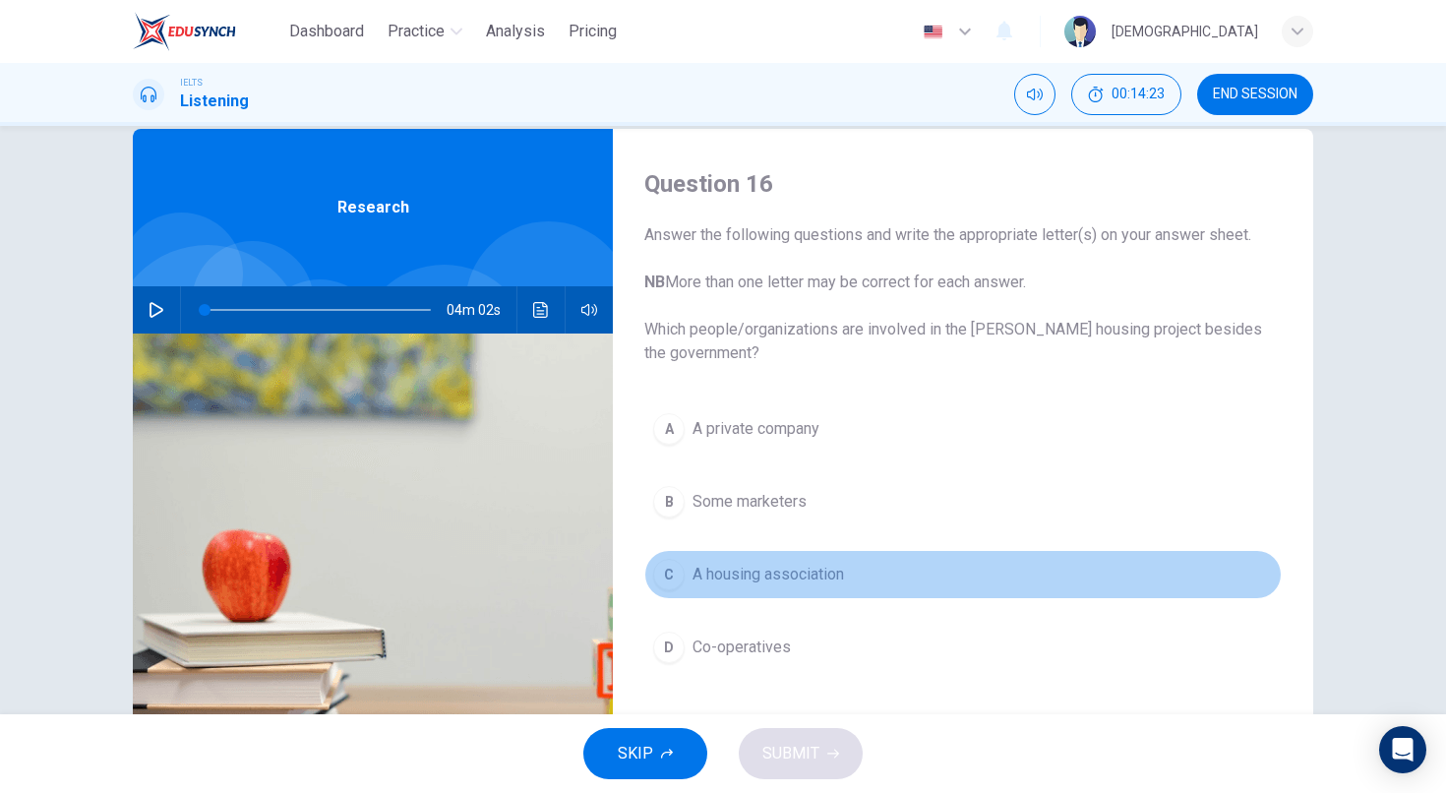
click at [815, 591] on button "C A housing association" at bounding box center [962, 574] width 637 height 49
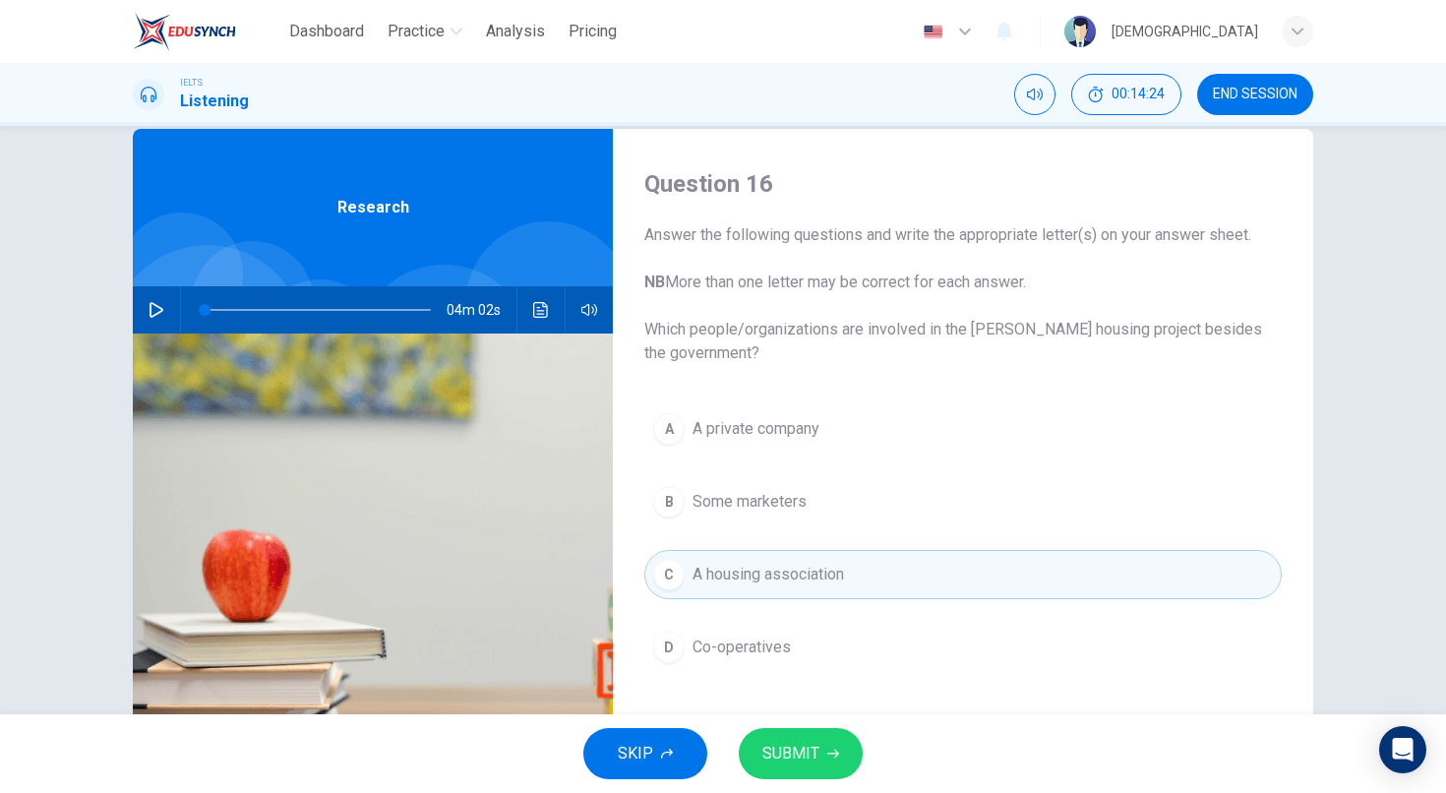
click at [809, 760] on span "SUBMIT" at bounding box center [790, 754] width 57 height 28
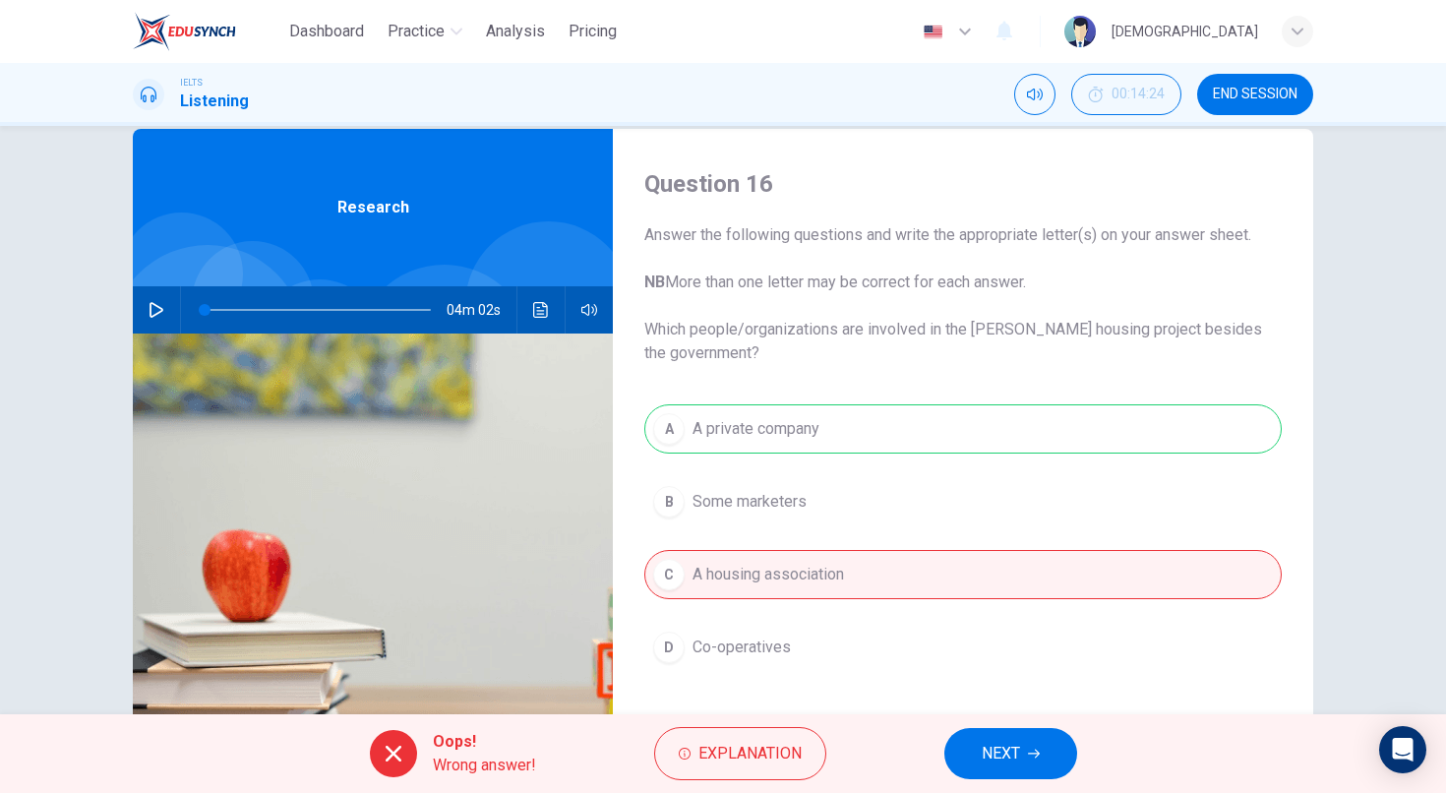
click at [708, 431] on div "A A private company B Some marketers C A housing association D Co-operatives" at bounding box center [962, 557] width 637 height 307
drag, startPoint x: 749, startPoint y: 754, endPoint x: 743, endPoint y: 743, distance: 13.2
click at [750, 752] on span "Explanation" at bounding box center [749, 754] width 103 height 28
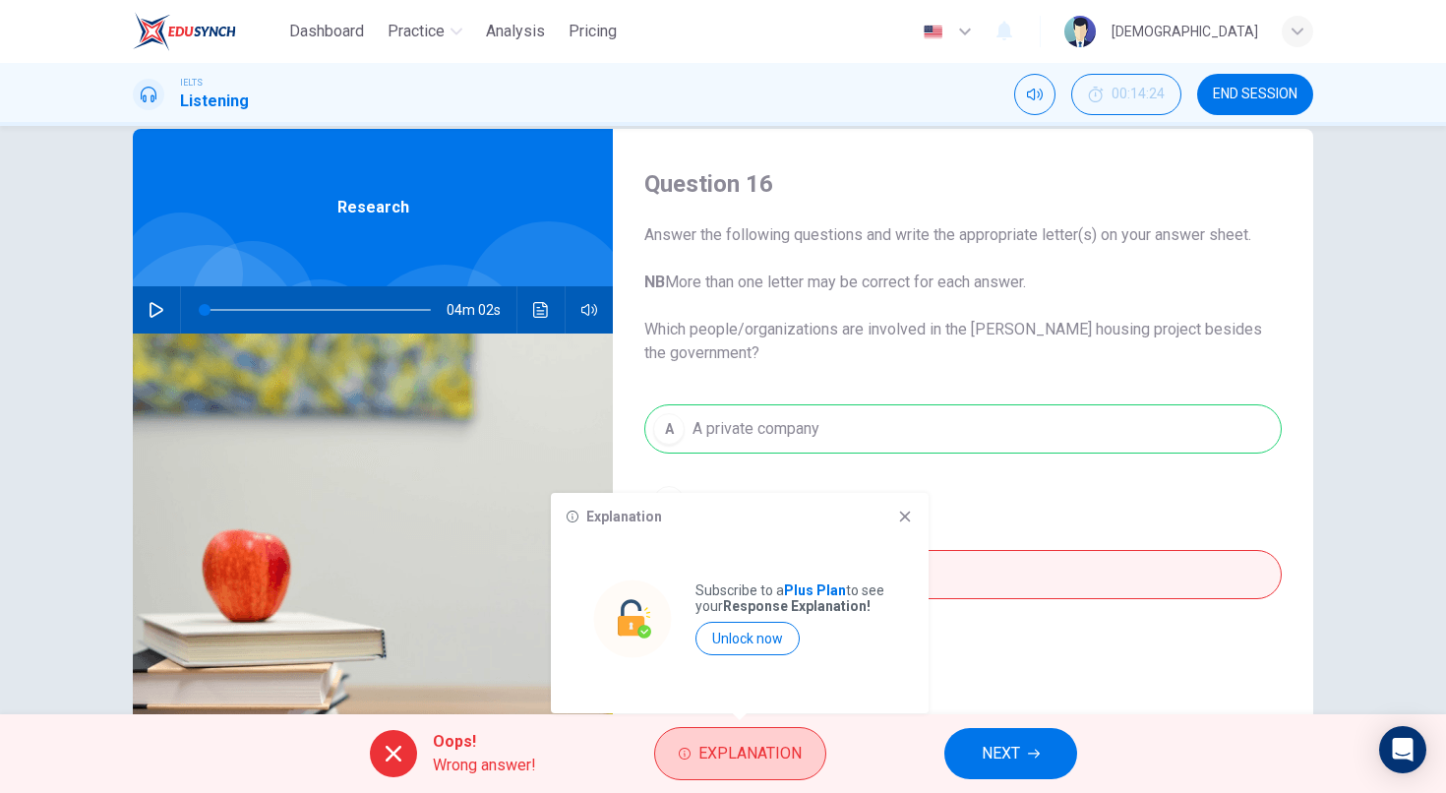
click at [762, 753] on span "Explanation" at bounding box center [749, 754] width 103 height 28
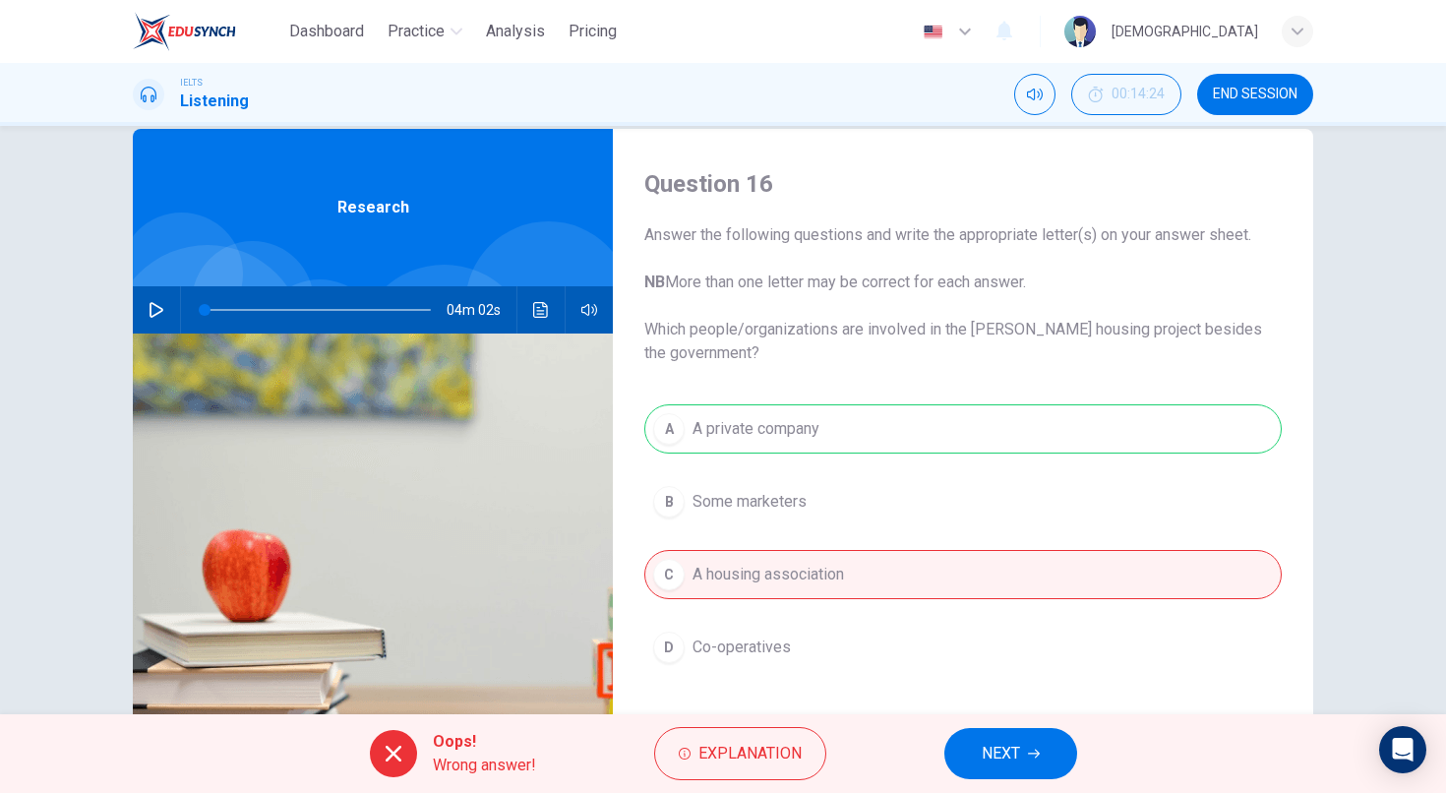
click at [967, 733] on button "NEXT" at bounding box center [1010, 753] width 133 height 51
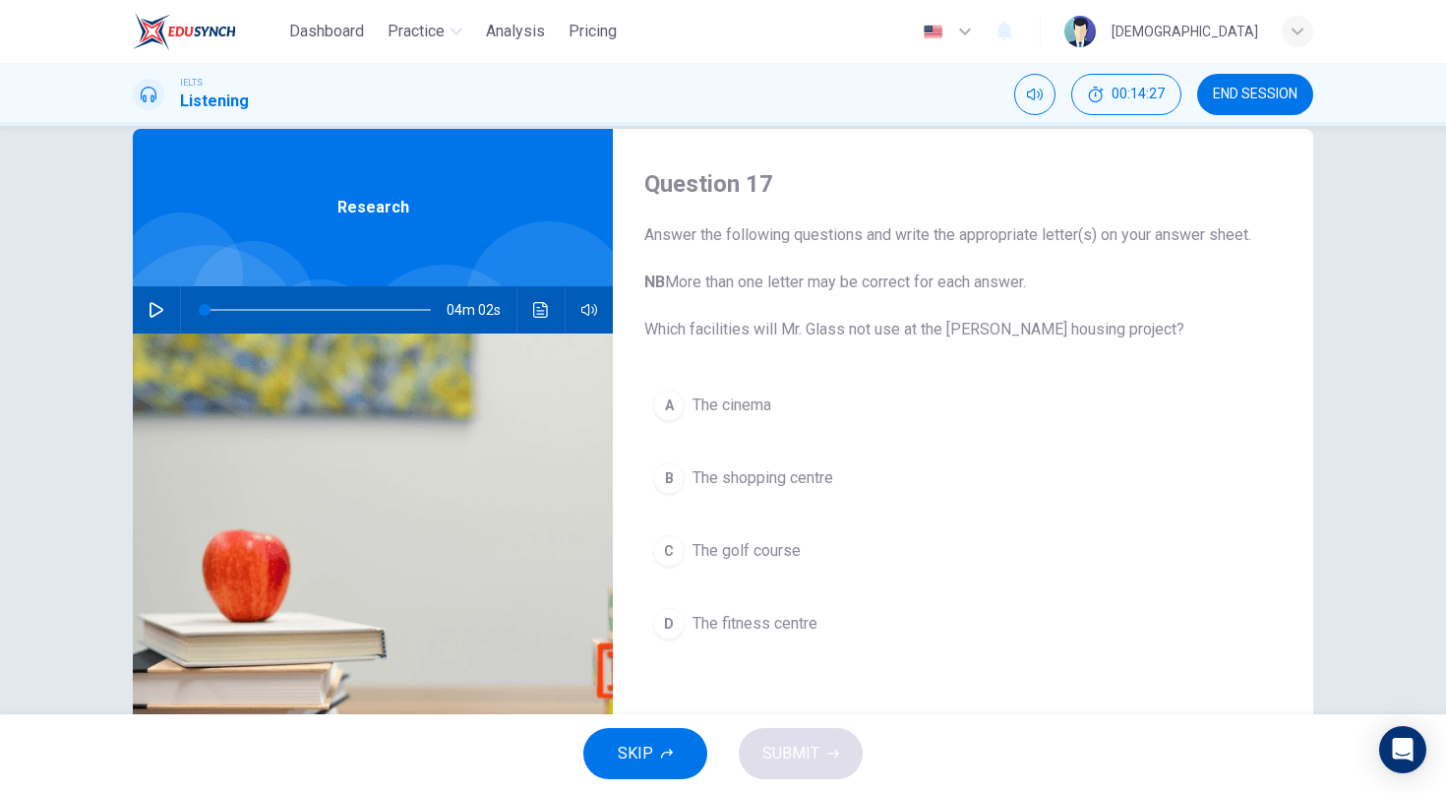
click at [789, 564] on button "C The golf course" at bounding box center [962, 550] width 637 height 49
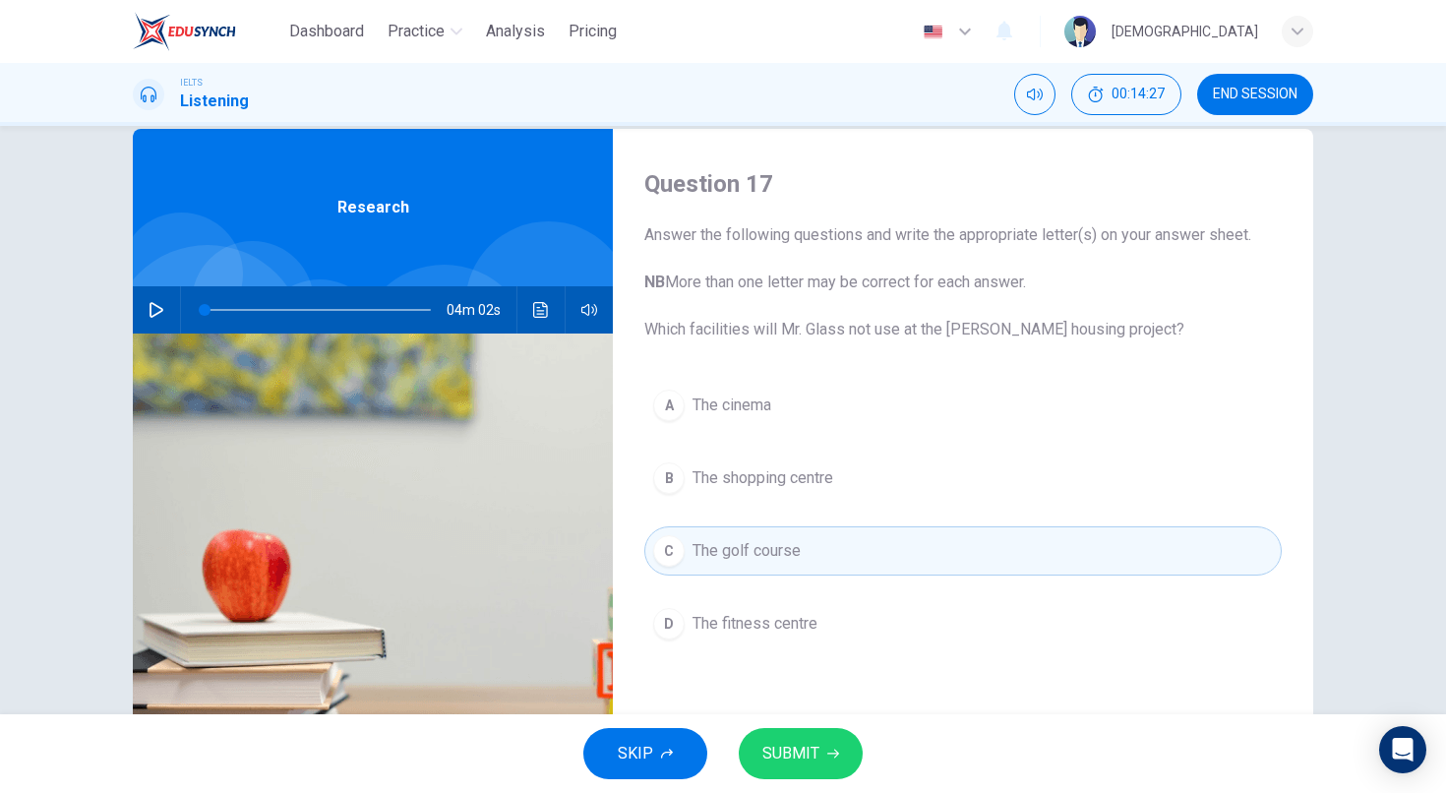
click at [813, 763] on span "SUBMIT" at bounding box center [790, 754] width 57 height 28
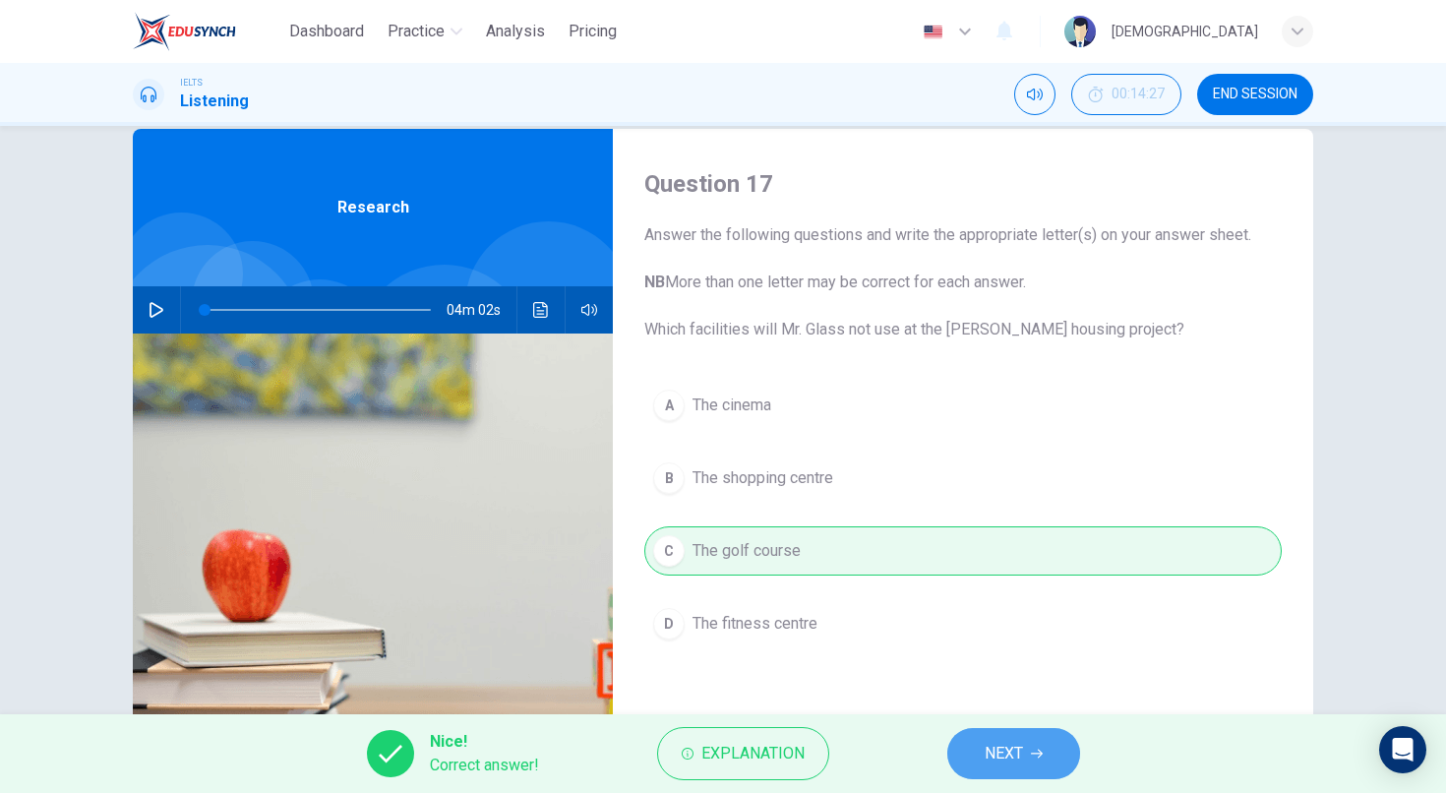
click at [1032, 755] on icon "button" at bounding box center [1037, 754] width 12 height 12
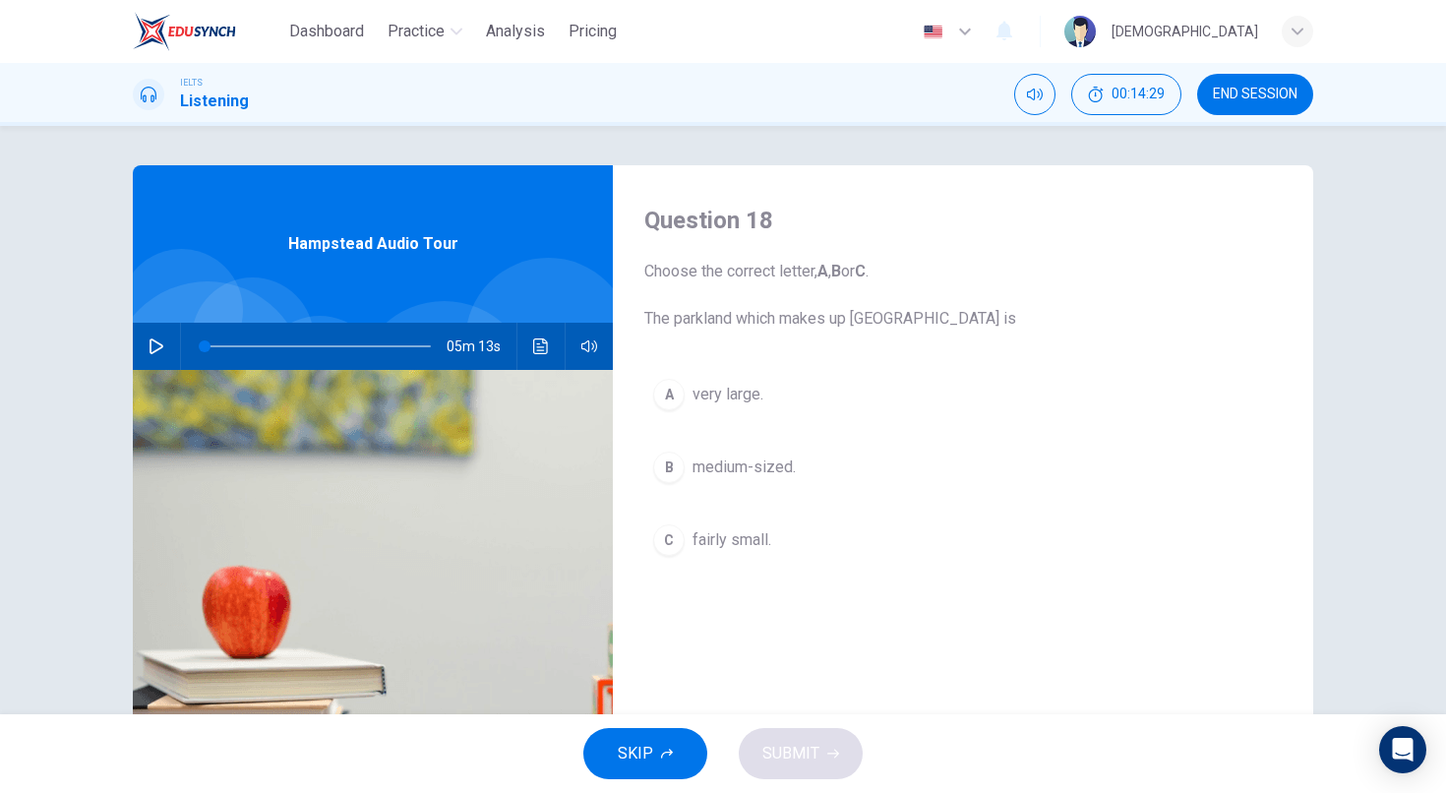
click at [160, 342] on button "button" at bounding box center [156, 346] width 31 height 47
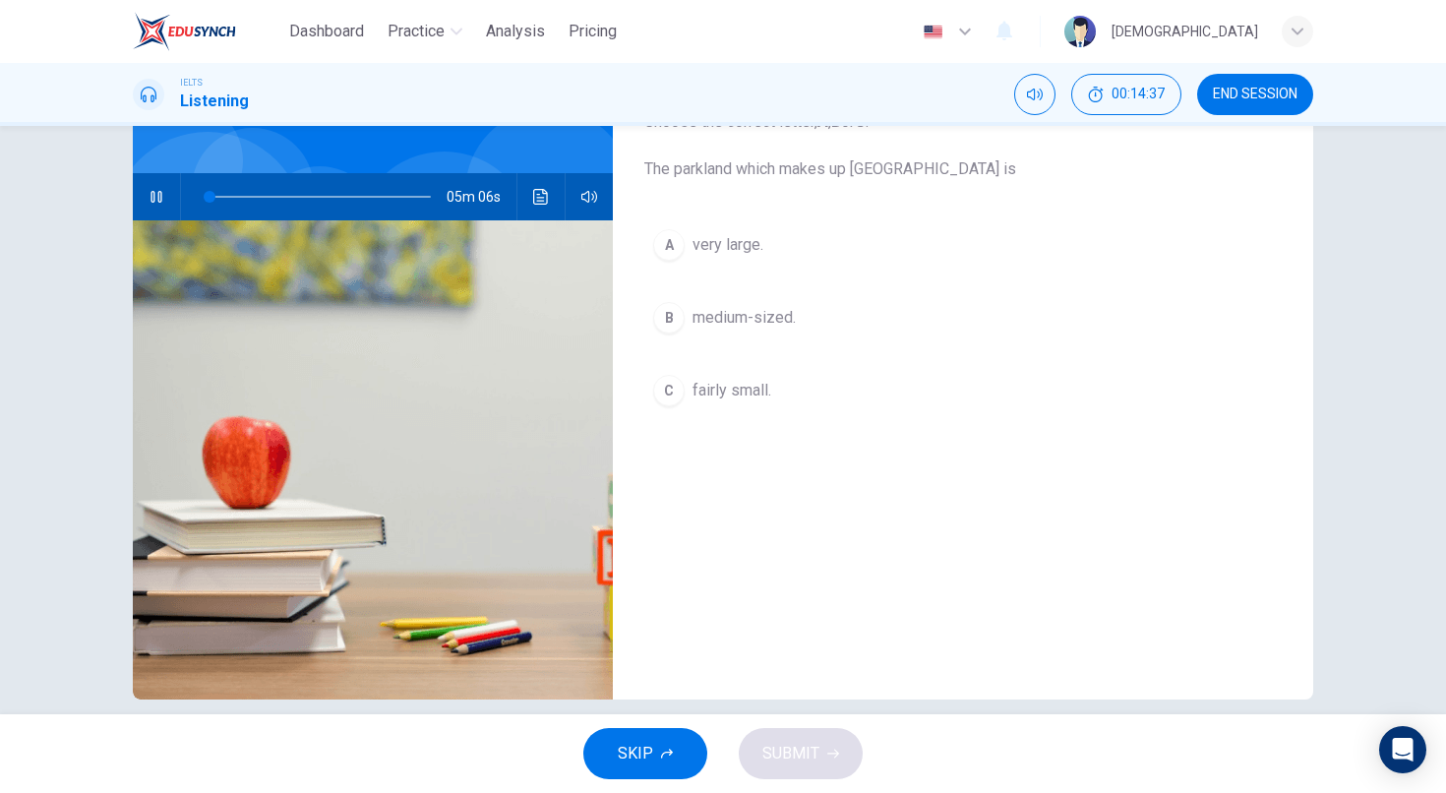
click at [152, 196] on icon "button" at bounding box center [157, 197] width 16 height 16
type input "2"
click at [151, 197] on button "button" at bounding box center [156, 196] width 31 height 47
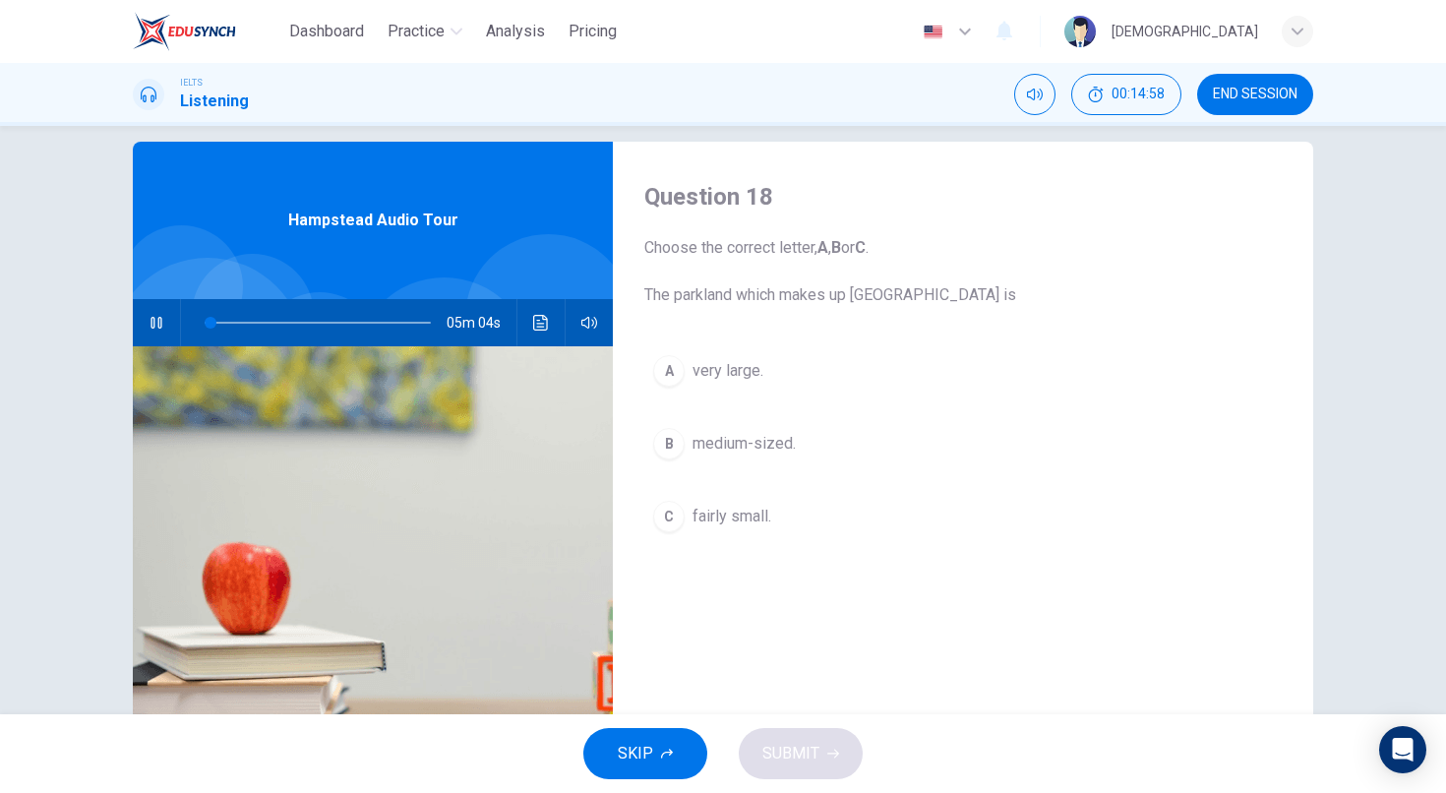
scroll to position [0, 0]
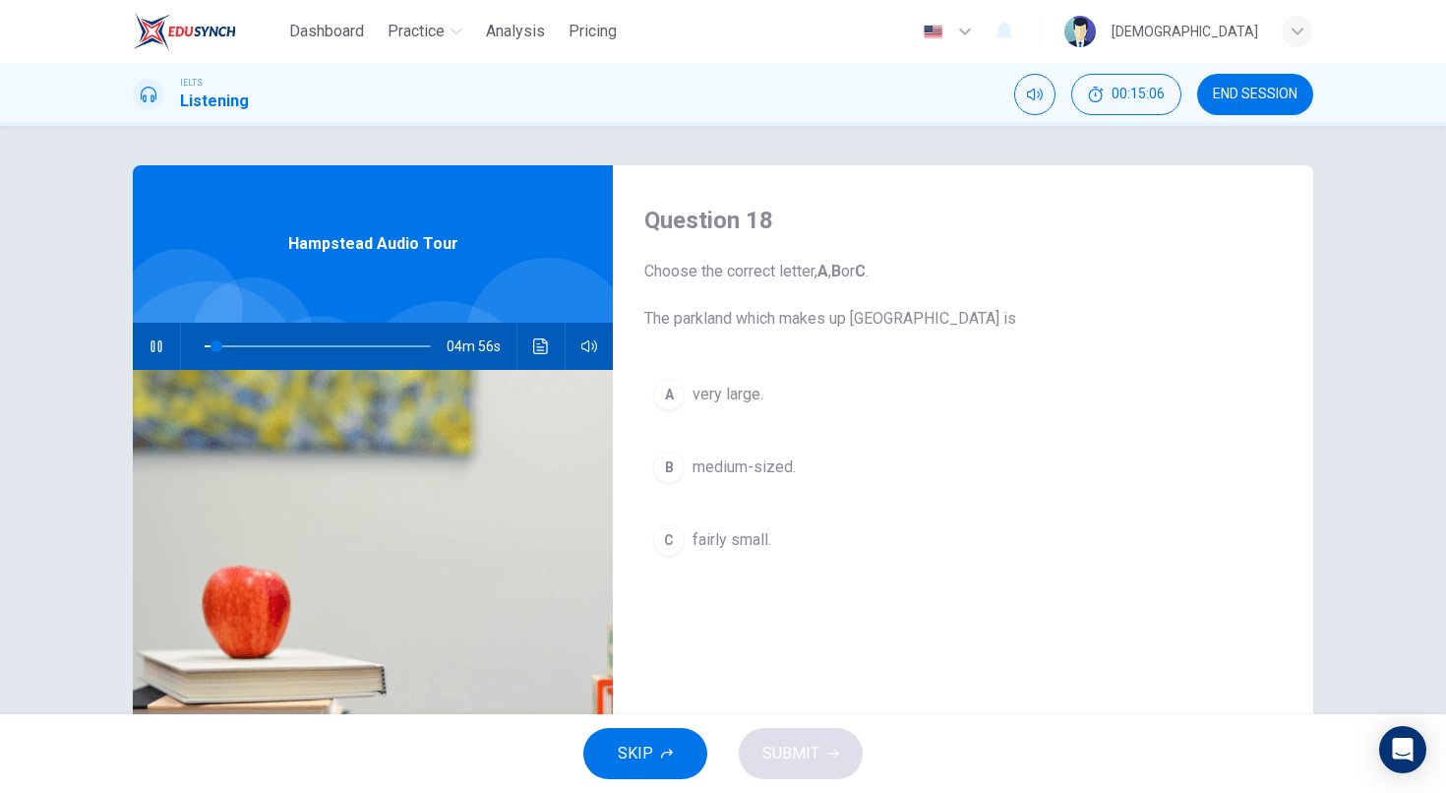
click at [151, 346] on button "button" at bounding box center [156, 346] width 31 height 47
drag, startPoint x: 219, startPoint y: 351, endPoint x: 174, endPoint y: 359, distance: 45.9
click at [172, 357] on div "05m 13s" at bounding box center [373, 346] width 480 height 47
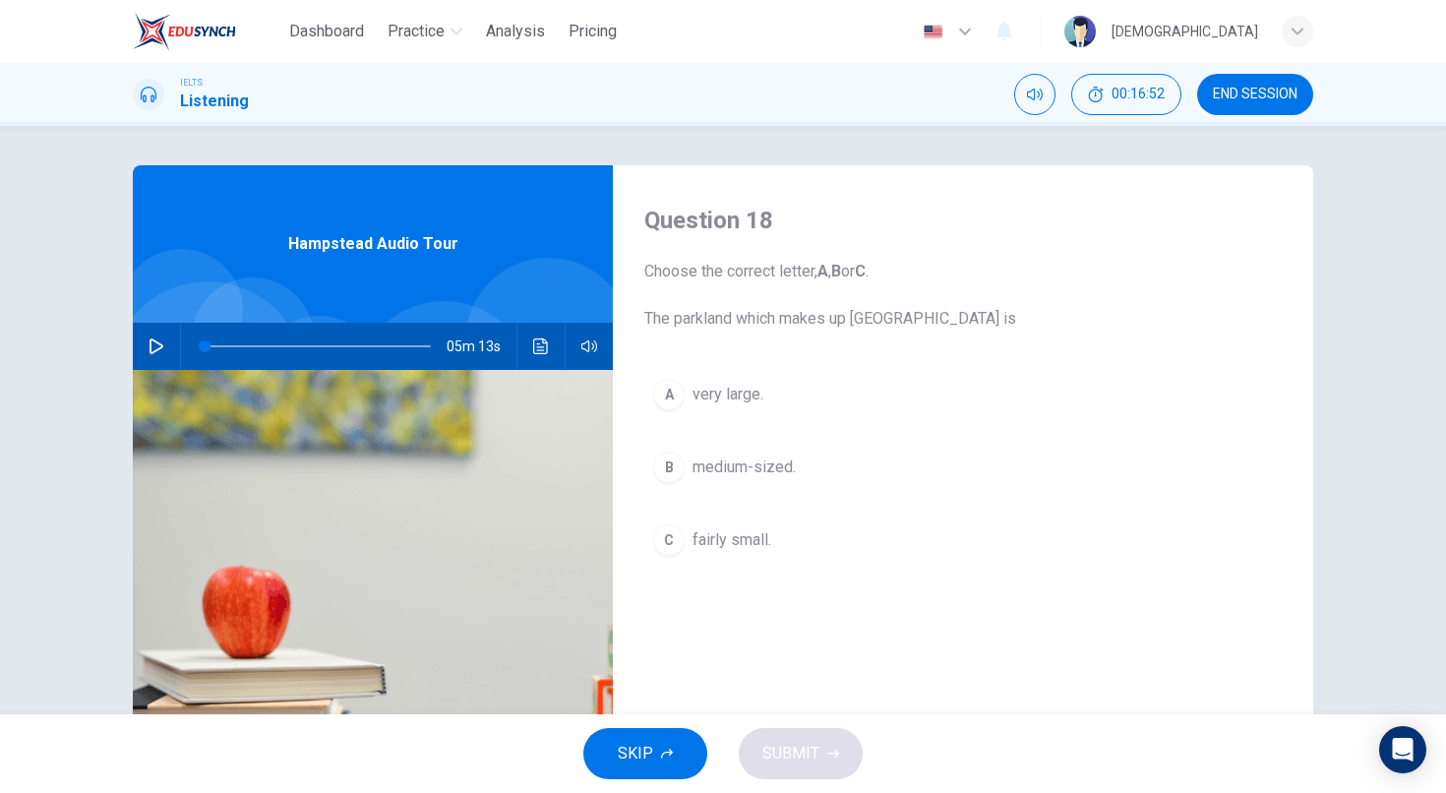
click at [158, 343] on icon "button" at bounding box center [157, 346] width 16 height 16
click at [151, 346] on button "button" at bounding box center [156, 346] width 31 height 47
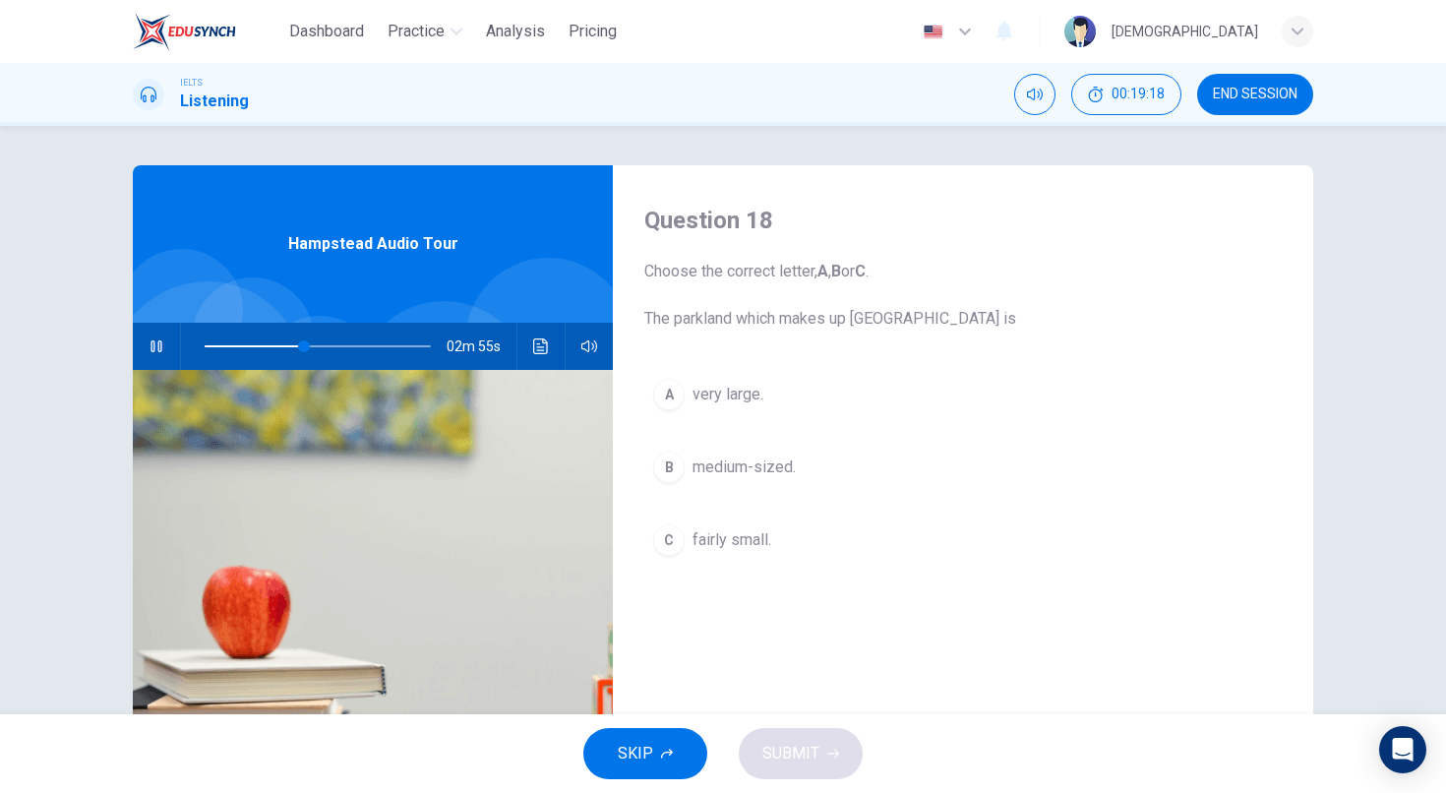
click at [249, 345] on span at bounding box center [254, 346] width 99 height 2
click at [160, 336] on button "button" at bounding box center [156, 346] width 31 height 47
type input "23"
